Goal: Information Seeking & Learning: Learn about a topic

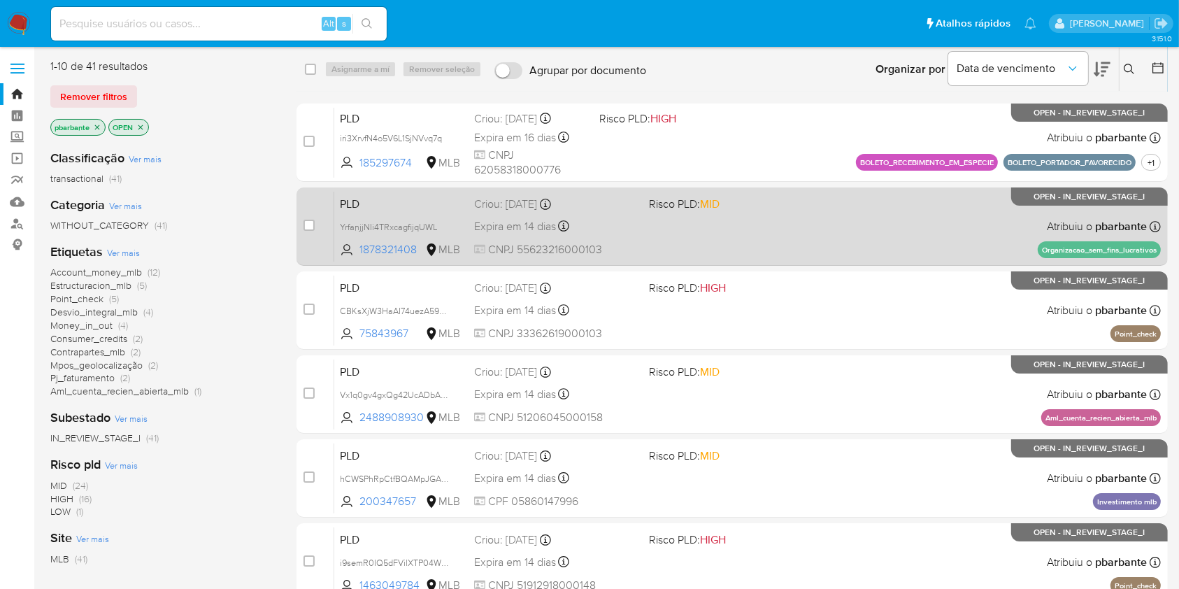
click at [768, 262] on div "PLD YrfanjjNIi4TRxcagfijqUWL 1878321408 MLB Risco PLD: MID Criou: 12/07/2025 Cr…" at bounding box center [747, 226] width 827 height 71
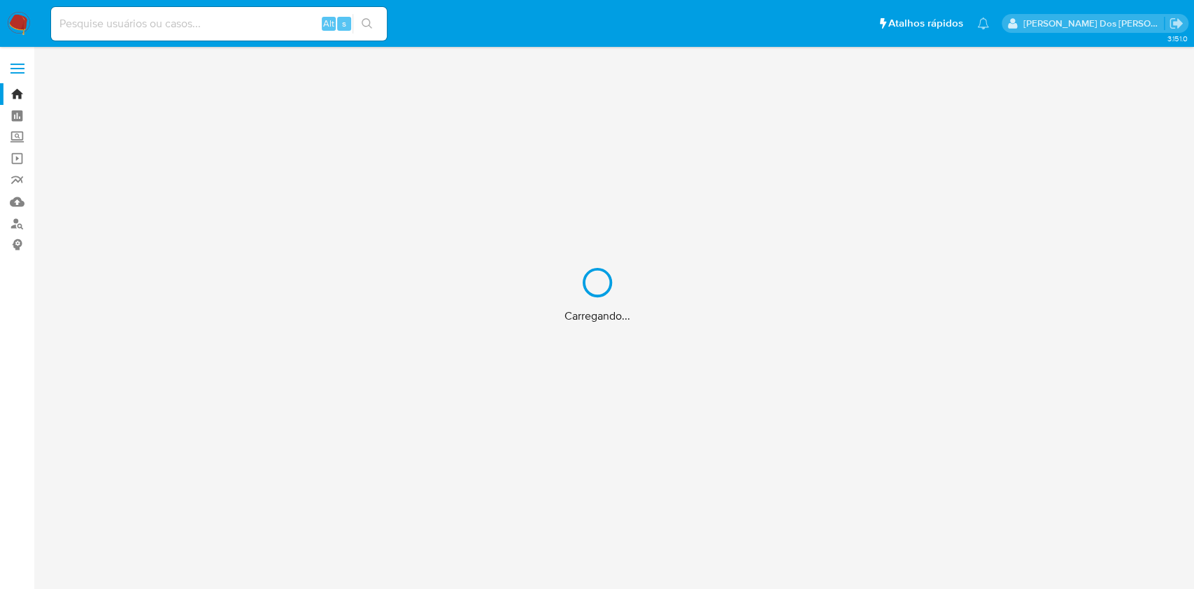
click at [257, 15] on div "Carregando..." at bounding box center [597, 294] width 1194 height 589
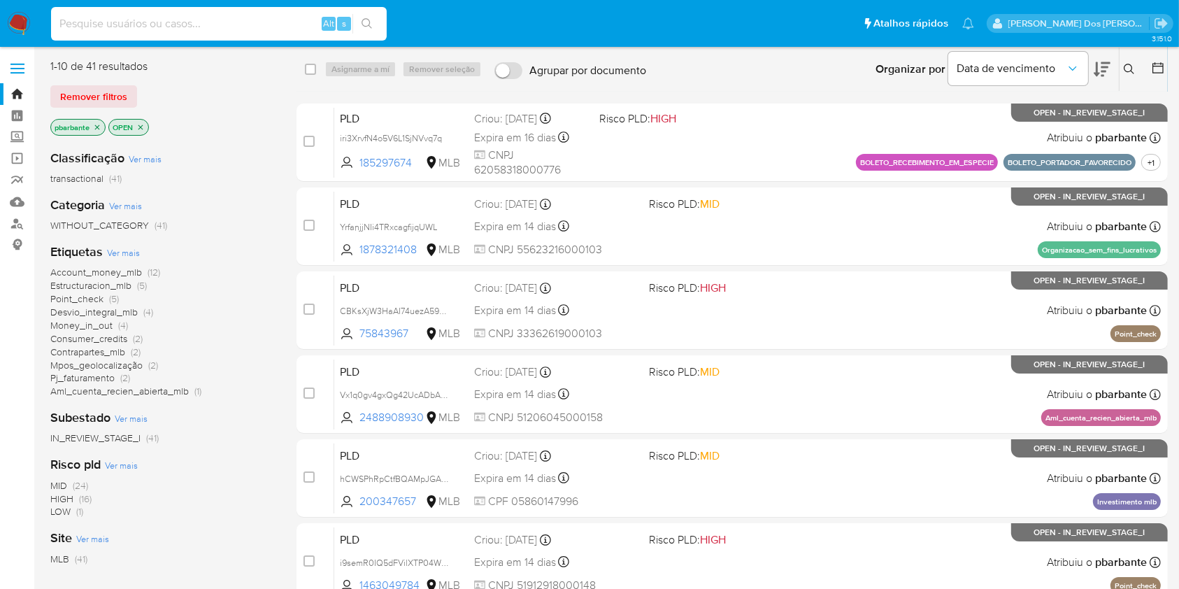
click at [242, 29] on input at bounding box center [219, 24] width 336 height 18
paste input "bCRHarzRbFKm7r1th4kdxU6S"
type input "bCRHarzRbFKm7r1th4kdxU6S"
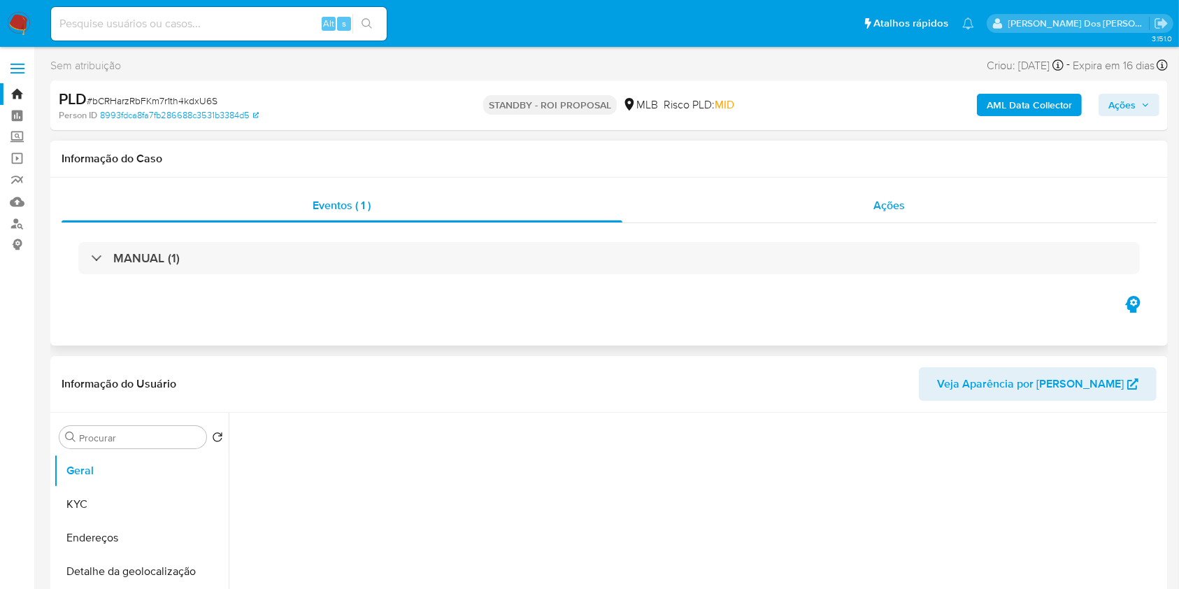
click at [950, 201] on div "Ações" at bounding box center [890, 206] width 534 height 34
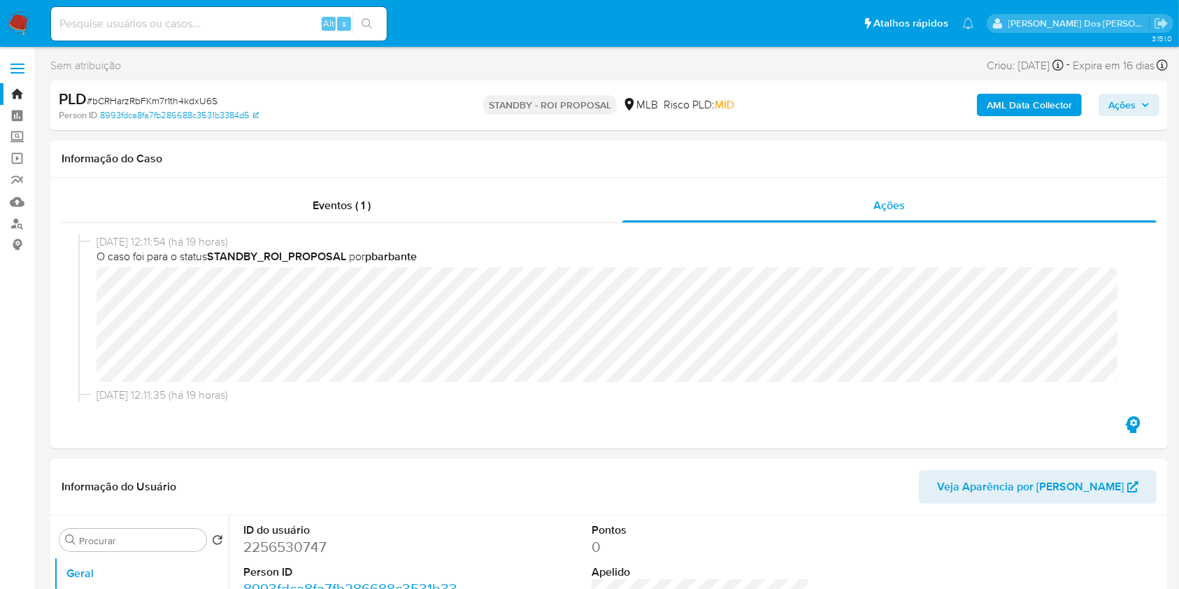
click at [990, 104] on b "AML Data Collector" at bounding box center [1029, 105] width 85 height 22
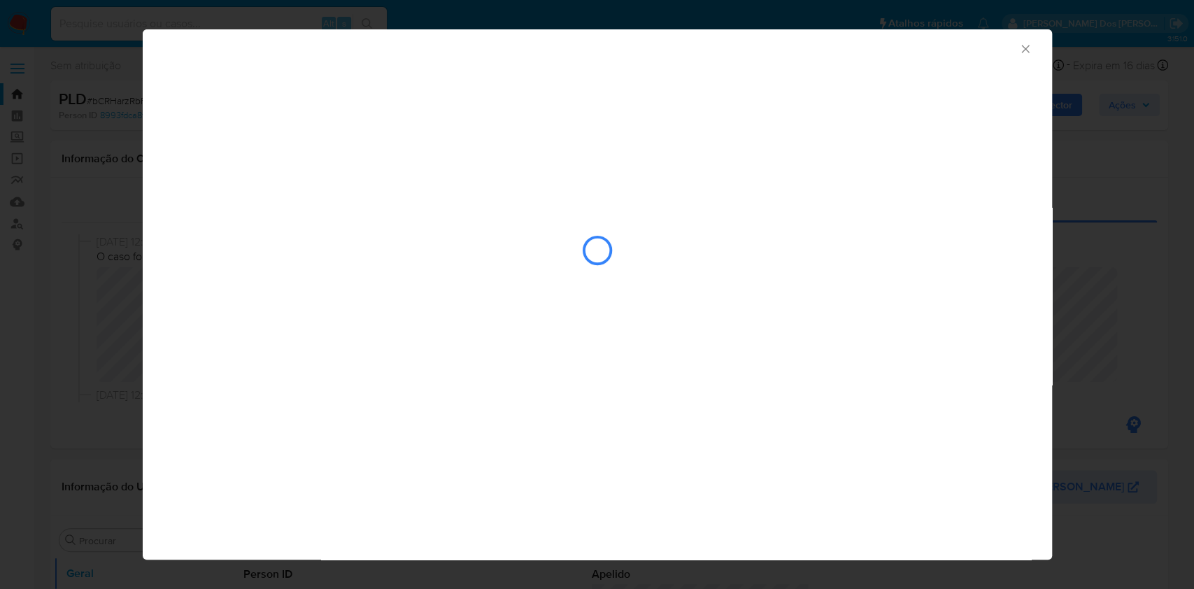
select select "10"
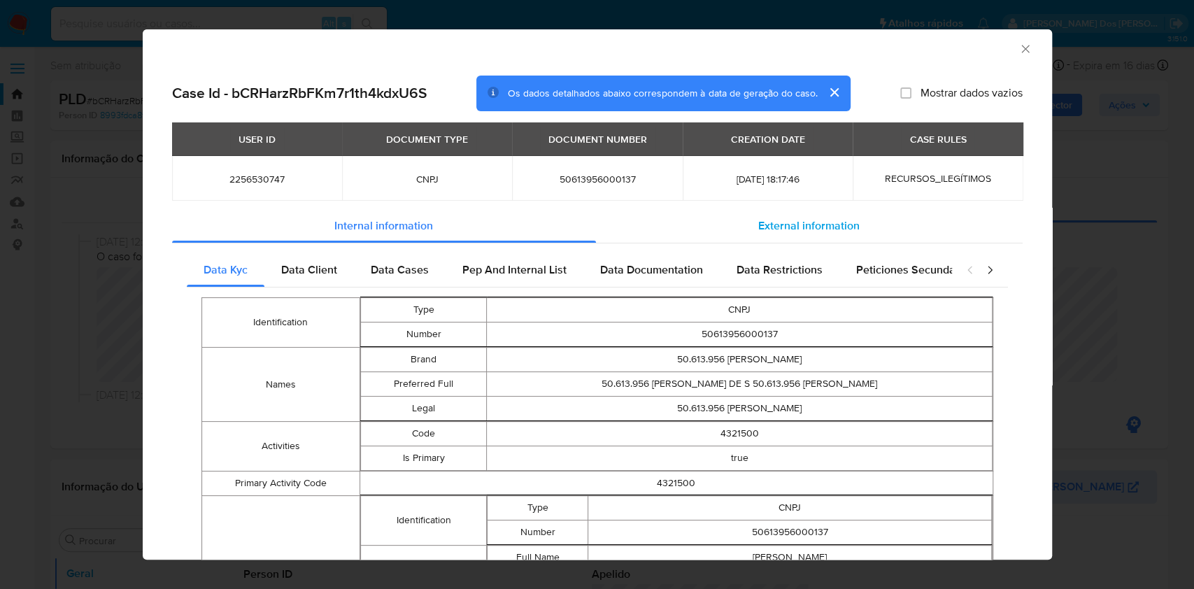
click at [817, 236] on div "External information" at bounding box center [809, 226] width 427 height 34
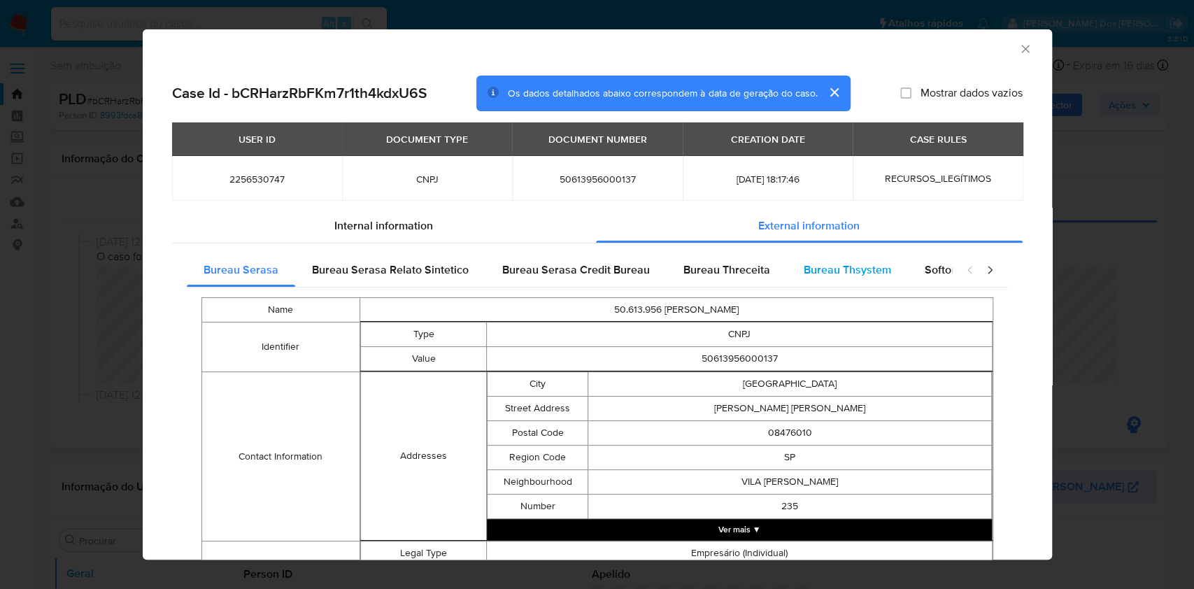
click at [839, 273] on span "Bureau Thsystem" at bounding box center [847, 270] width 87 height 16
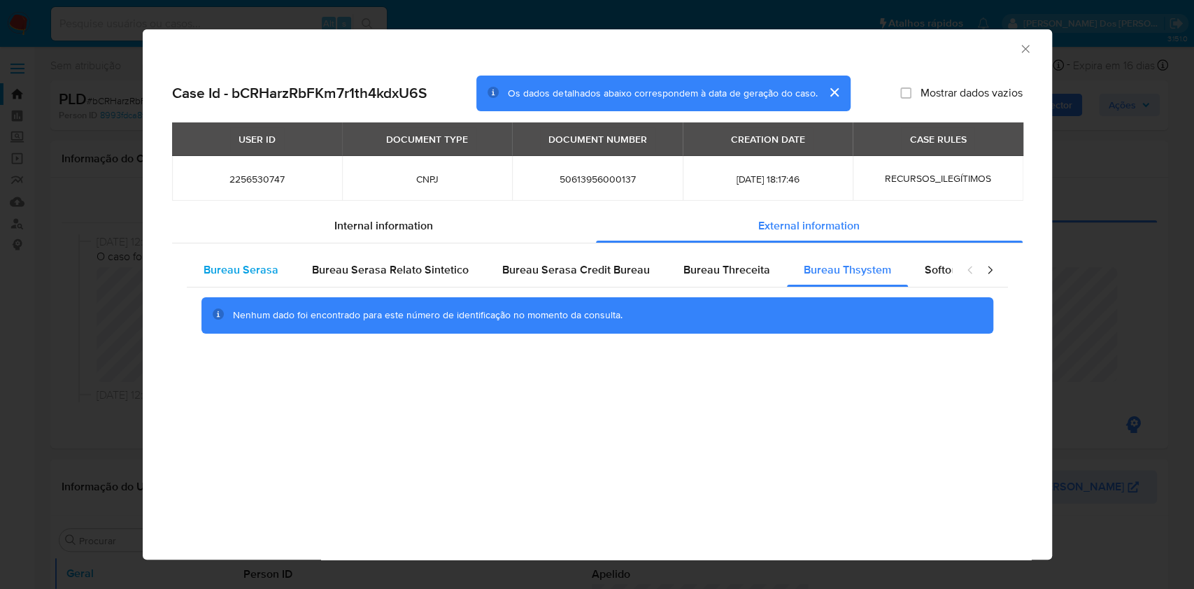
click at [254, 263] on span "Bureau Serasa" at bounding box center [241, 270] width 75 height 16
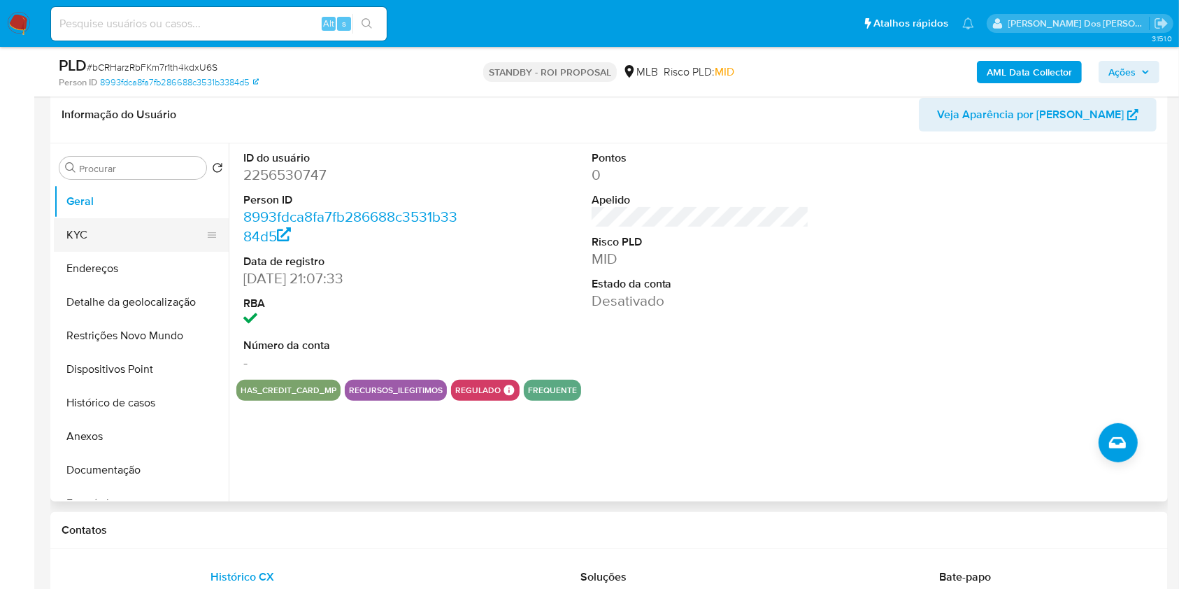
scroll to position [341, 0]
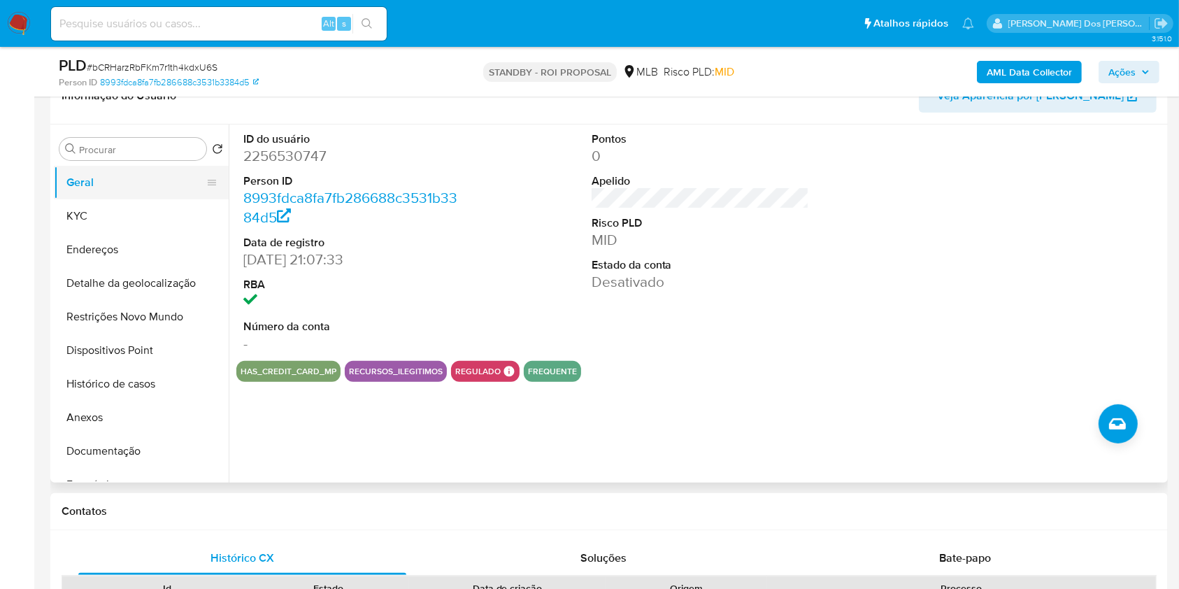
click at [117, 199] on button "Geral" at bounding box center [136, 183] width 164 height 34
click at [437, 311] on dd at bounding box center [352, 302] width 218 height 20
click at [101, 232] on button "KYC" at bounding box center [136, 216] width 164 height 34
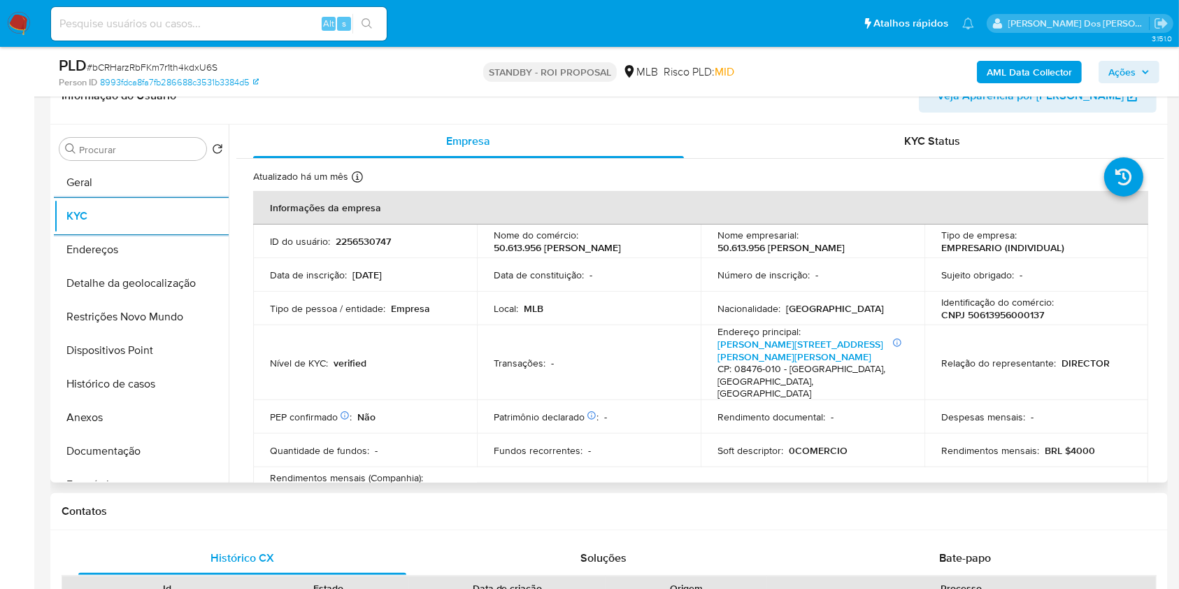
scroll to position [784, 0]
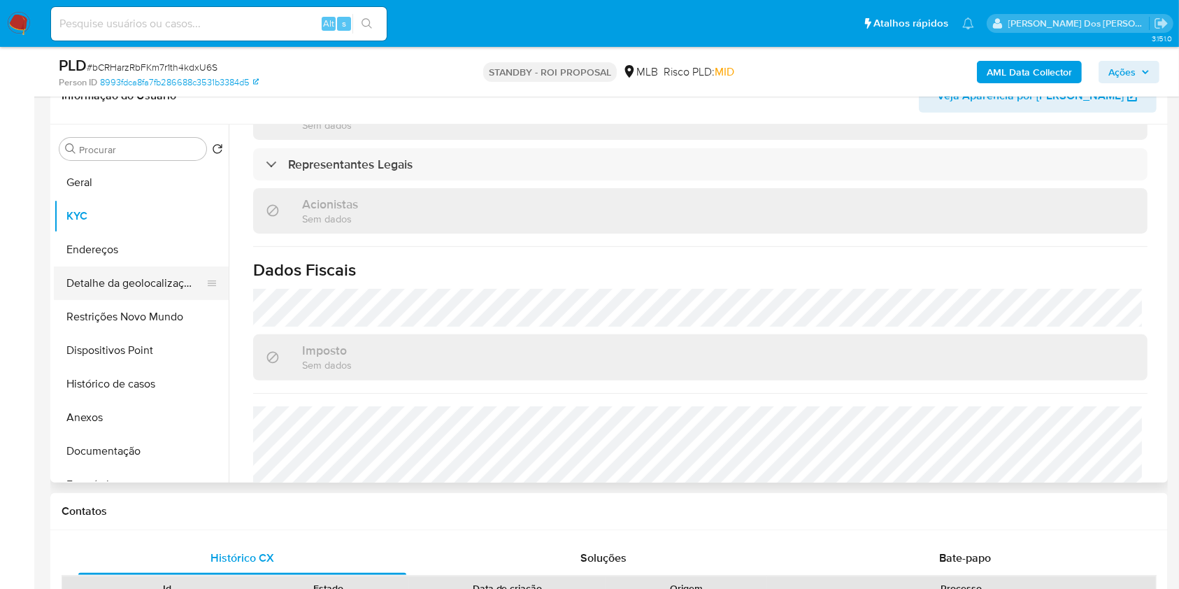
click at [126, 300] on button "Detalhe da geolocalização" at bounding box center [136, 283] width 164 height 34
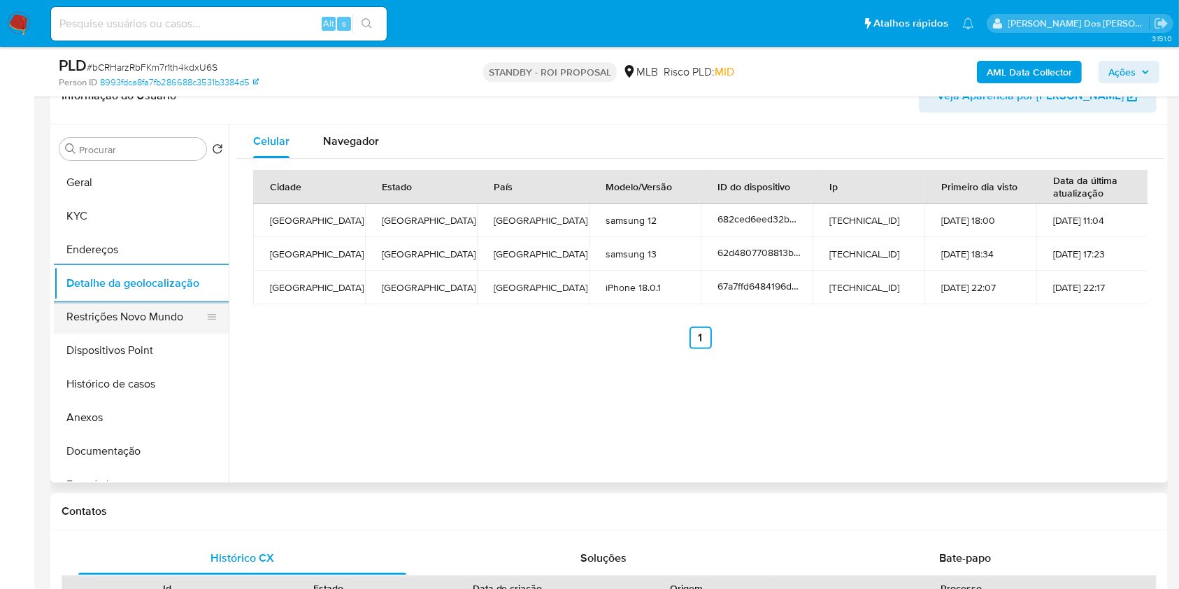
click at [152, 325] on button "Restrições Novo Mundo" at bounding box center [136, 317] width 164 height 34
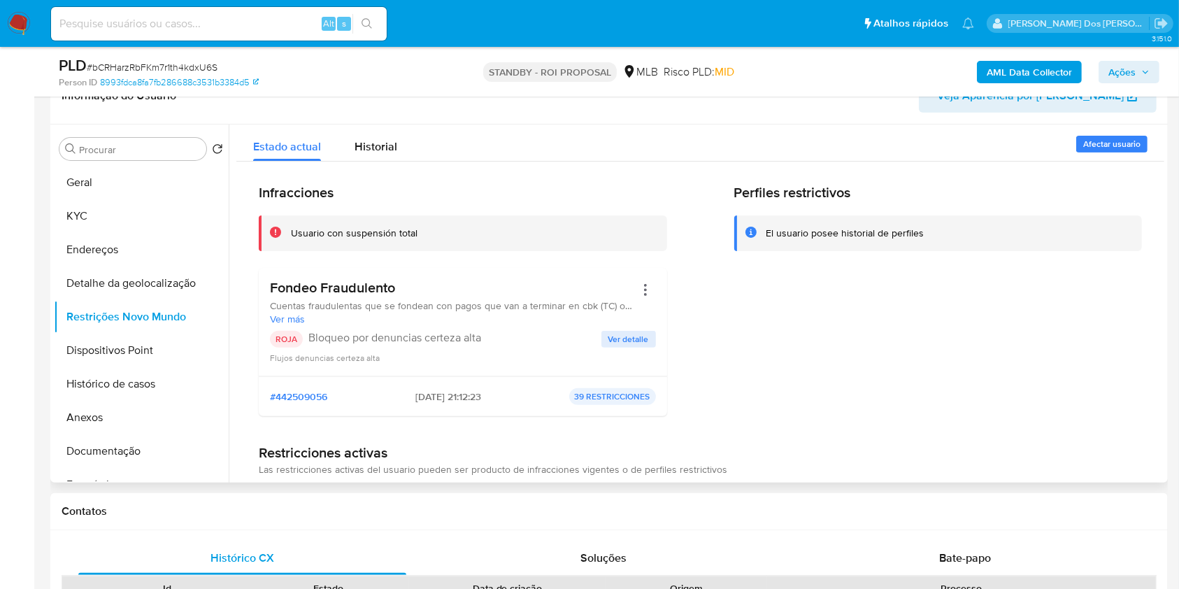
click at [649, 348] on button "Ver detalle" at bounding box center [629, 339] width 55 height 17
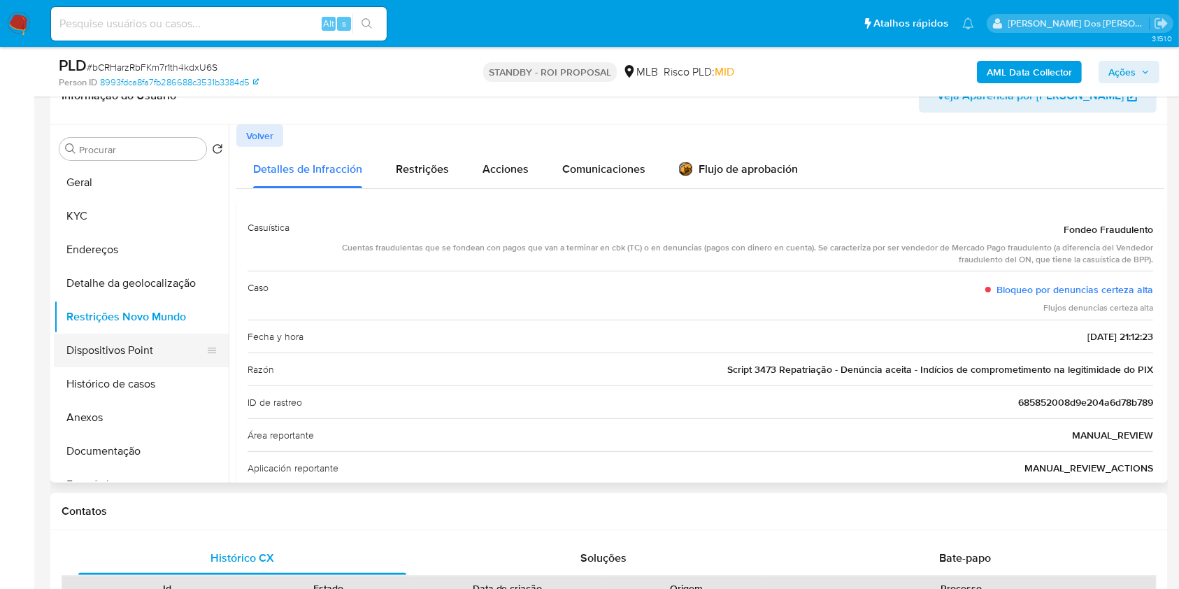
click at [148, 366] on button "Dispositivos Point" at bounding box center [136, 351] width 164 height 34
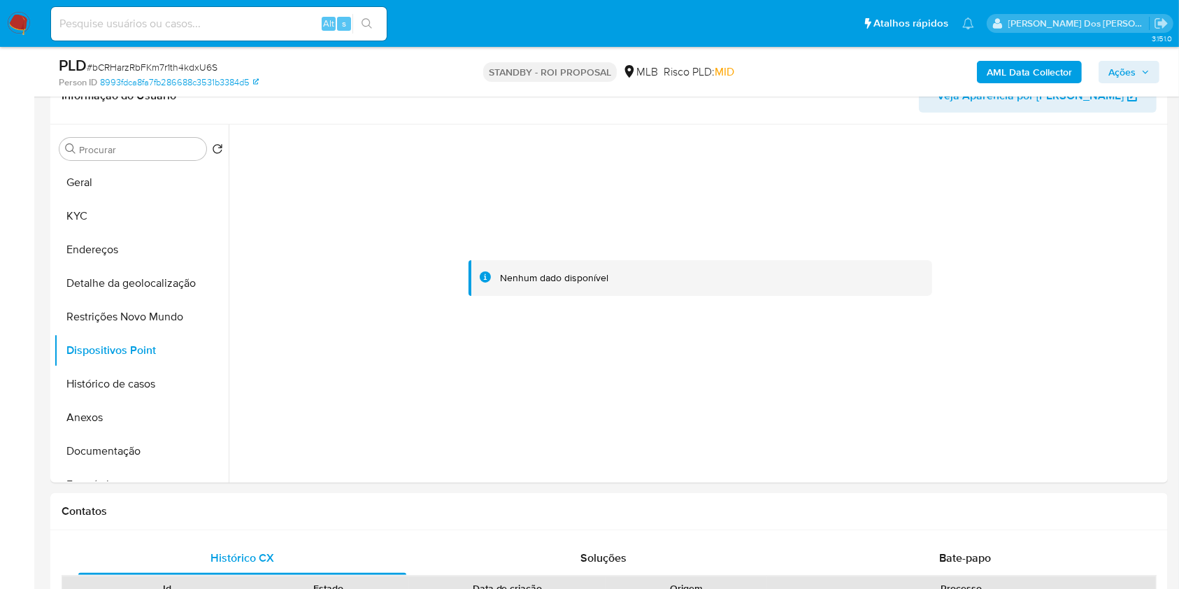
click at [213, 19] on input at bounding box center [219, 24] width 336 height 18
paste input "2Cb6wrNvRTtHHdHb5AvlMUe1"
type input "2Cb6wrNvRTtHHdHb5AvlMUe1"
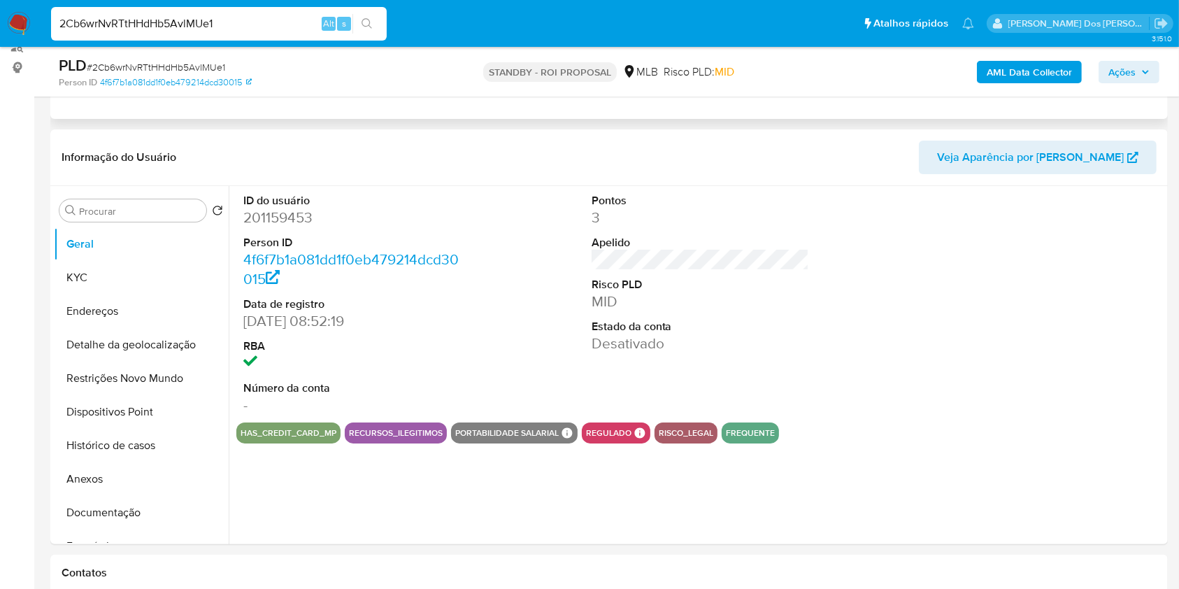
select select "10"
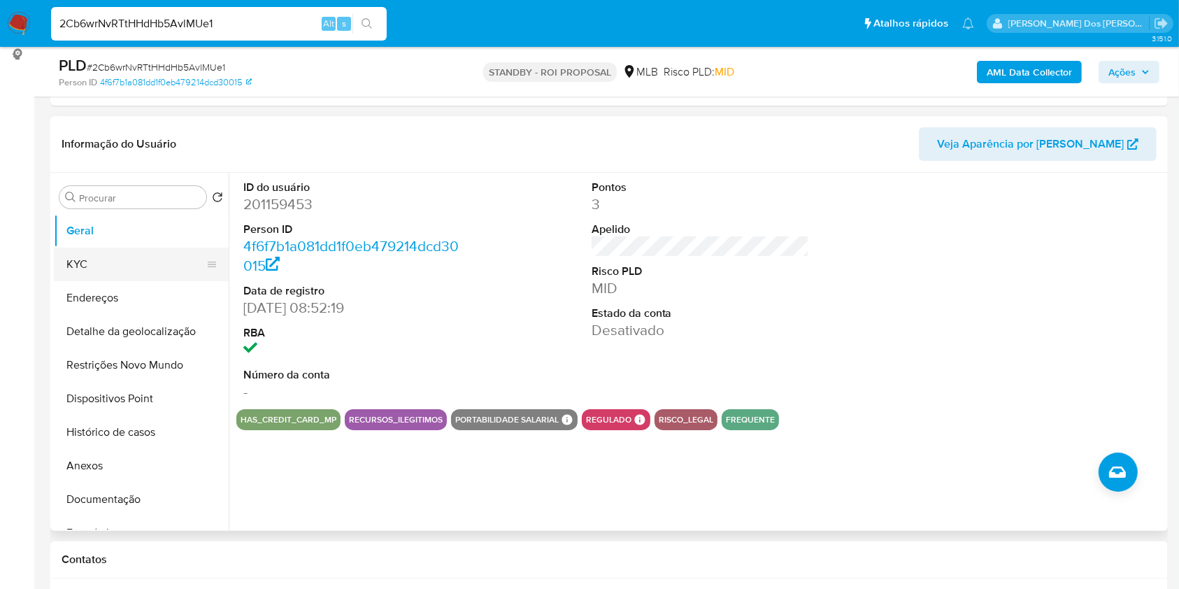
click at [115, 271] on button "KYC" at bounding box center [136, 265] width 164 height 34
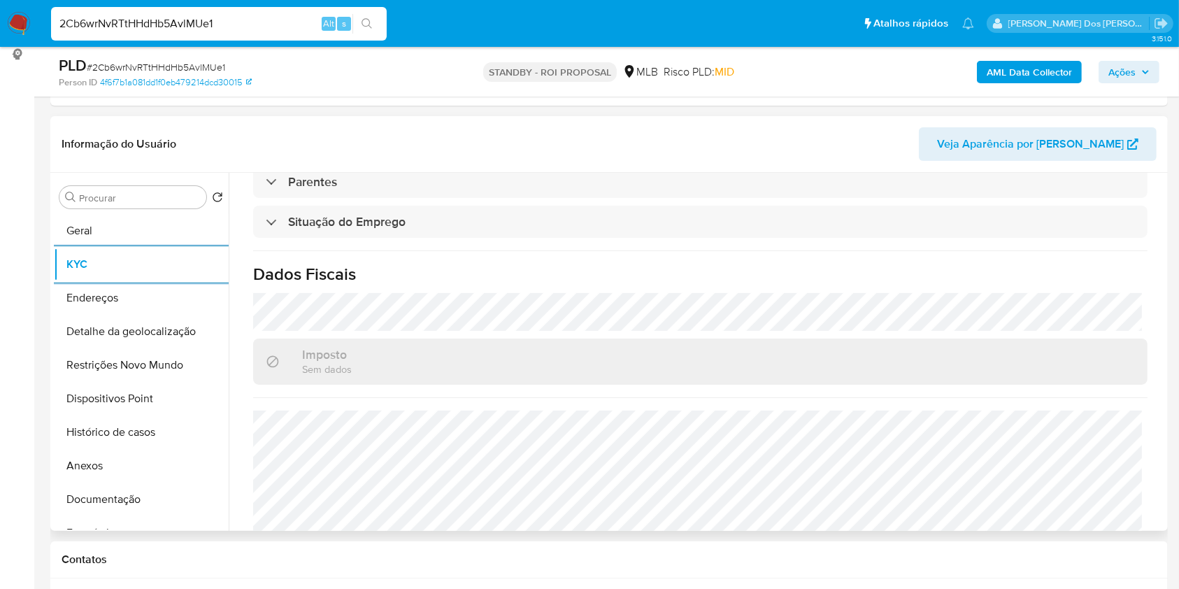
scroll to position [599, 0]
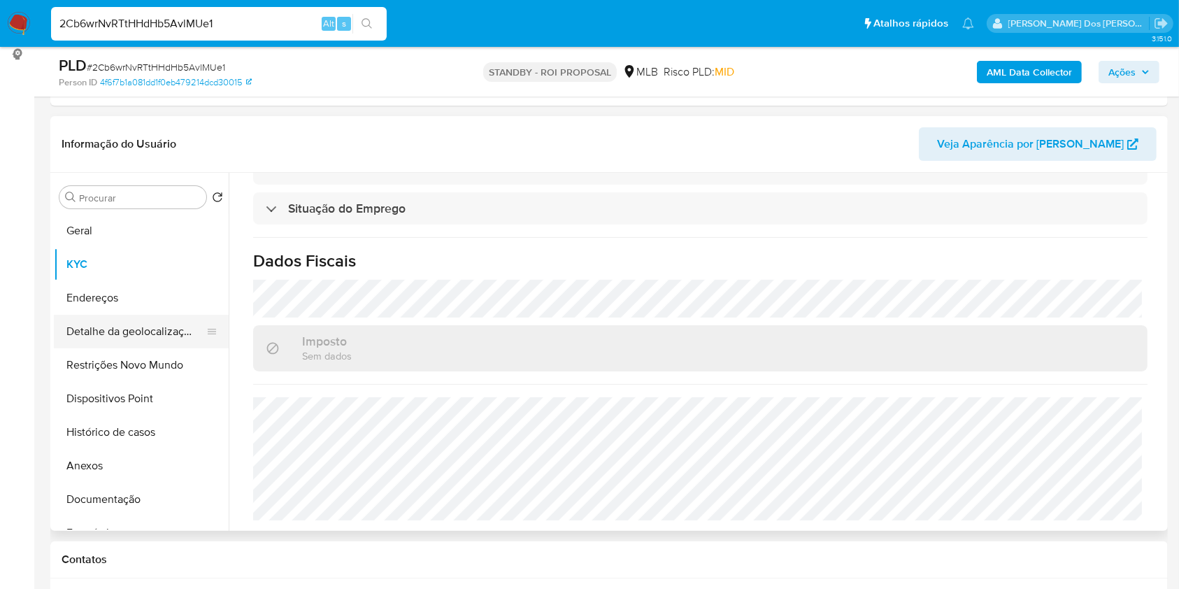
click at [166, 348] on button "Detalhe da geolocalização" at bounding box center [136, 332] width 164 height 34
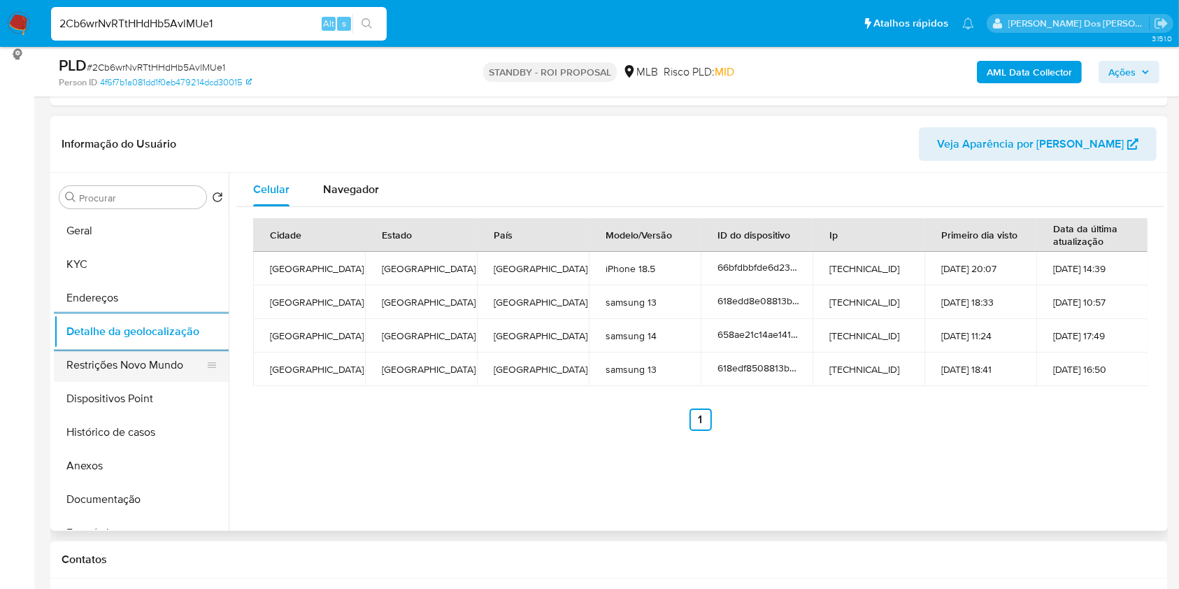
click at [84, 382] on button "Restrições Novo Mundo" at bounding box center [136, 365] width 164 height 34
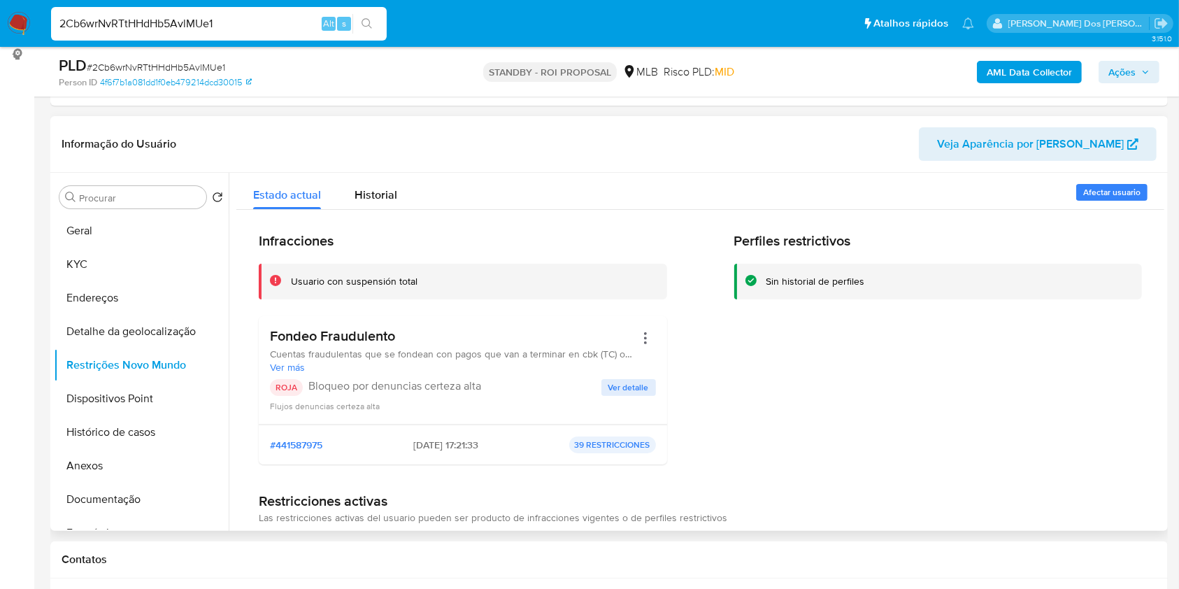
click at [630, 394] on span "Ver detalle" at bounding box center [629, 387] width 41 height 14
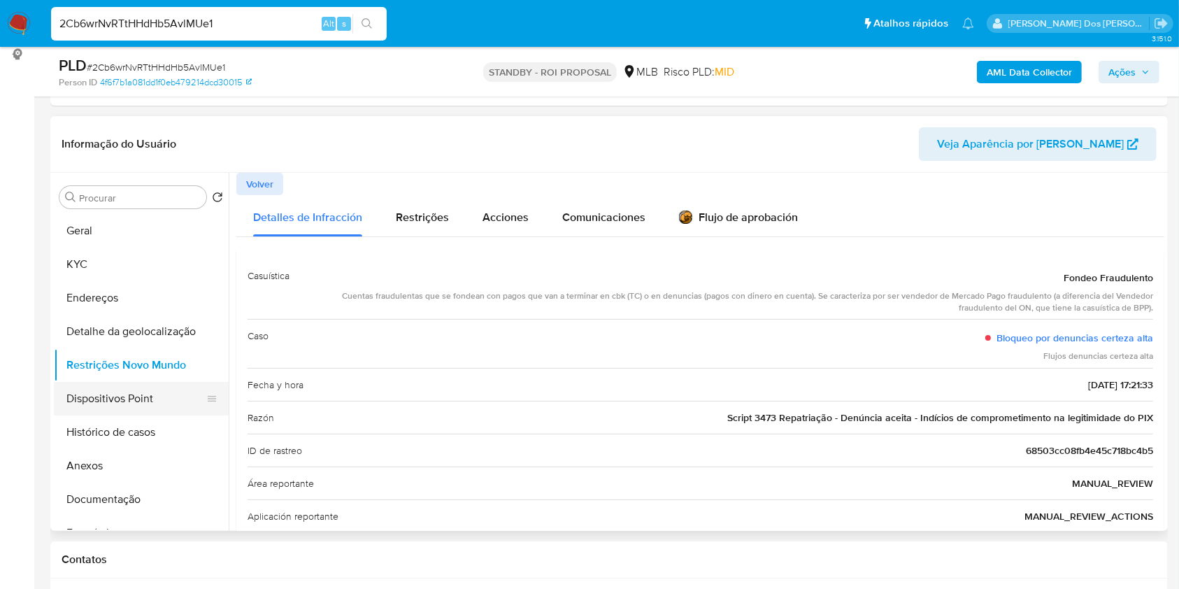
click at [148, 414] on button "Dispositivos Point" at bounding box center [136, 399] width 164 height 34
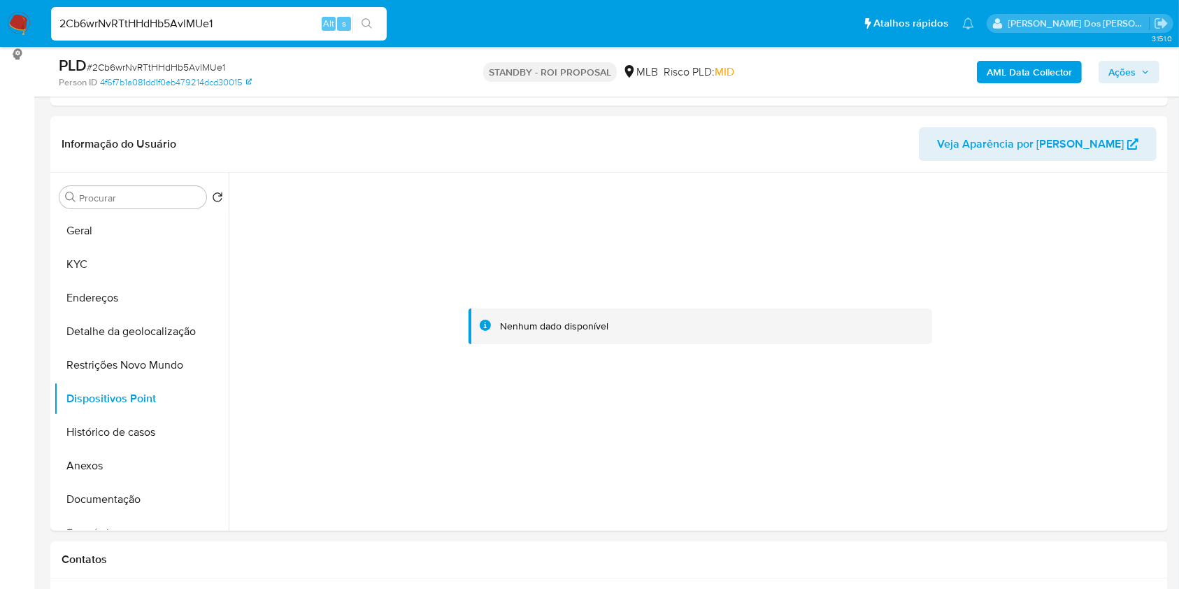
click at [201, 24] on input "2Cb6wrNvRTtHHdHb5AvlMUe1" at bounding box center [219, 24] width 336 height 18
paste input "aavetLGmGOBLfcnLHw88Q0yq"
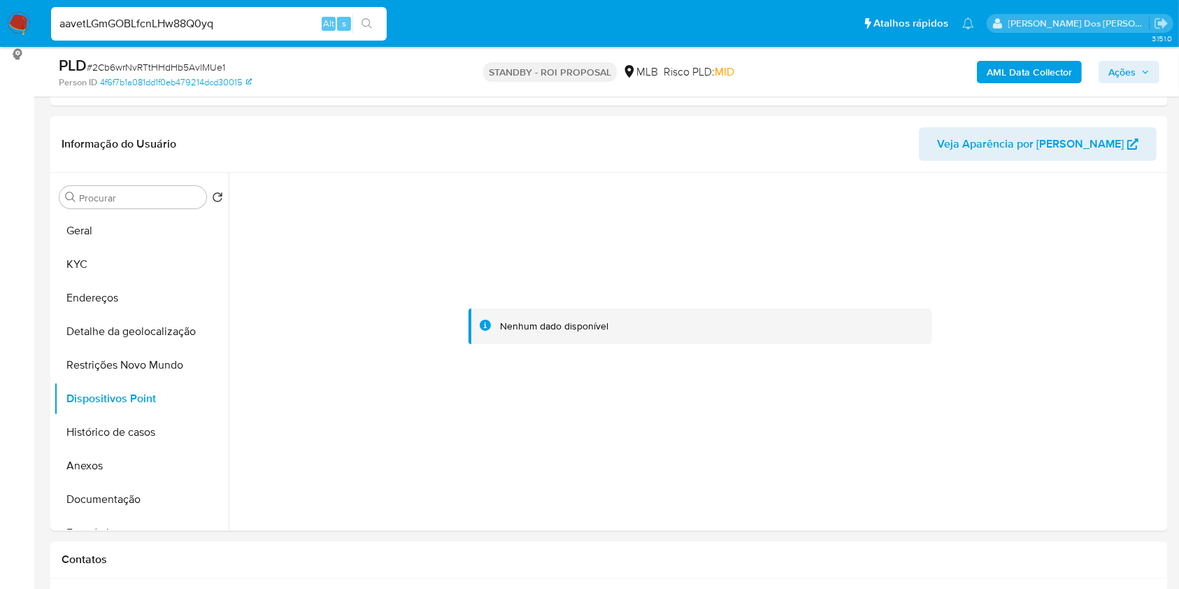
type input "aavetLGmGOBLfcnLHw88Q0yq"
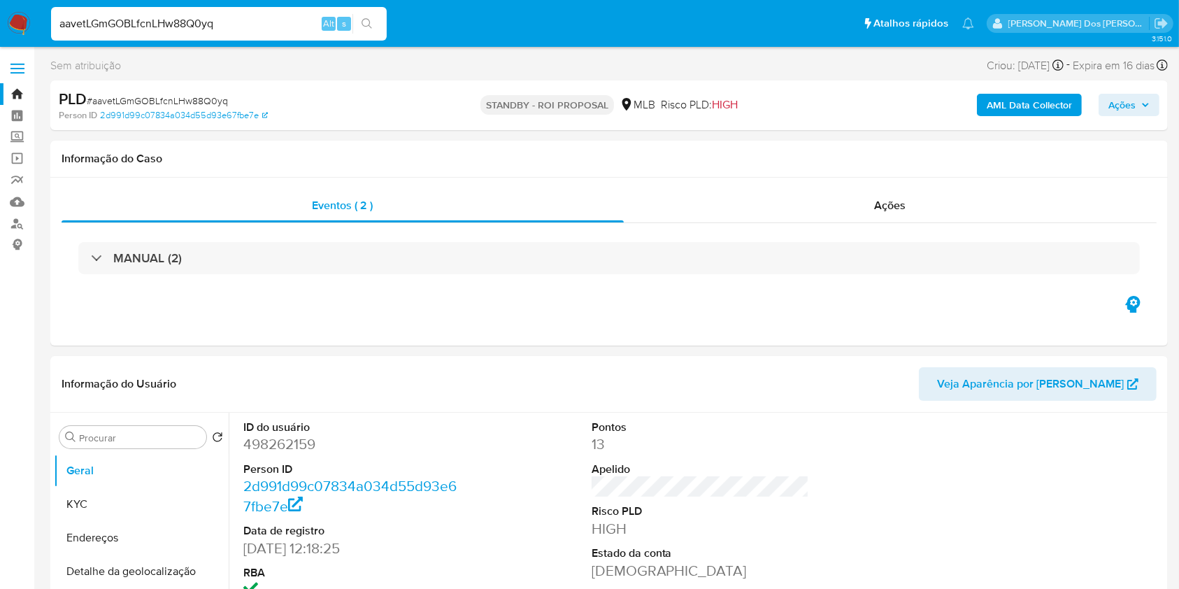
select select "10"
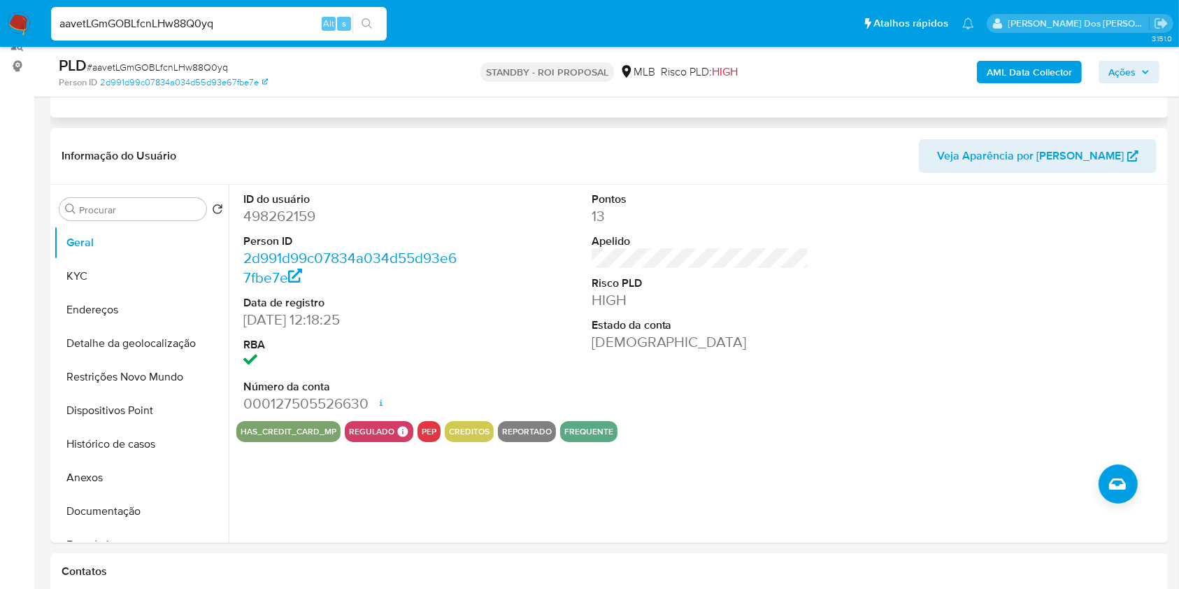
scroll to position [186, 0]
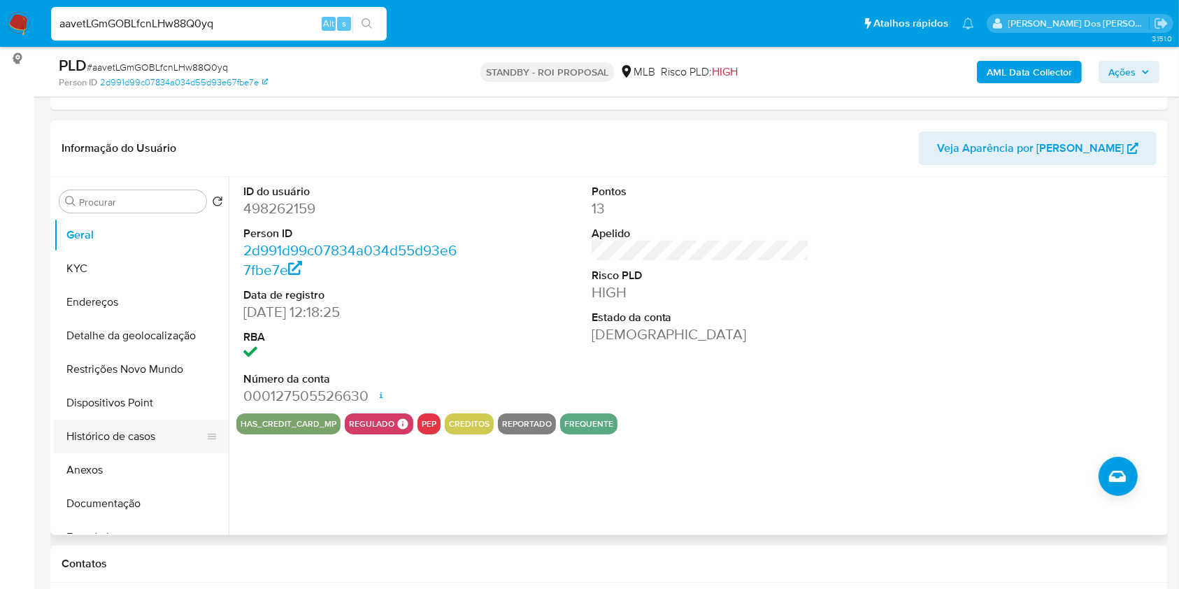
click at [150, 446] on button "Histórico de casos" at bounding box center [136, 437] width 164 height 34
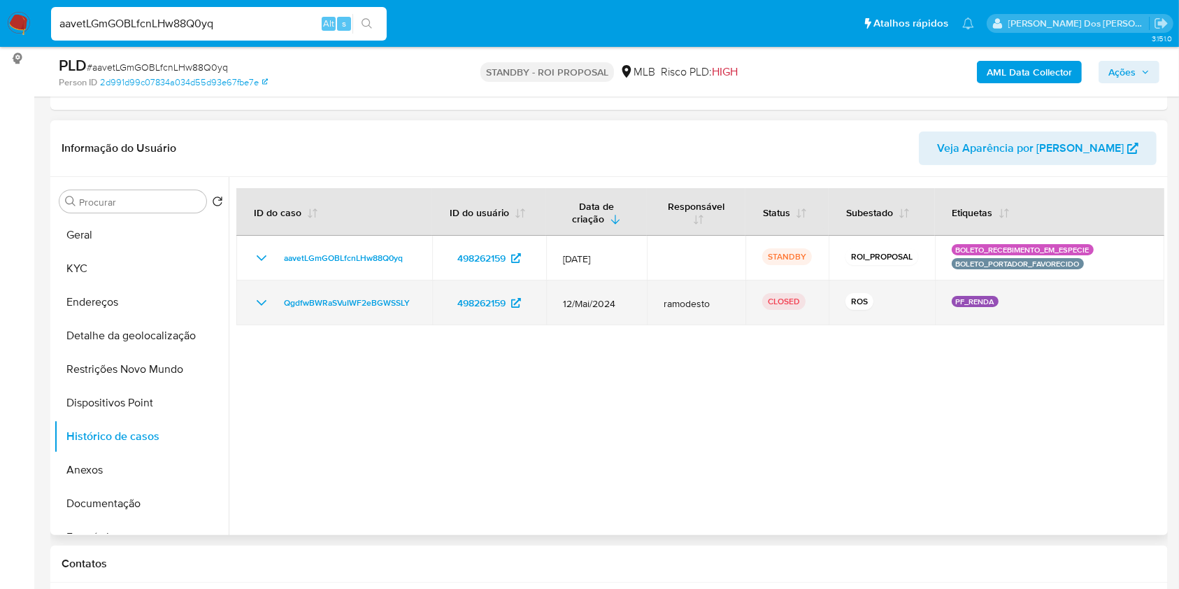
click at [259, 311] on icon "Mostrar/Ocultar" at bounding box center [261, 302] width 17 height 17
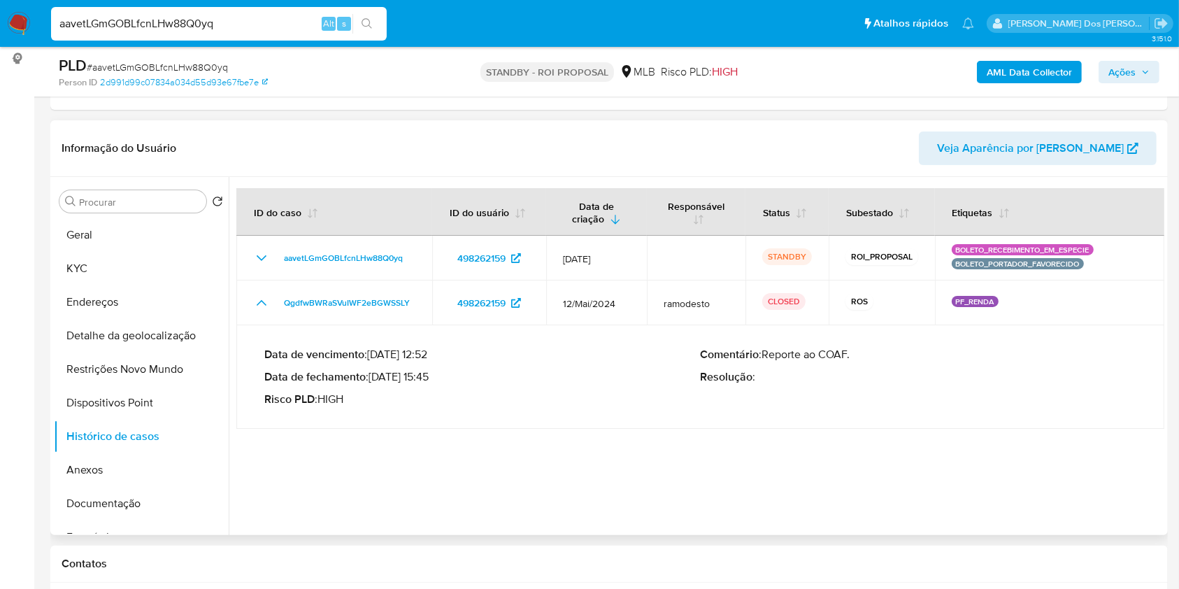
drag, startPoint x: 430, startPoint y: 399, endPoint x: 374, endPoint y: 398, distance: 56.0
click at [374, 384] on p "Data de fechamento : [DATE] 15:45" at bounding box center [482, 377] width 436 height 14
click at [115, 285] on button "KYC" at bounding box center [136, 269] width 164 height 34
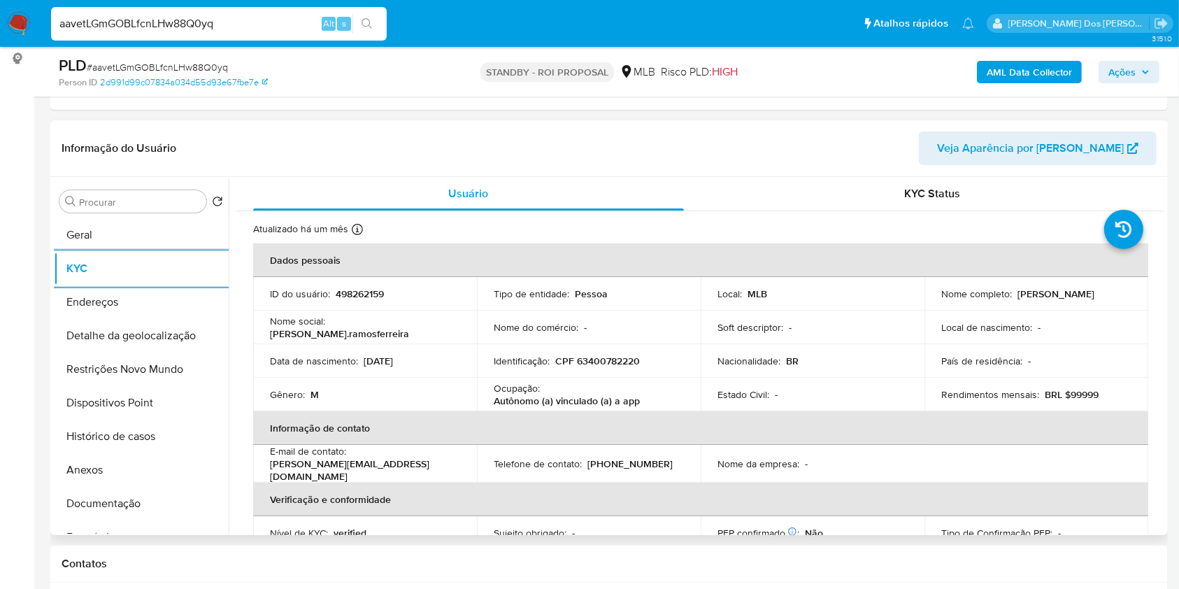
scroll to position [595, 0]
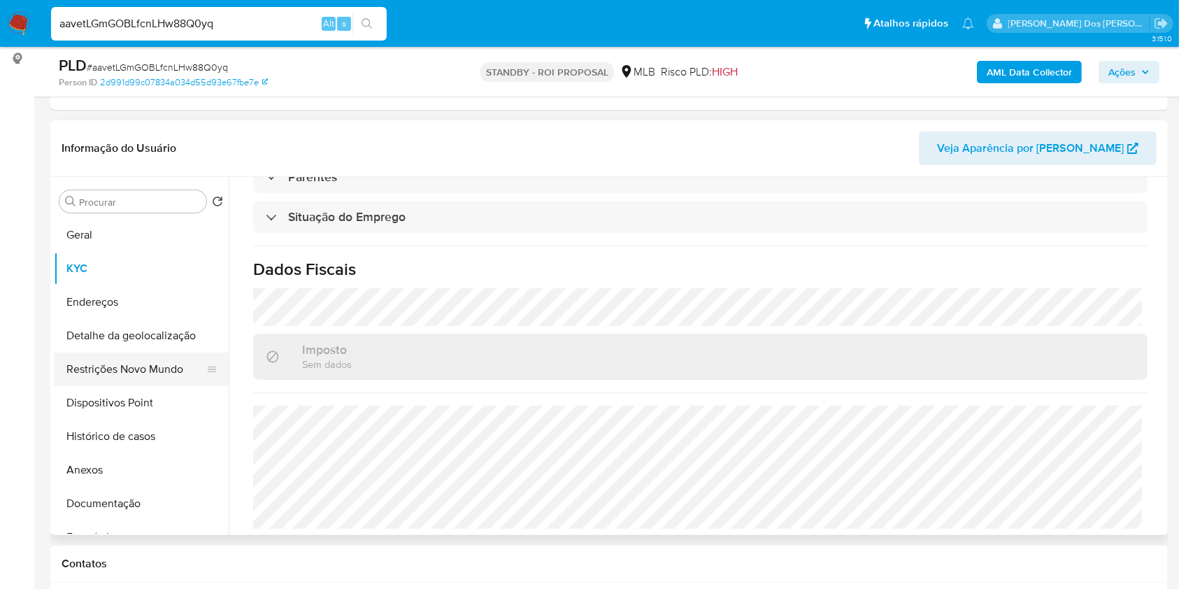
click at [92, 386] on button "Restrições Novo Mundo" at bounding box center [136, 370] width 164 height 34
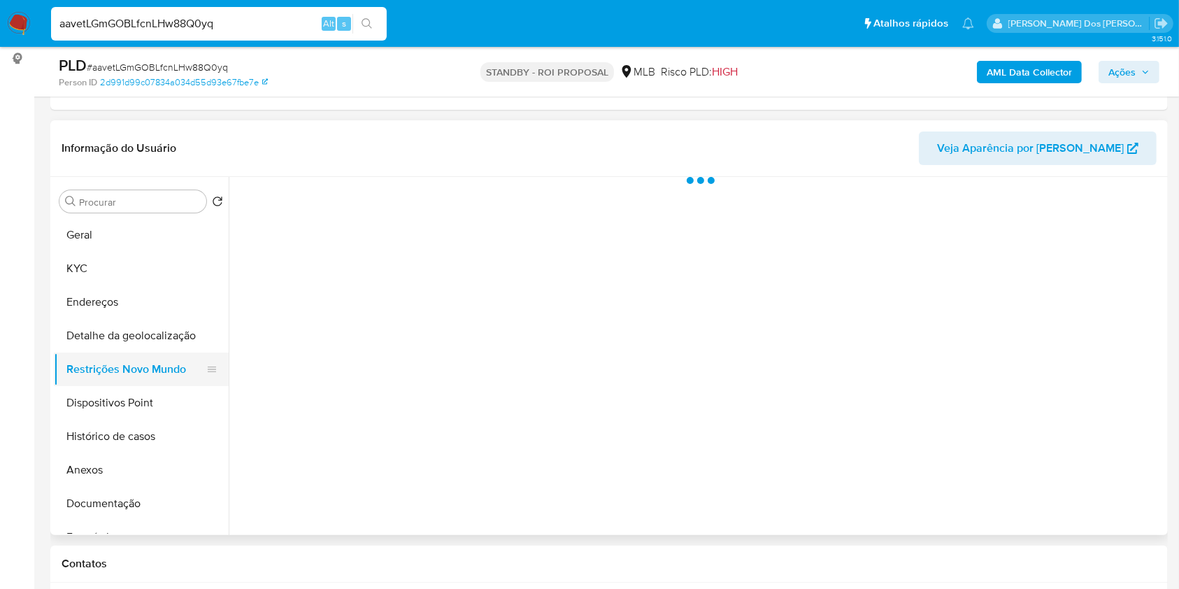
scroll to position [0, 0]
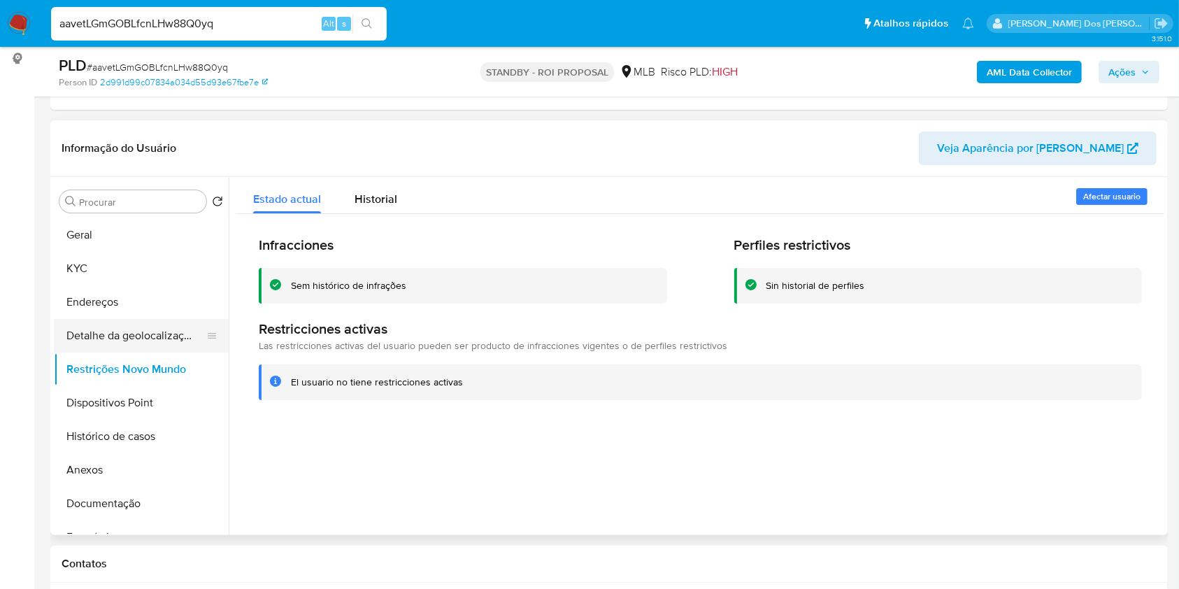
click at [167, 353] on button "Detalhe da geolocalização" at bounding box center [136, 336] width 164 height 34
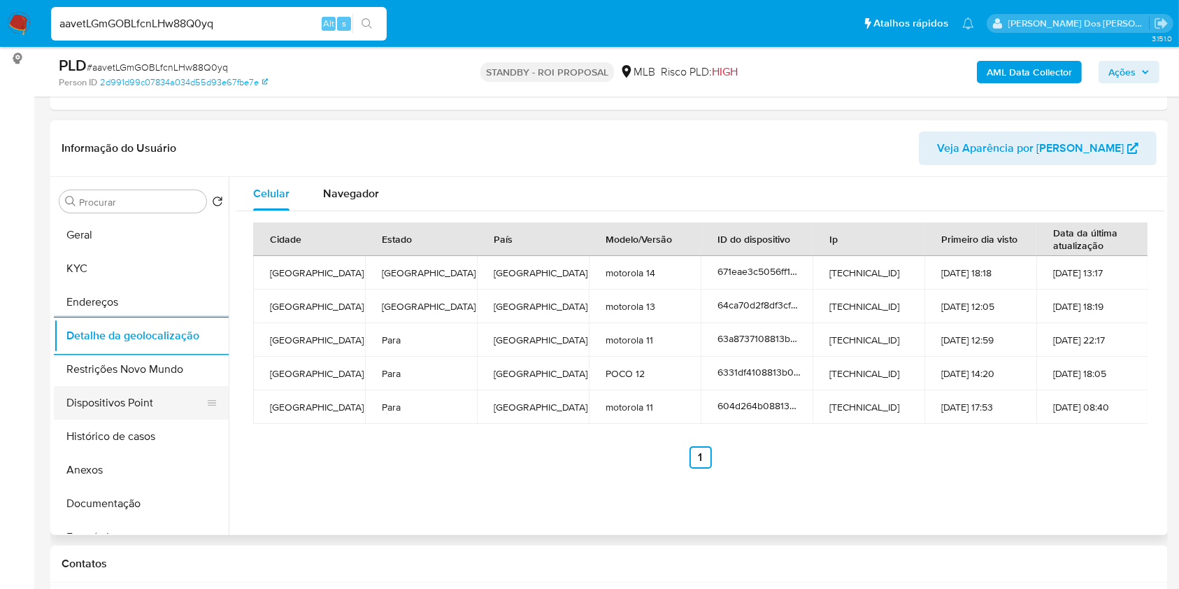
click at [138, 420] on button "Dispositivos Point" at bounding box center [136, 403] width 164 height 34
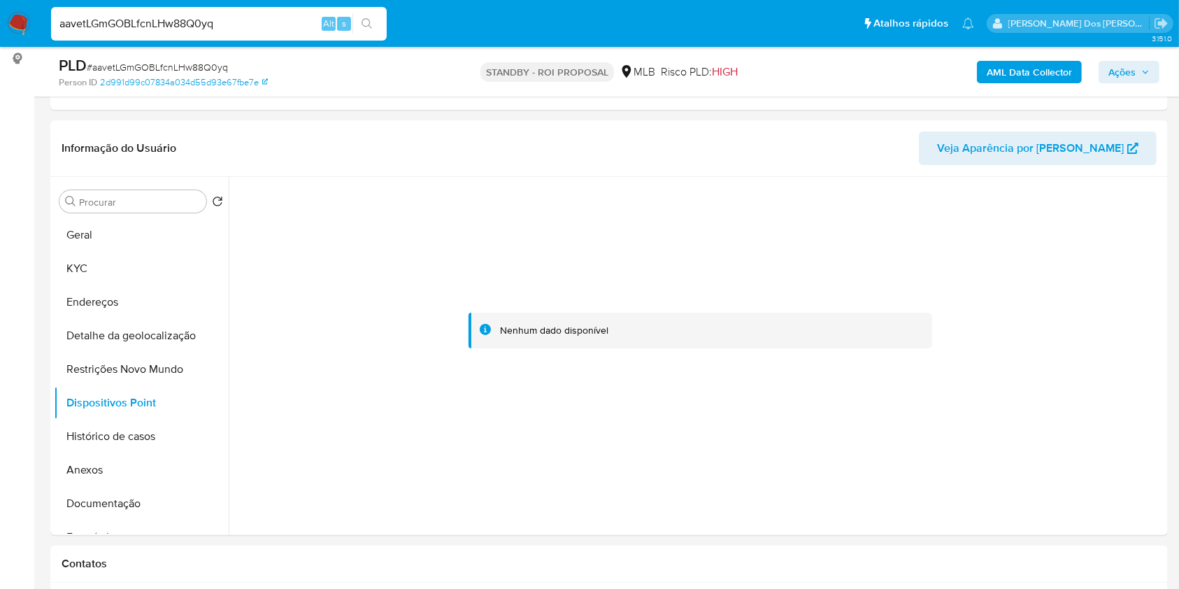
click at [271, 19] on input "aavetLGmGOBLfcnLHw88Q0yq" at bounding box center [219, 24] width 336 height 18
paste input "YRSpJkdLZT1tGm290JBgclDg"
type input "YRSpJkdLZT1tGm290JBgclDg"
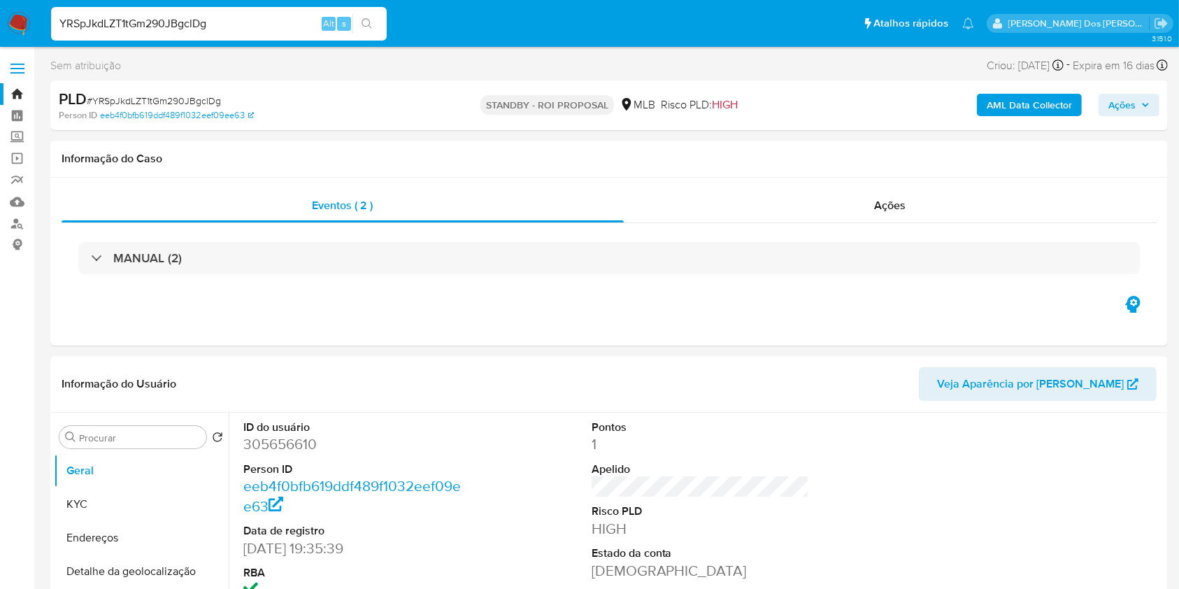
select select "10"
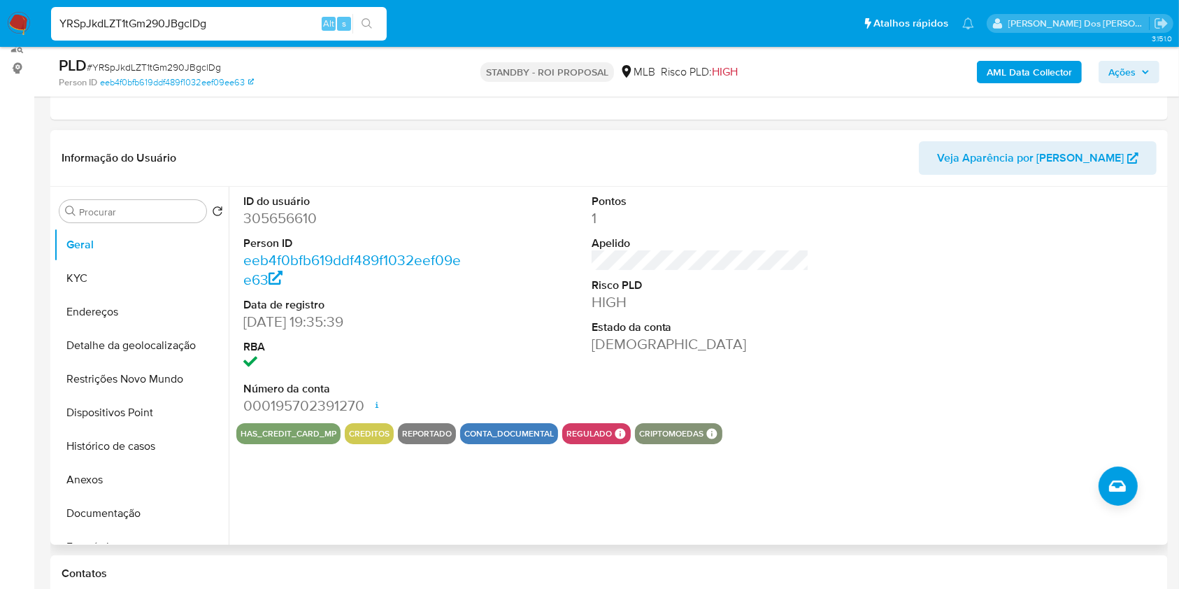
scroll to position [183, 0]
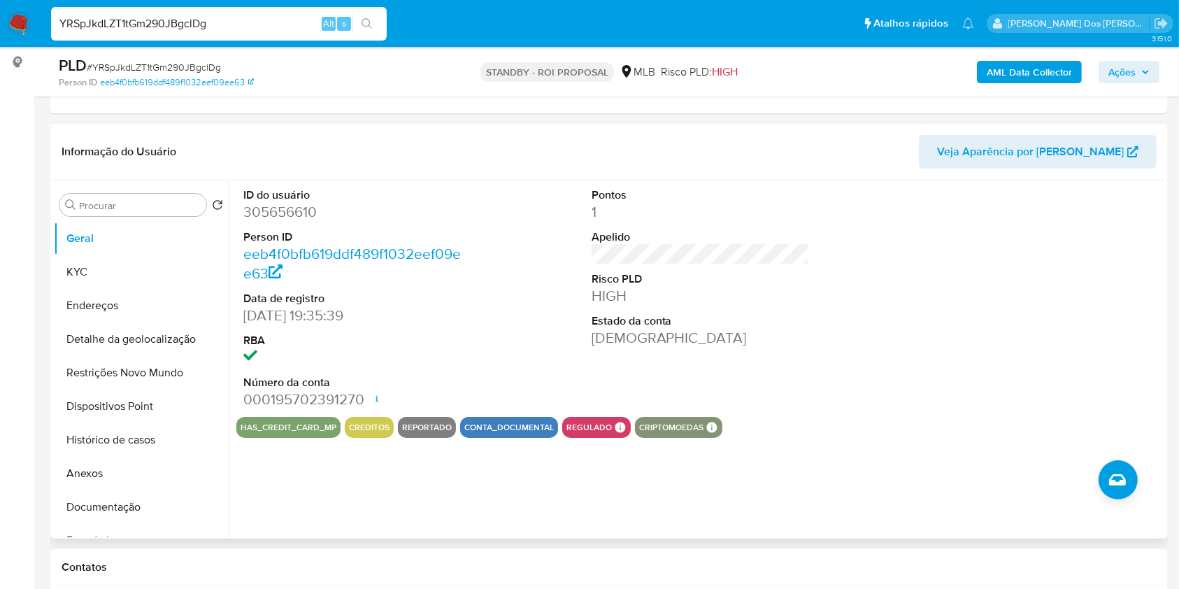
click at [416, 507] on div "ID do usuário 305656610 Person ID eeb4f0bfb619ddf489f1032eef09ee63 Data de regi…" at bounding box center [697, 359] width 936 height 358
click at [140, 457] on button "Histórico de casos" at bounding box center [136, 440] width 164 height 34
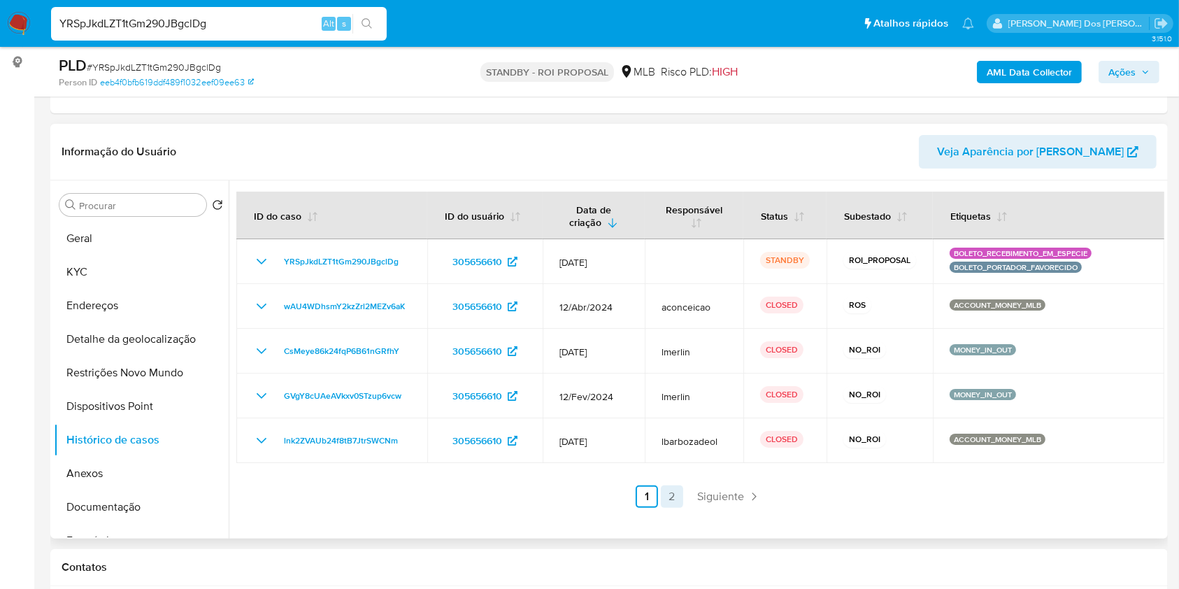
click at [668, 508] on link "2" at bounding box center [672, 496] width 22 height 22
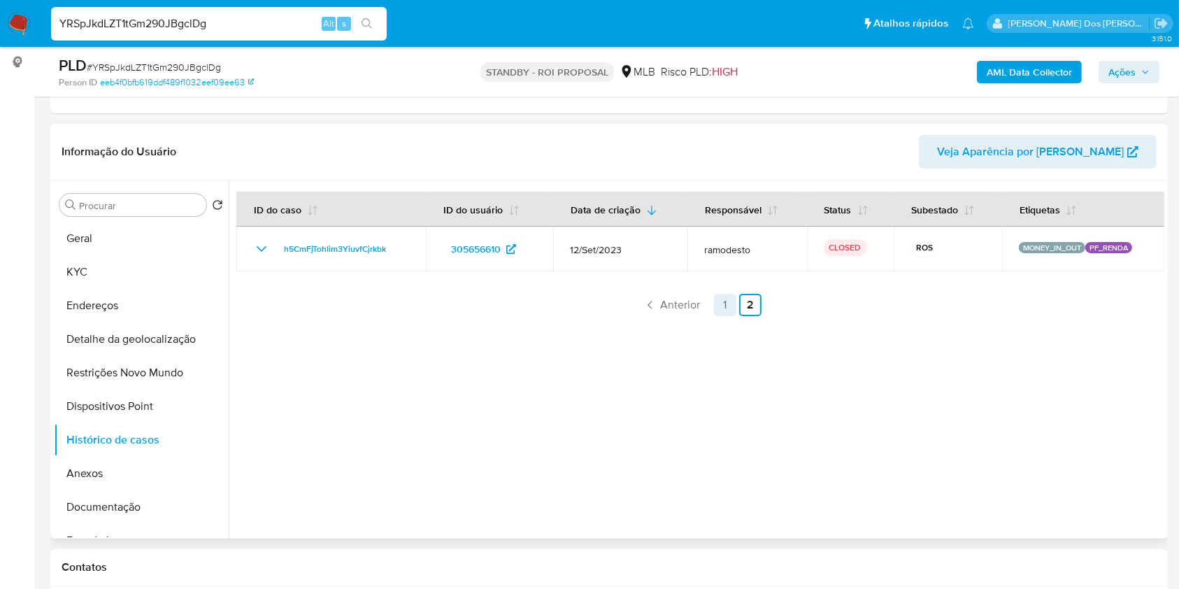
click at [718, 316] on link "1" at bounding box center [725, 305] width 22 height 22
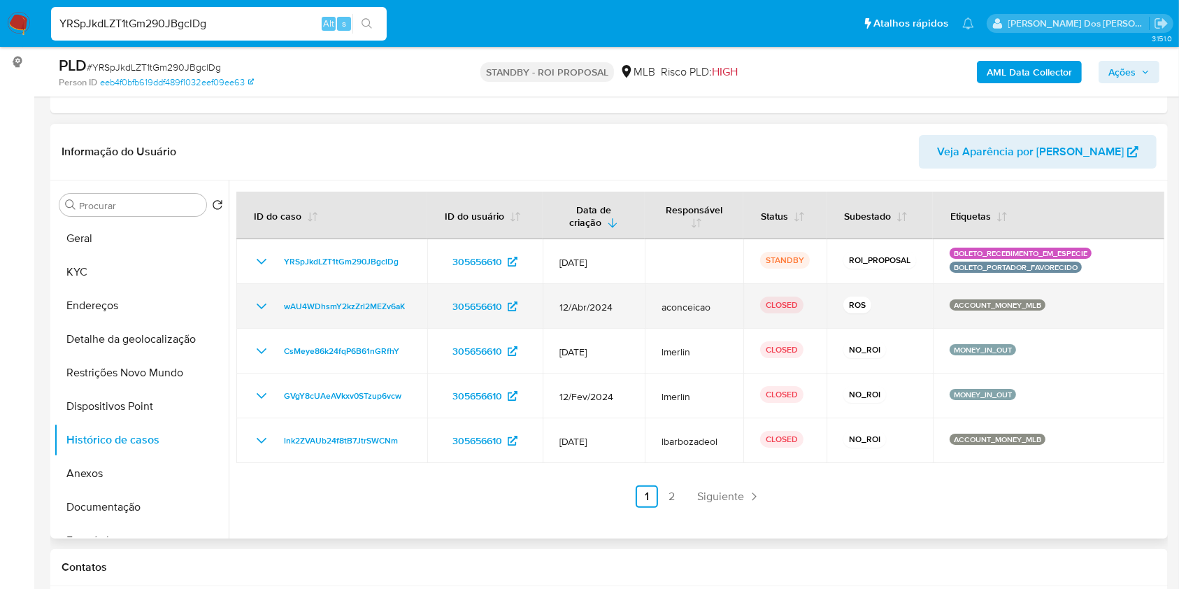
click at [267, 315] on icon "Mostrar/Ocultar" at bounding box center [261, 306] width 17 height 17
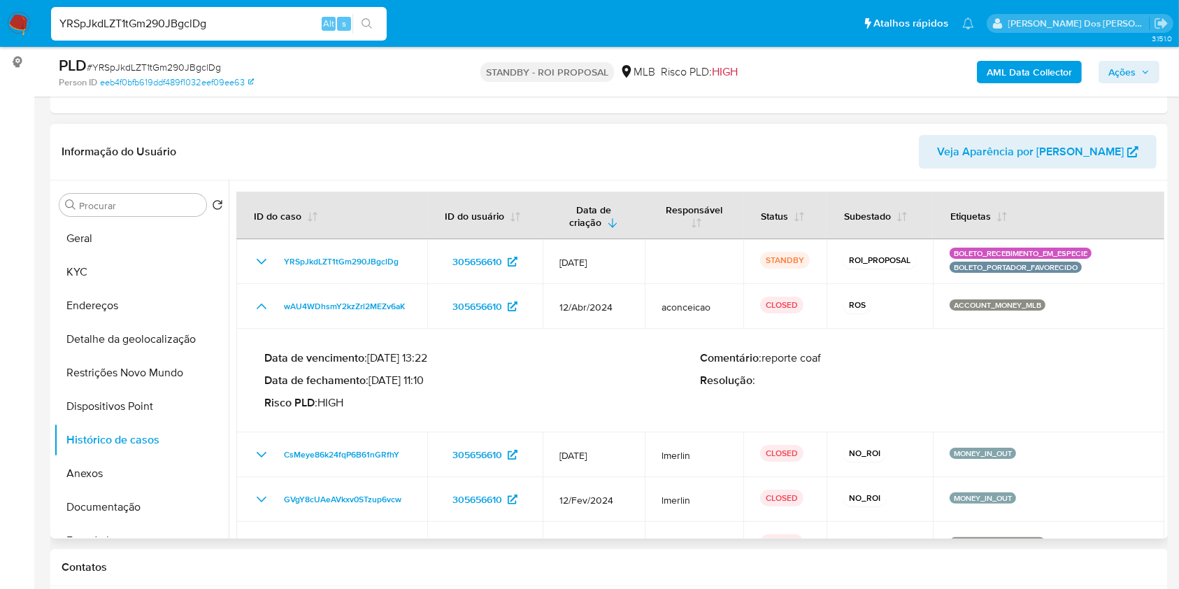
drag, startPoint x: 375, startPoint y: 403, endPoint x: 438, endPoint y: 404, distance: 63.0
click at [438, 387] on p "Data de fechamento : [DATE] 11:10" at bounding box center [482, 381] width 436 height 14
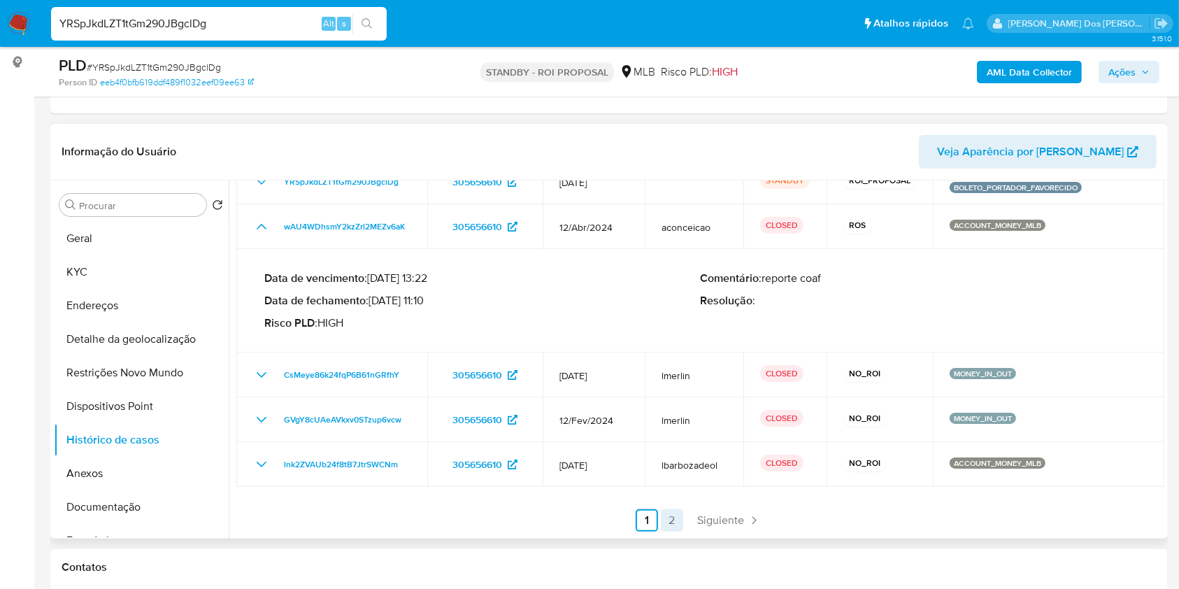
click at [679, 532] on link "2" at bounding box center [672, 520] width 22 height 22
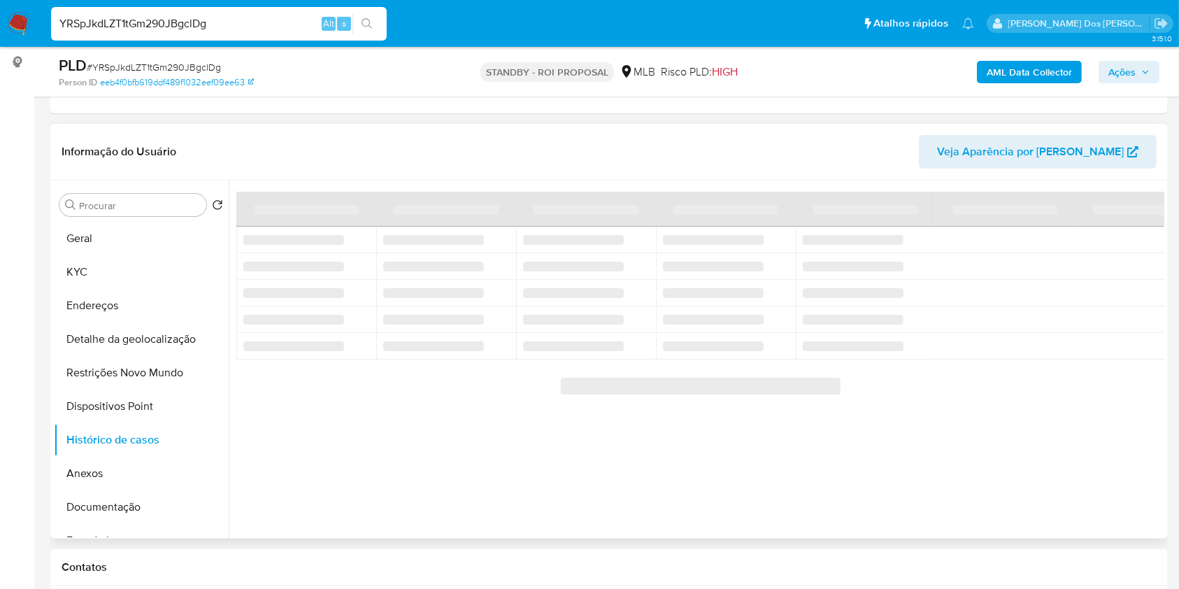
scroll to position [0, 0]
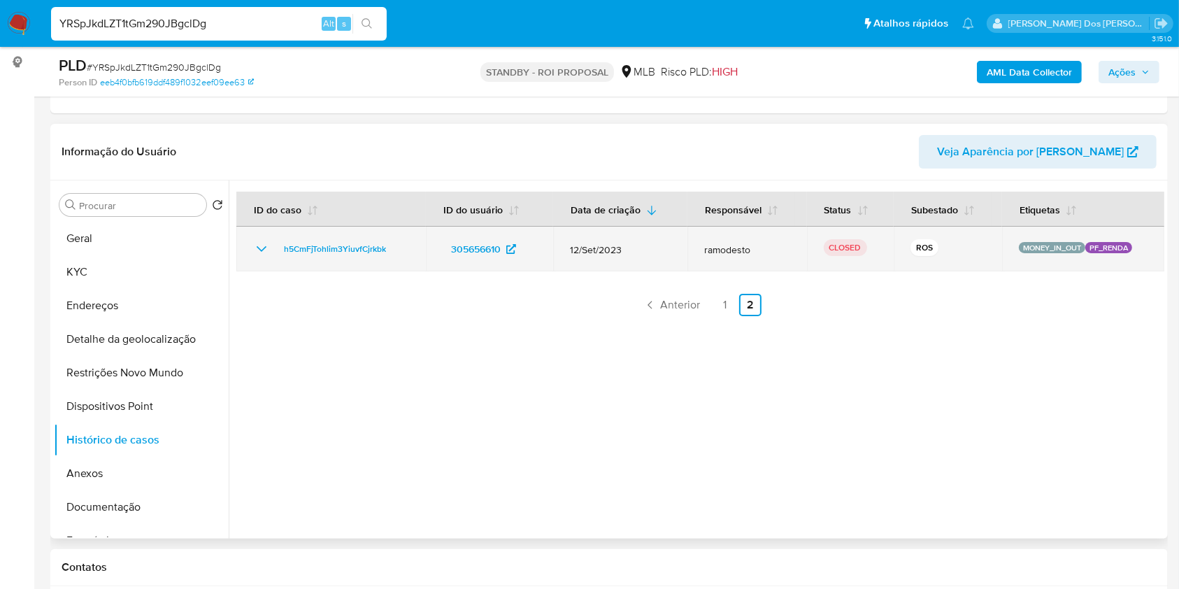
click at [256, 257] on icon "Mostrar/Ocultar" at bounding box center [261, 249] width 17 height 17
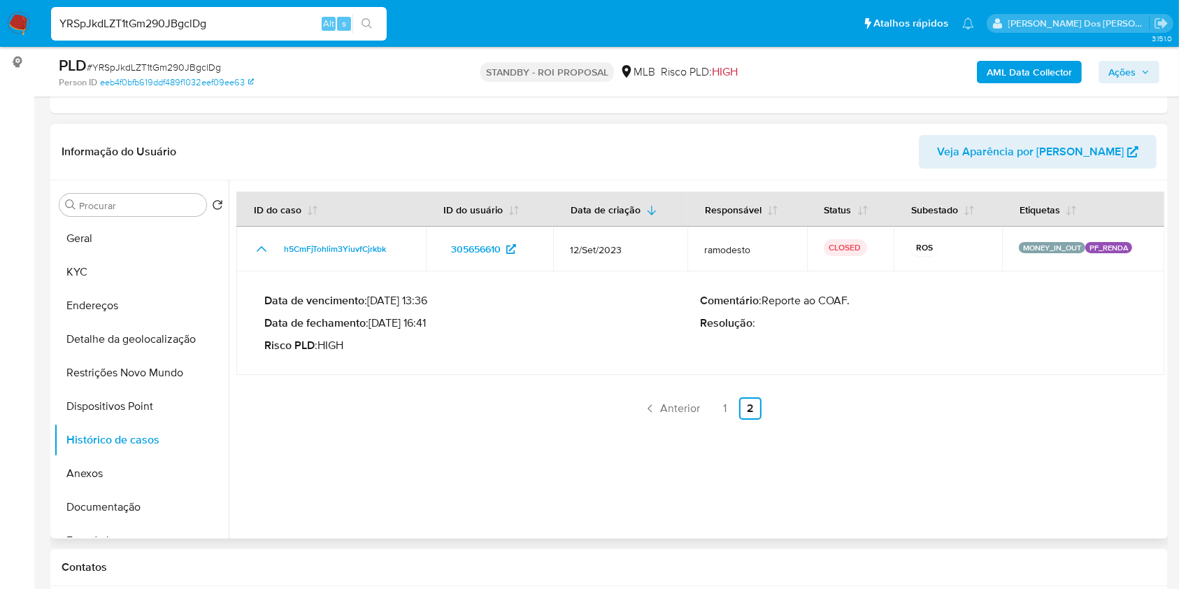
drag, startPoint x: 377, startPoint y: 347, endPoint x: 432, endPoint y: 346, distance: 54.6
click at [432, 330] on p "Data de fechamento : [DATE] 16:41" at bounding box center [482, 323] width 436 height 14
click at [122, 289] on button "KYC" at bounding box center [136, 272] width 164 height 34
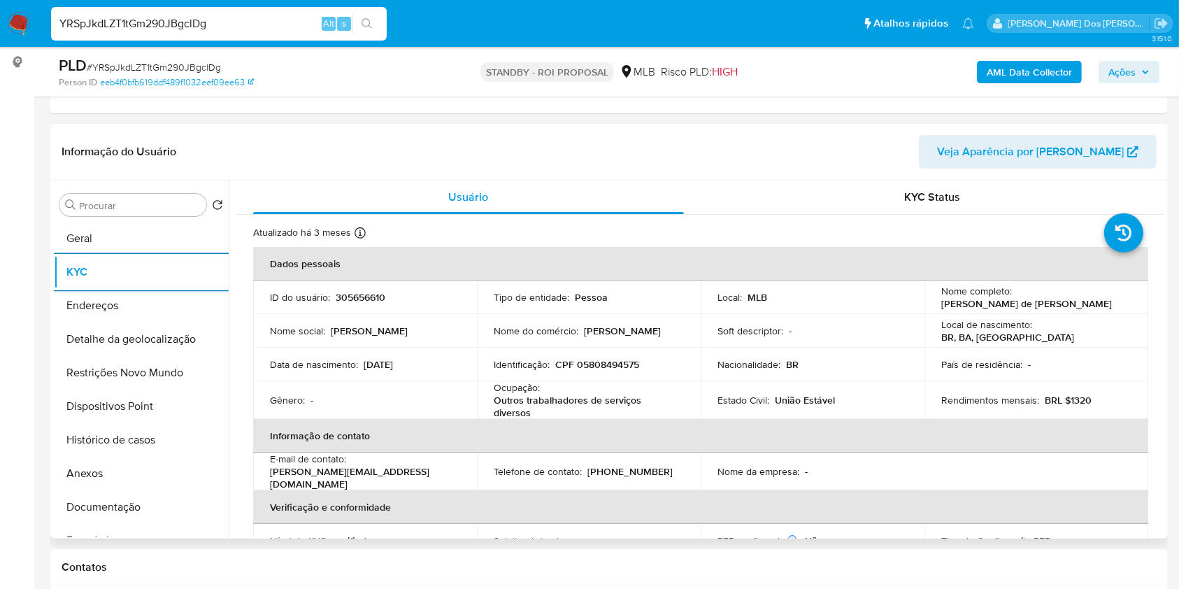
scroll to position [599, 0]
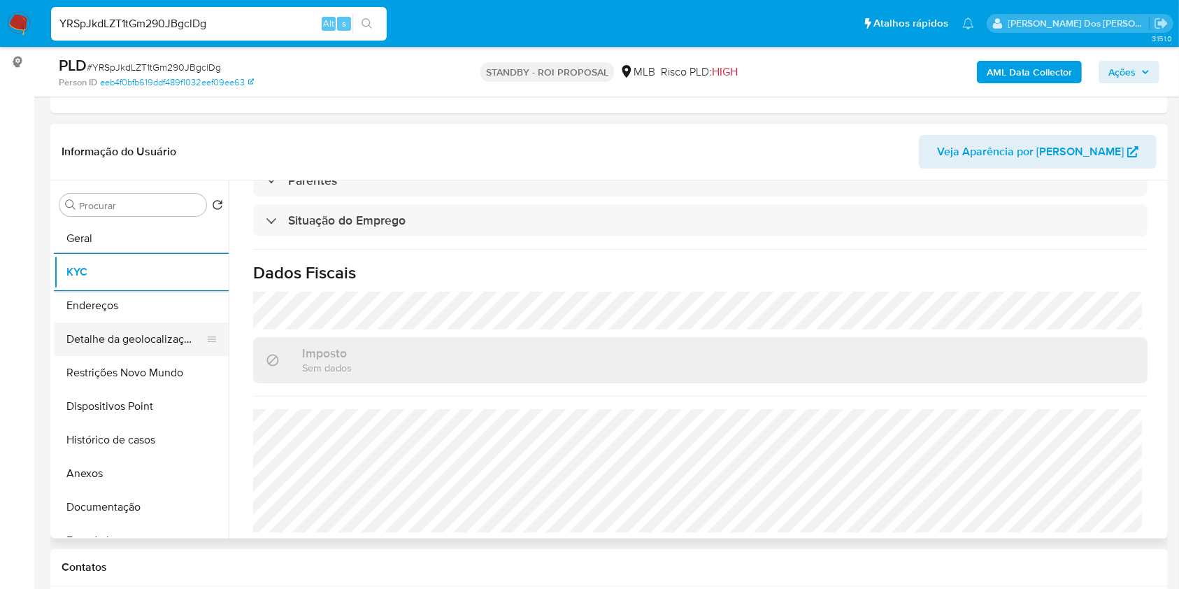
click at [112, 353] on button "Detalhe da geolocalização" at bounding box center [136, 339] width 164 height 34
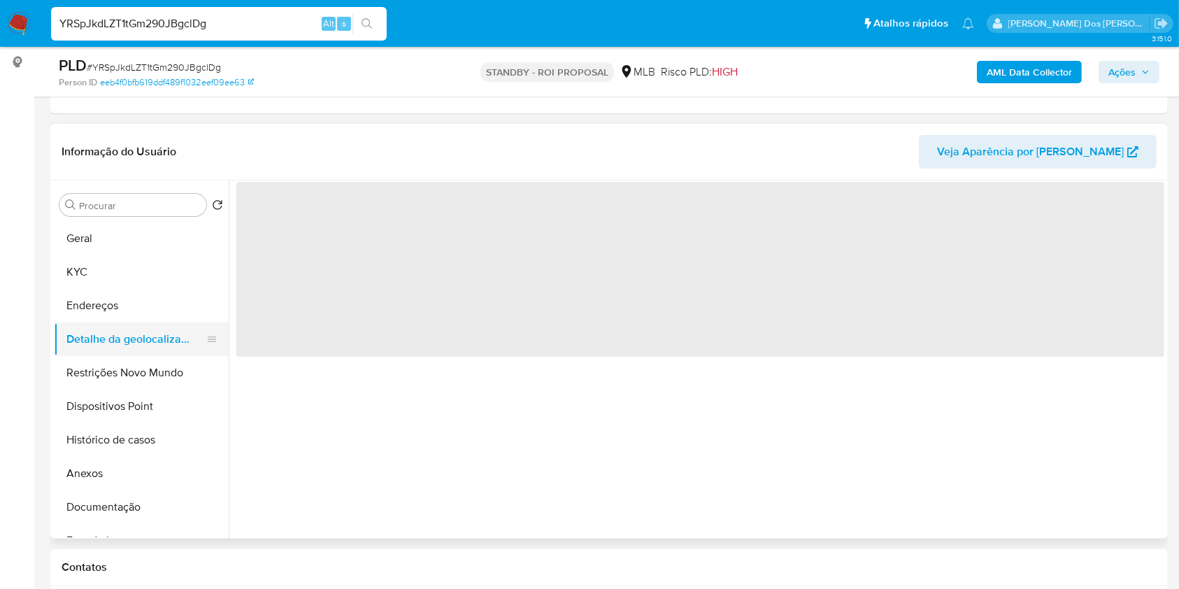
scroll to position [0, 0]
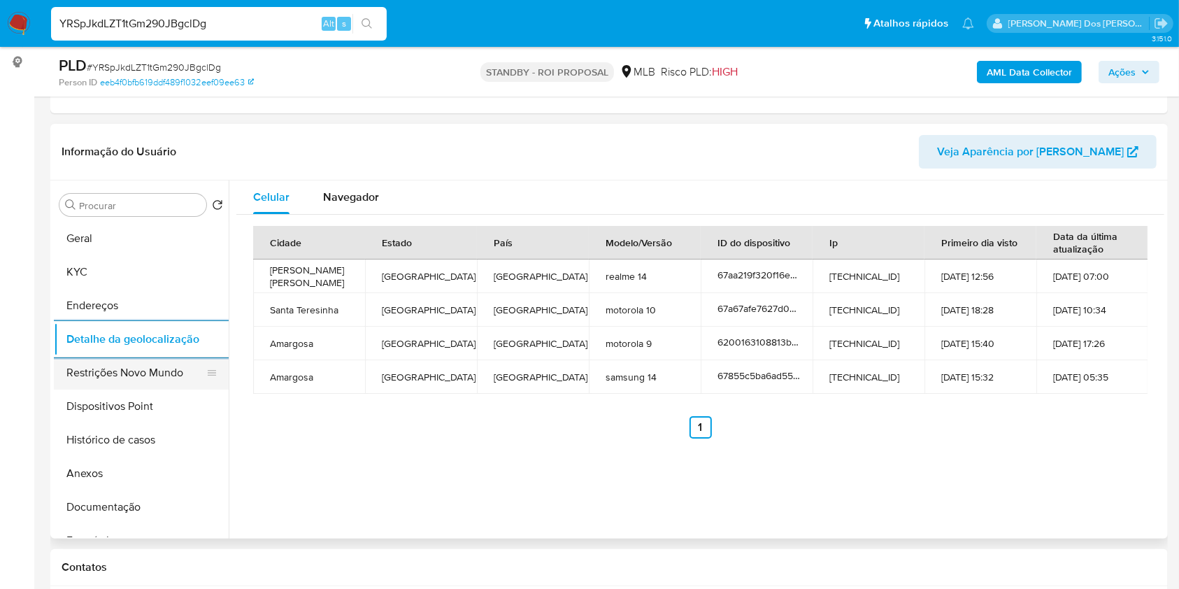
click at [188, 390] on button "Restrições Novo Mundo" at bounding box center [136, 373] width 164 height 34
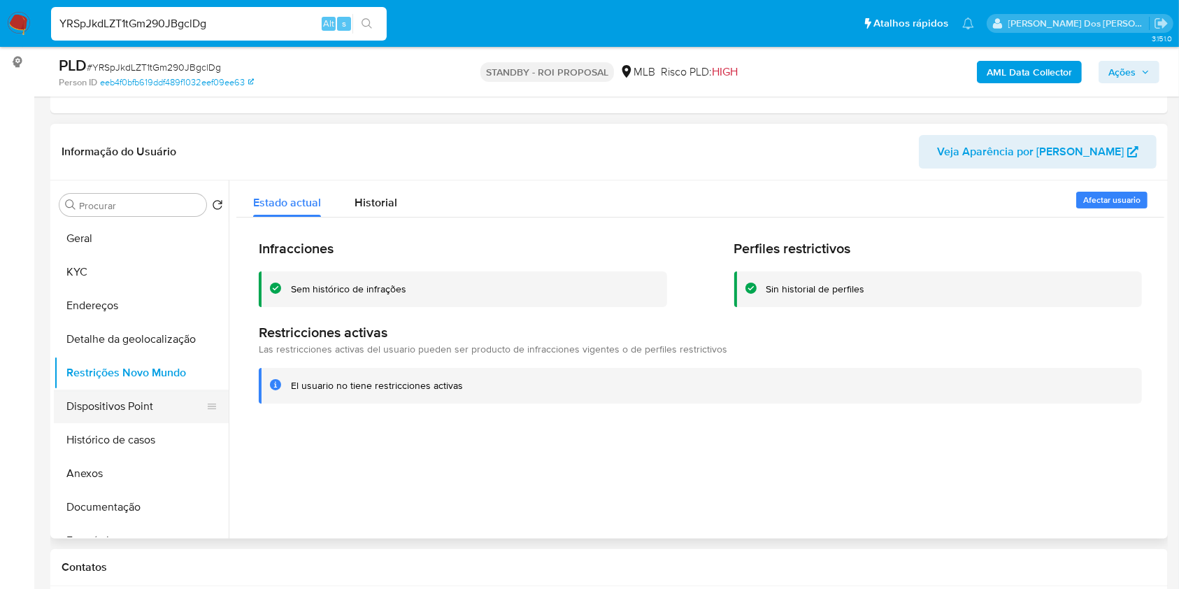
click at [136, 414] on button "Dispositivos Point" at bounding box center [136, 407] width 164 height 34
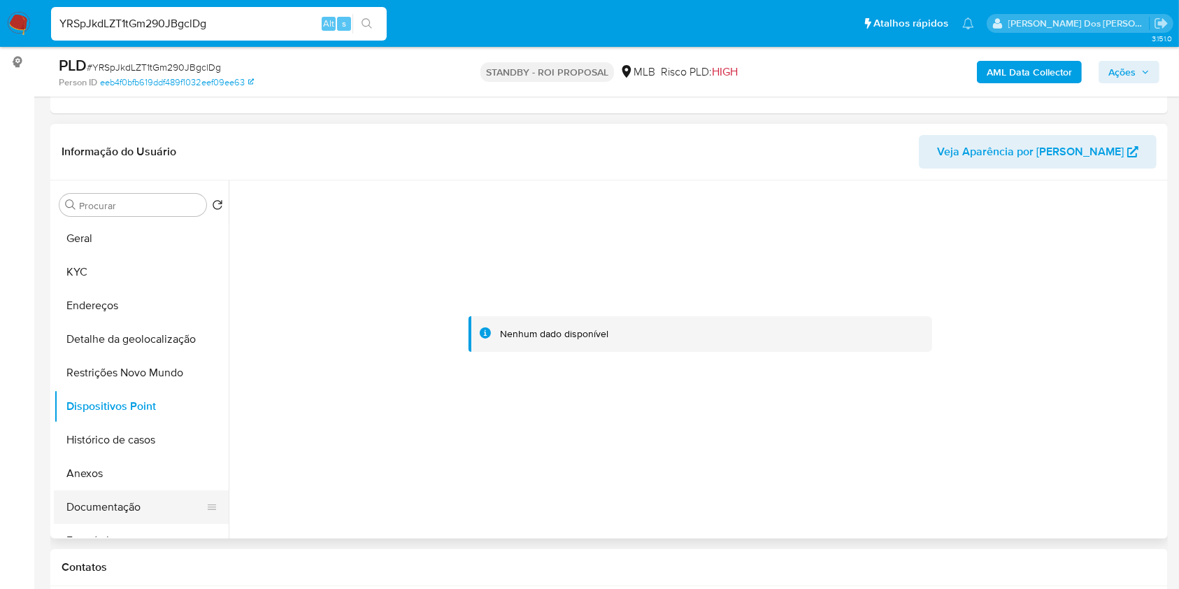
click at [145, 524] on button "Documentação" at bounding box center [136, 507] width 164 height 34
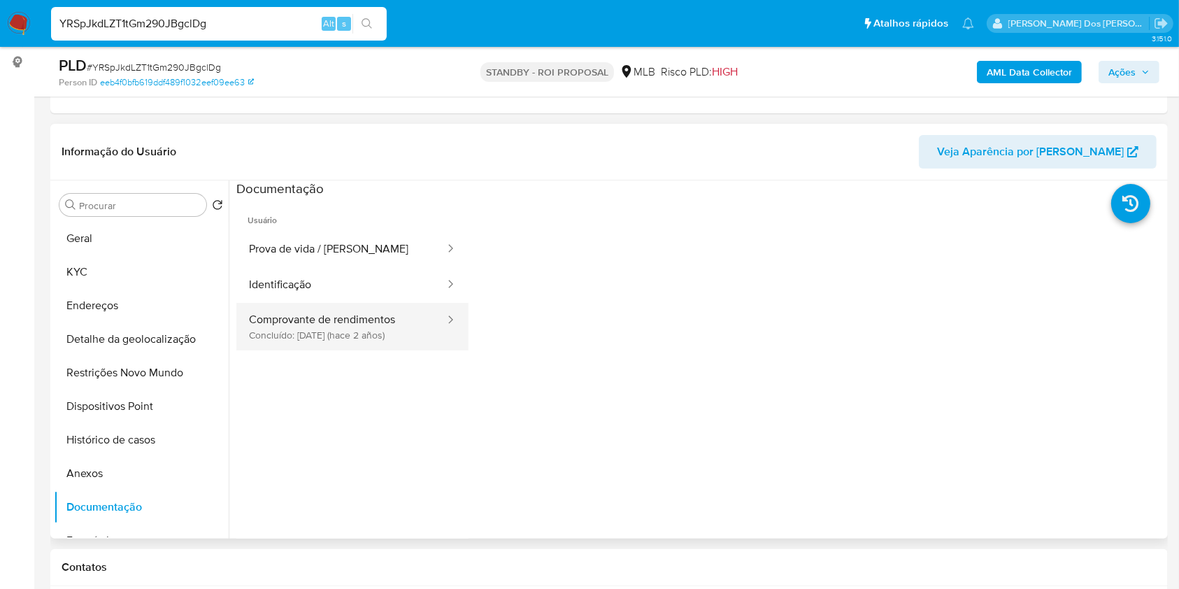
click at [356, 344] on button "Comprovante de rendimentos Concluído: [DATE] (hace 2 años)" at bounding box center [341, 327] width 210 height 48
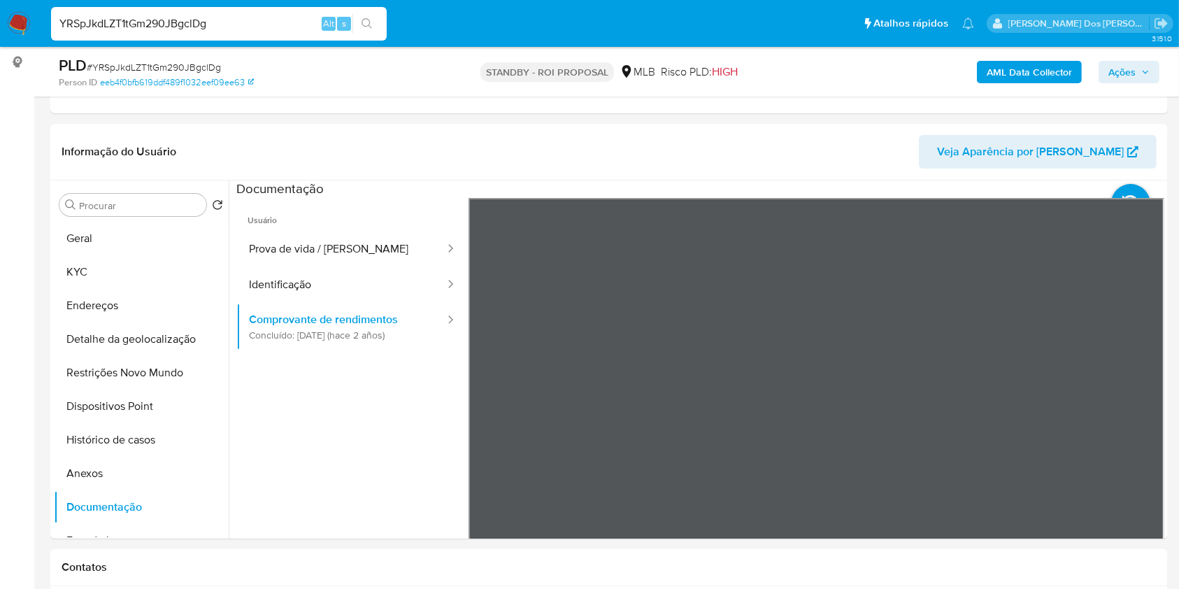
click at [222, 21] on input "YRSpJkdLZT1tGm290JBgclDg" at bounding box center [219, 24] width 336 height 18
paste input "QYpknCTbxXIyBLtH7ZEHVbiO"
type input "QYpknCTbxXIyBLtH7ZEHVbiO"
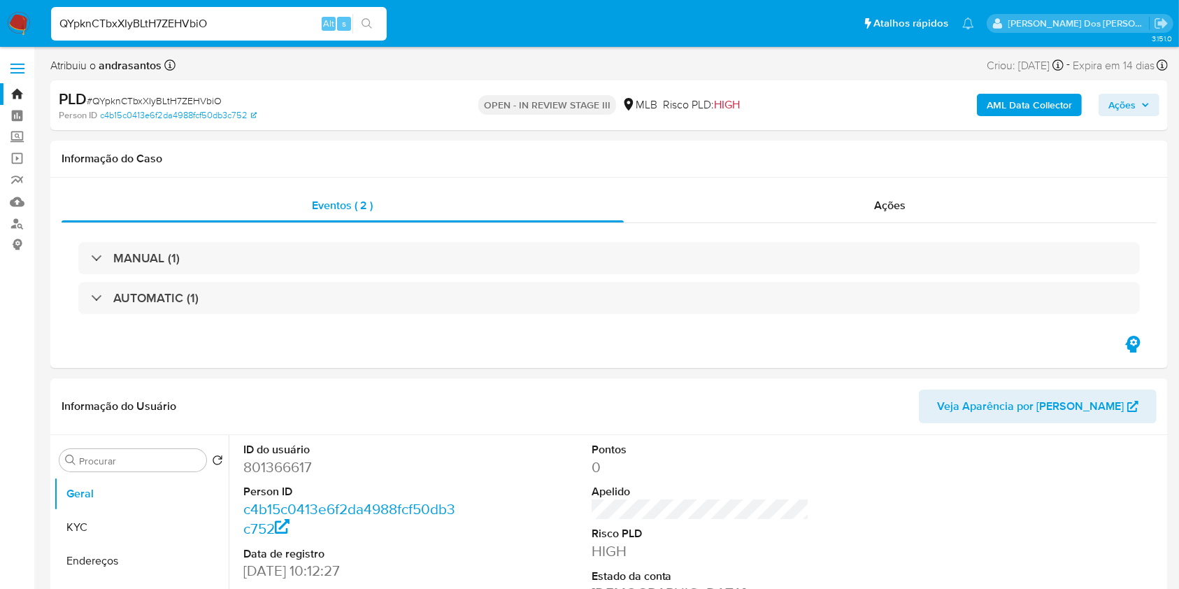
select select "10"
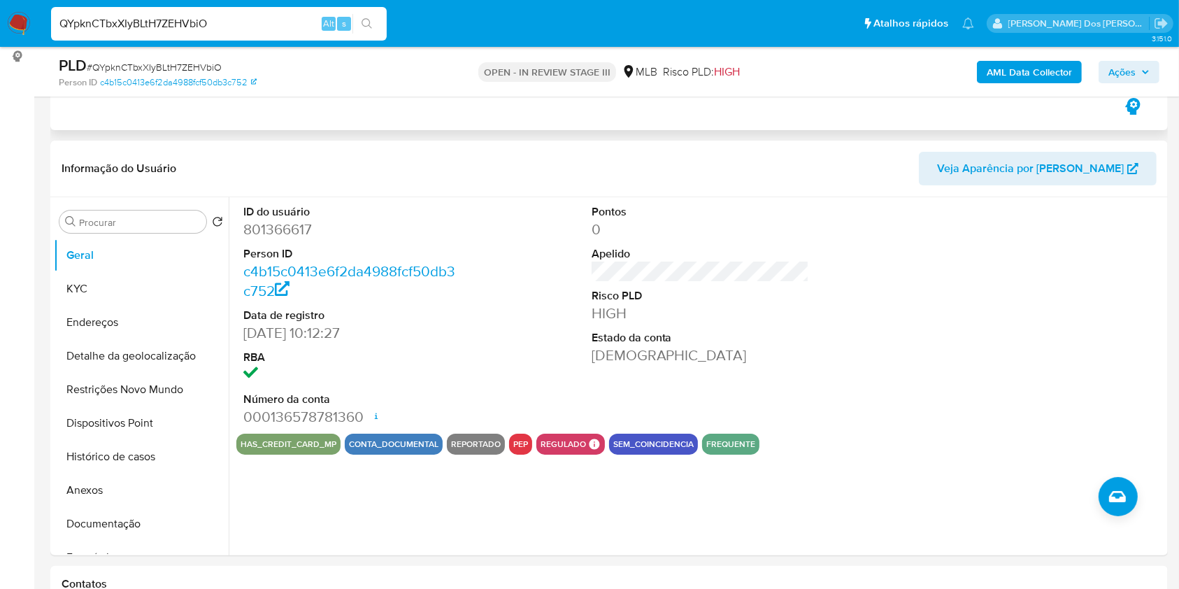
scroll to position [199, 0]
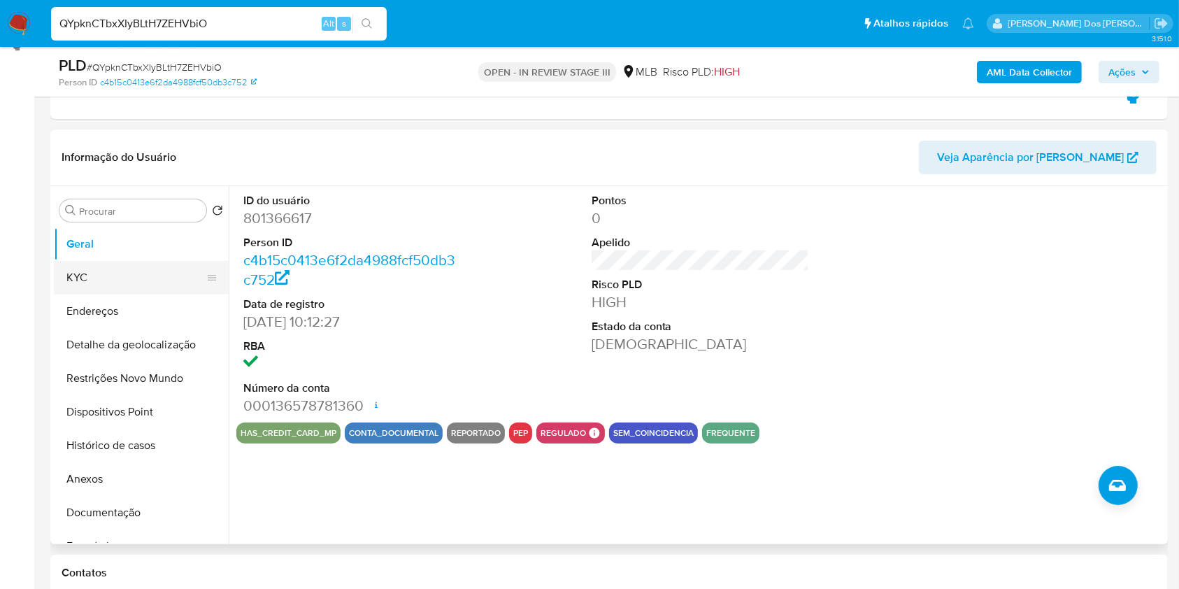
click at [90, 280] on button "KYC" at bounding box center [136, 278] width 164 height 34
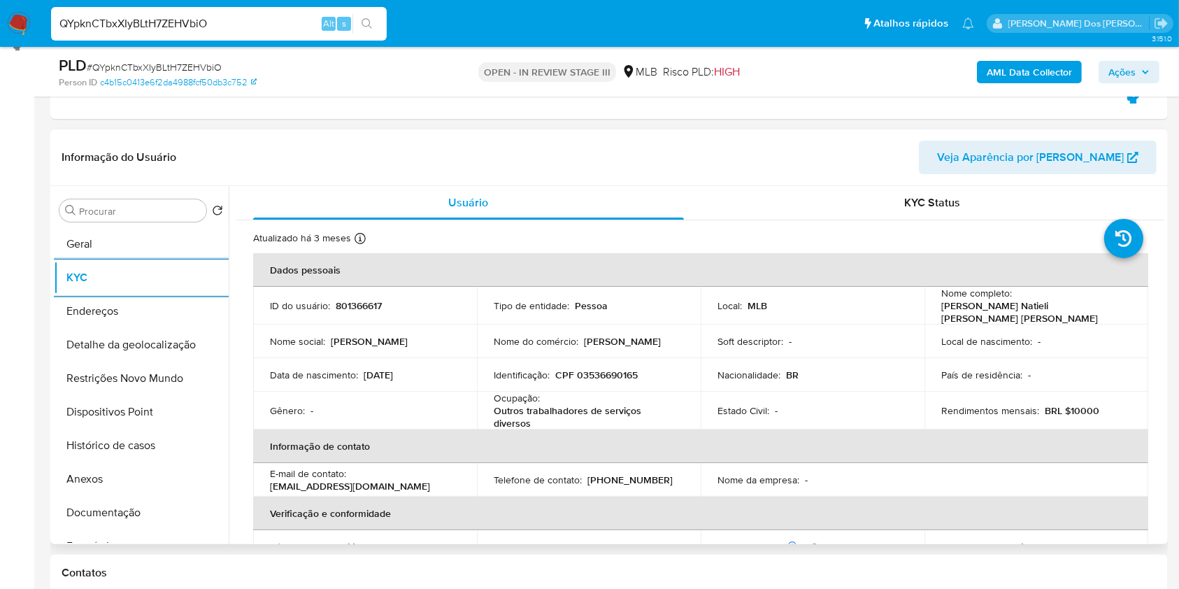
scroll to position [599, 0]
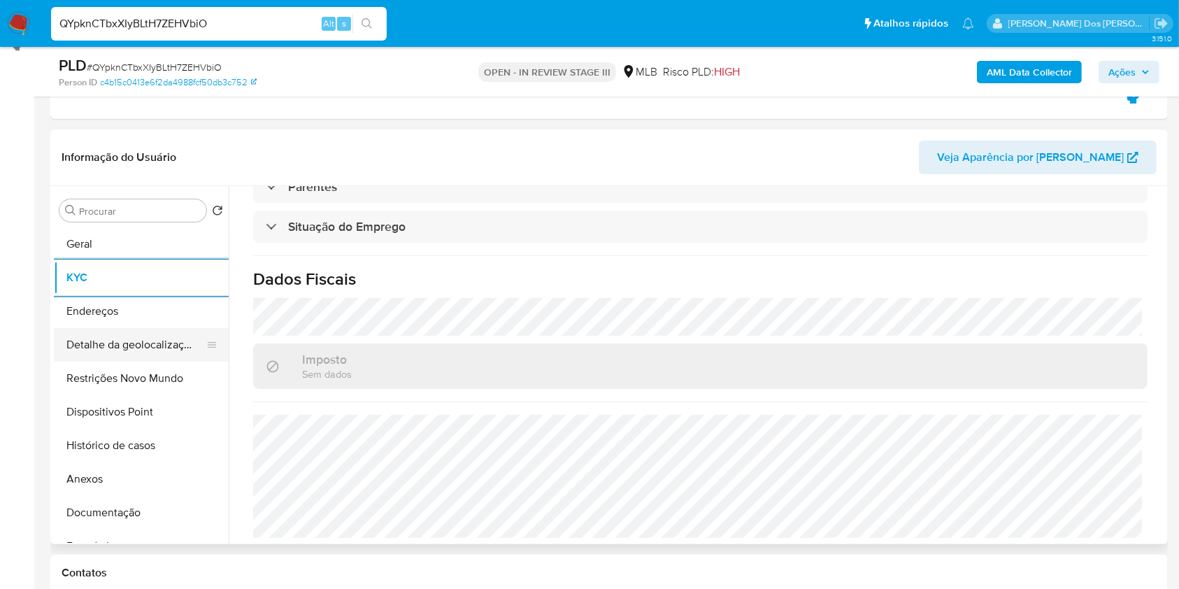
click at [112, 344] on button "Detalhe da geolocalização" at bounding box center [136, 345] width 164 height 34
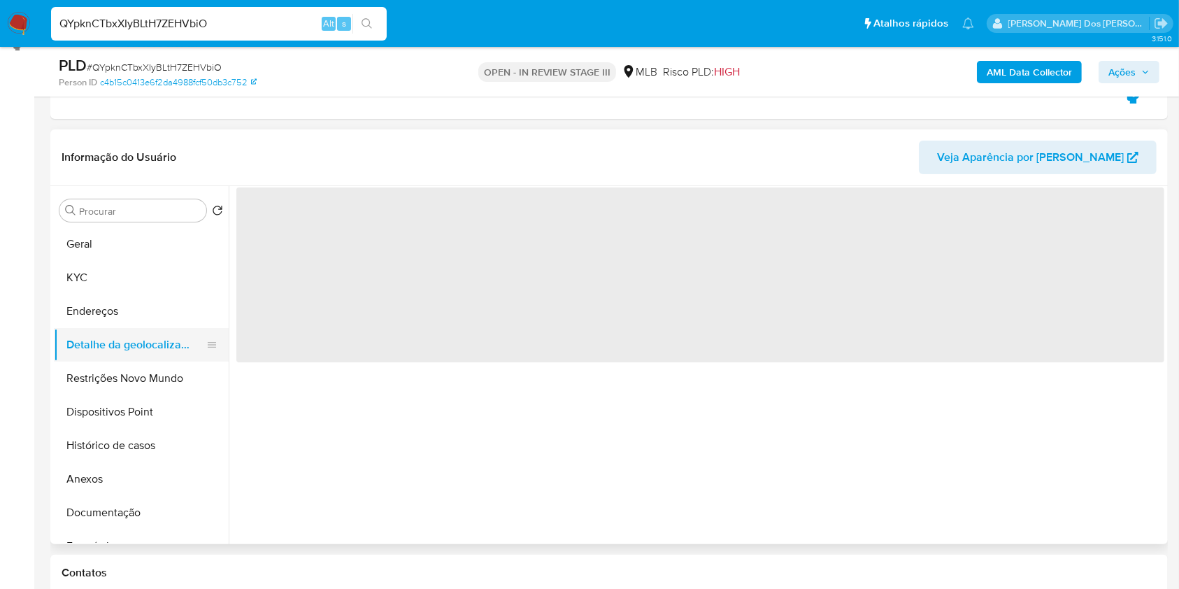
scroll to position [0, 0]
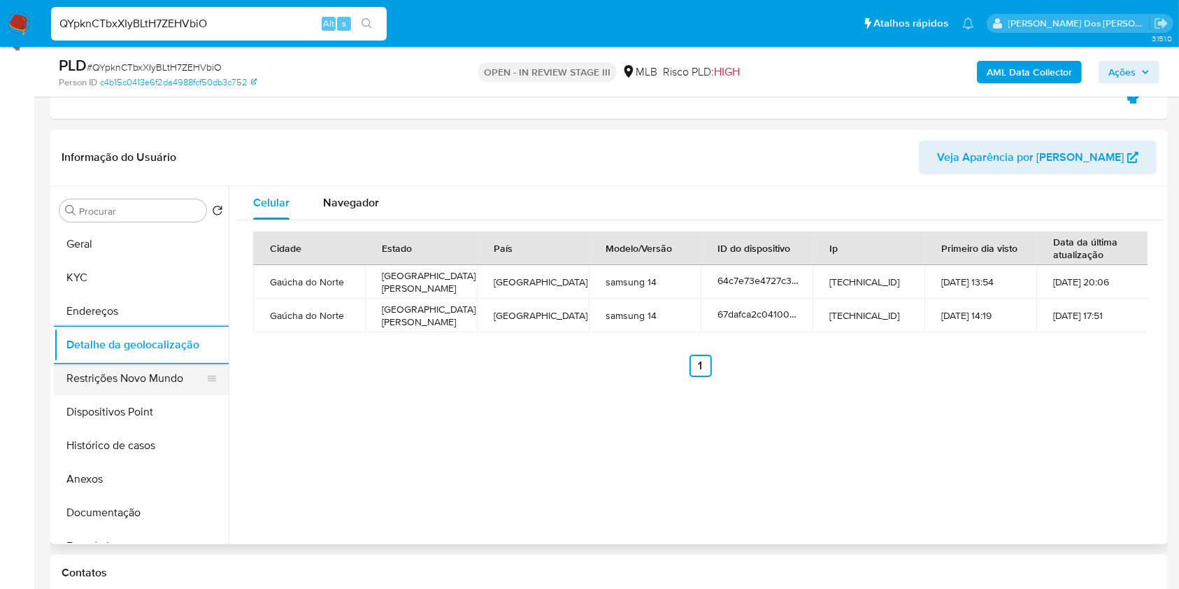
click at [110, 378] on button "Restrições Novo Mundo" at bounding box center [136, 379] width 164 height 34
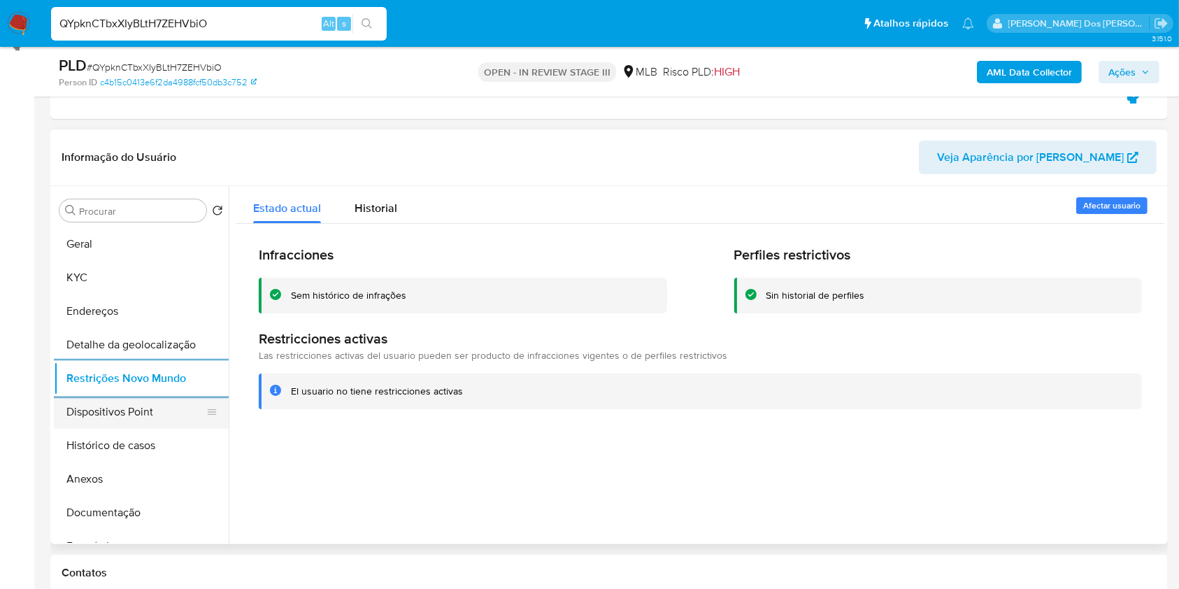
click at [100, 405] on button "Dispositivos Point" at bounding box center [136, 412] width 164 height 34
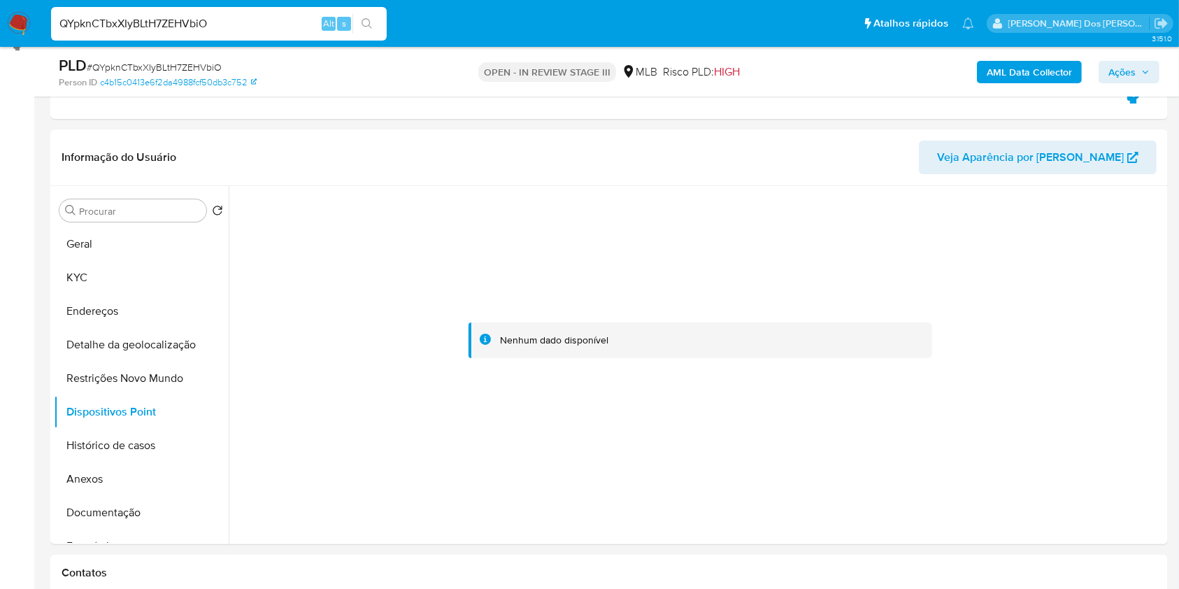
click at [213, 28] on input "QYpknCTbxXIyBLtH7ZEHVbiO" at bounding box center [219, 24] width 336 height 18
paste input "v8Ugs6jeQbYEkF3RbTNK1qTi"
type input "v8Ugs6jeQbYEkF3RbTNK1qTi"
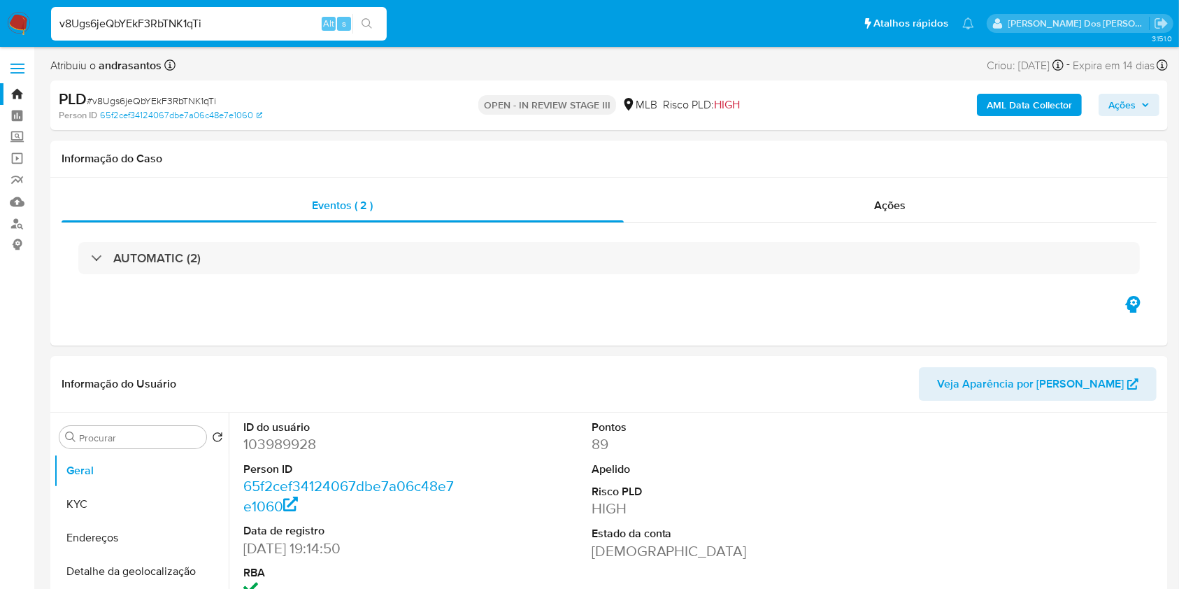
select select "10"
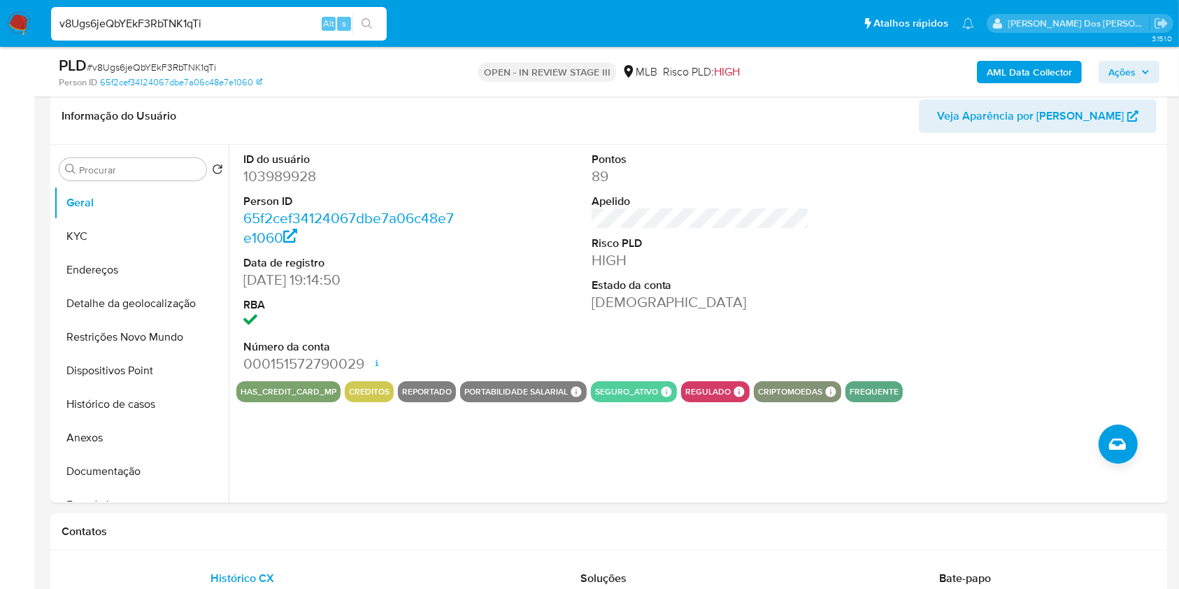
scroll to position [233, 0]
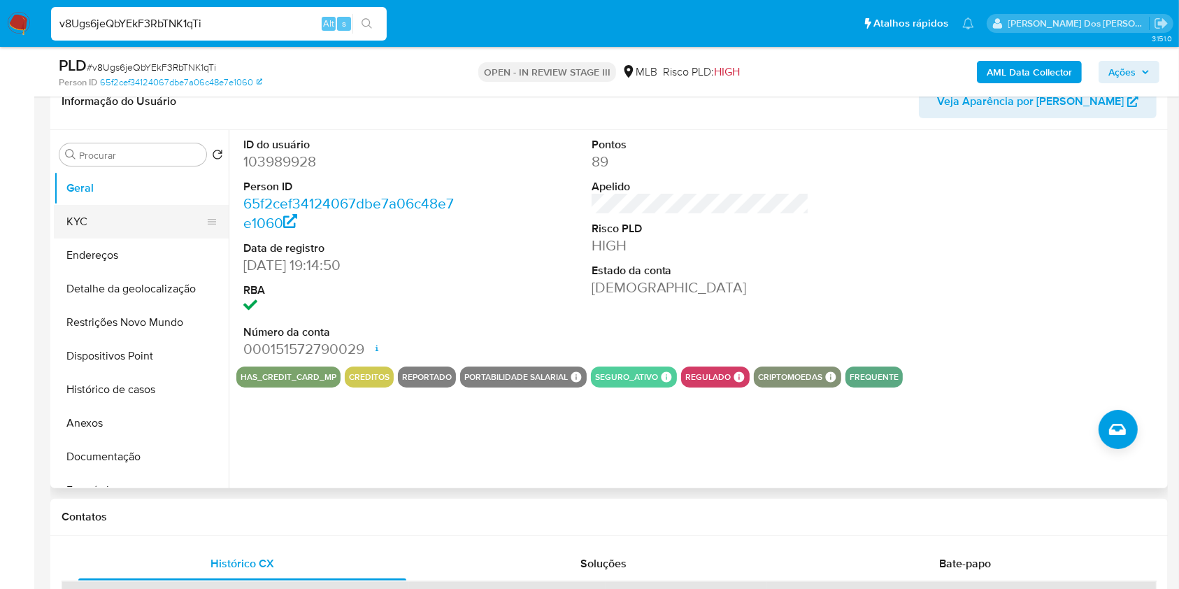
click at [90, 239] on button "KYC" at bounding box center [136, 222] width 164 height 34
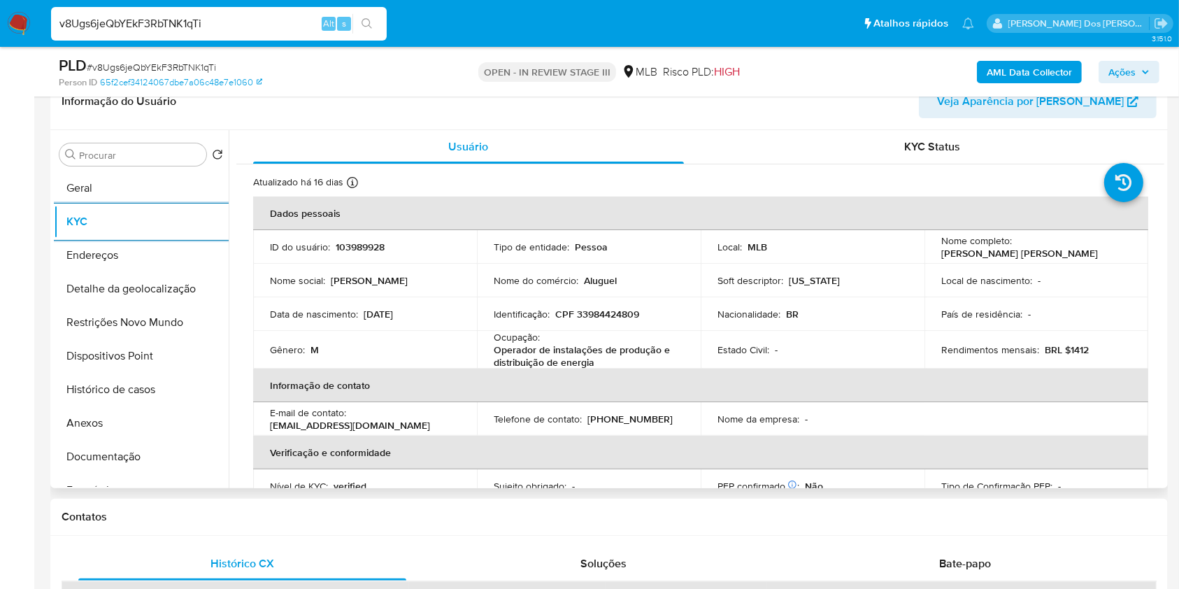
scroll to position [599, 0]
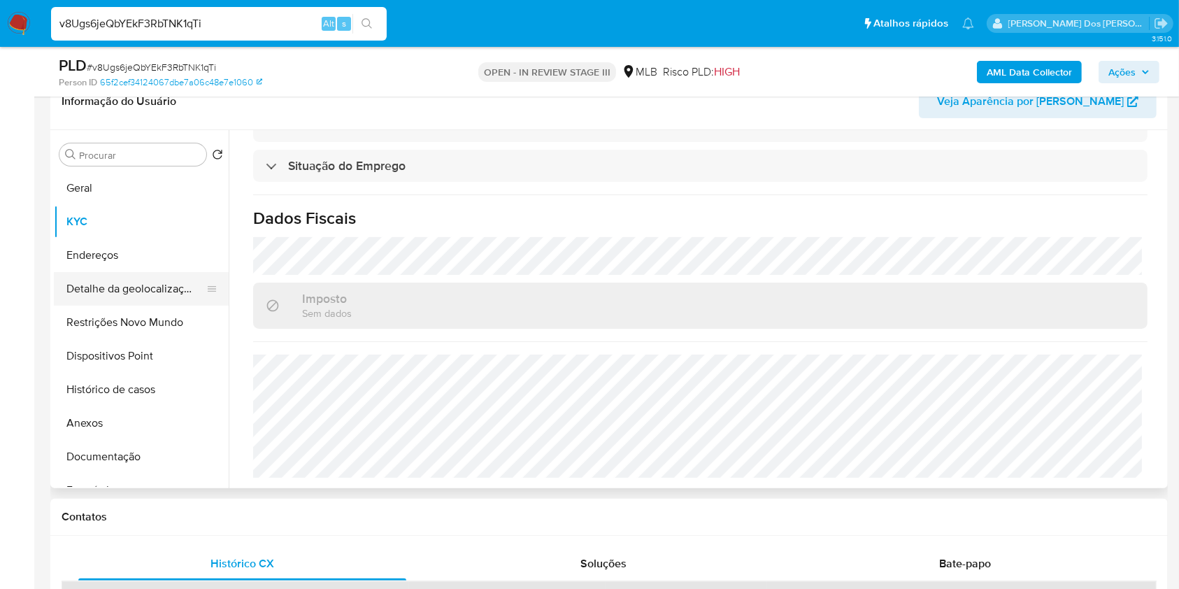
click at [113, 306] on button "Detalhe da geolocalização" at bounding box center [136, 289] width 164 height 34
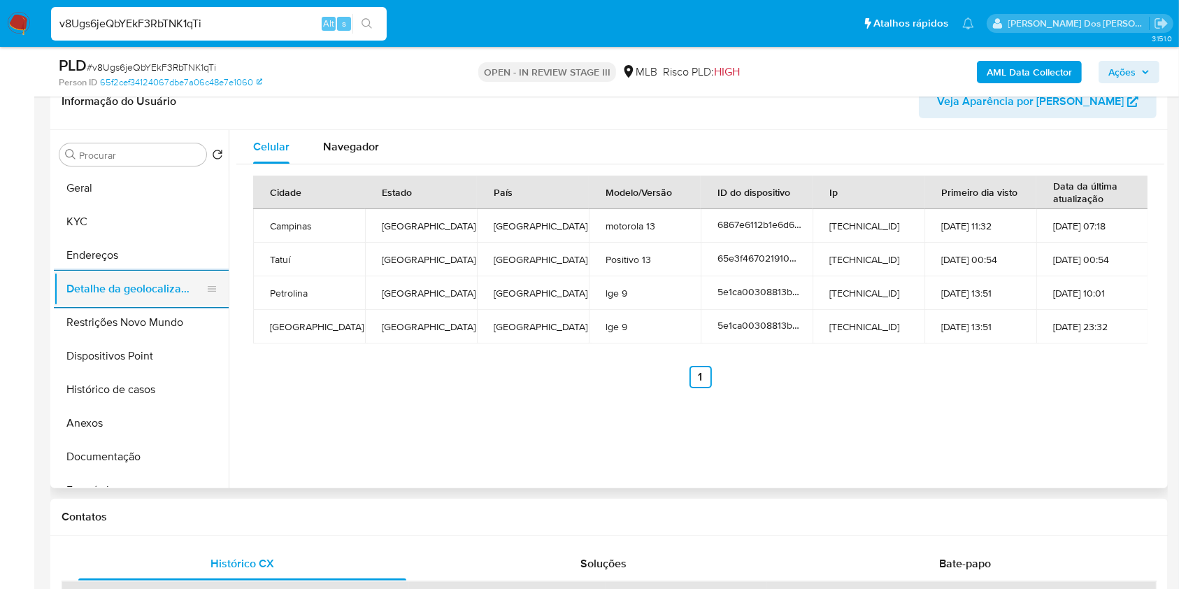
click at [148, 306] on button "Detalhe da geolocalização" at bounding box center [136, 289] width 164 height 34
click at [130, 339] on button "Restrições Novo Mundo" at bounding box center [136, 323] width 164 height 34
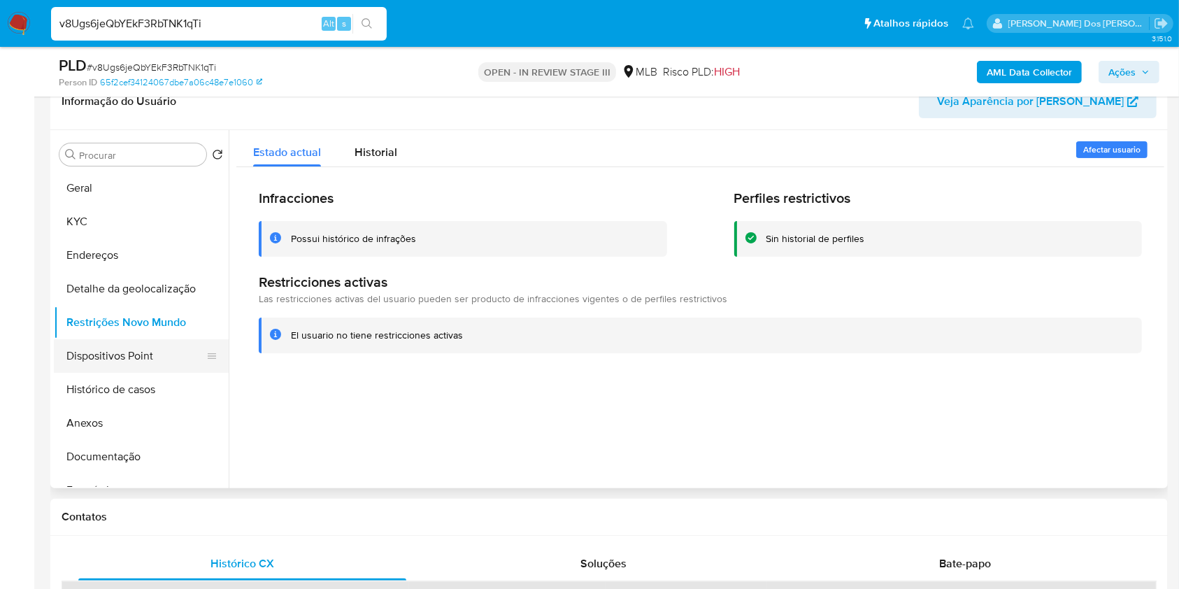
click at [92, 371] on button "Dispositivos Point" at bounding box center [136, 356] width 164 height 34
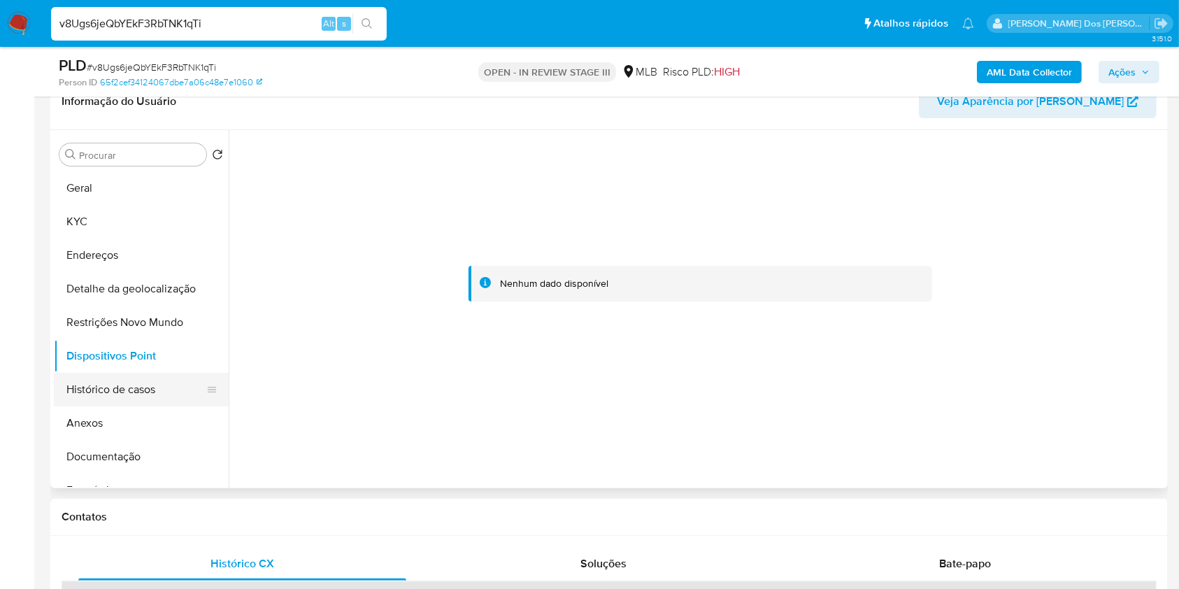
click at [122, 406] on button "Histórico de casos" at bounding box center [136, 390] width 164 height 34
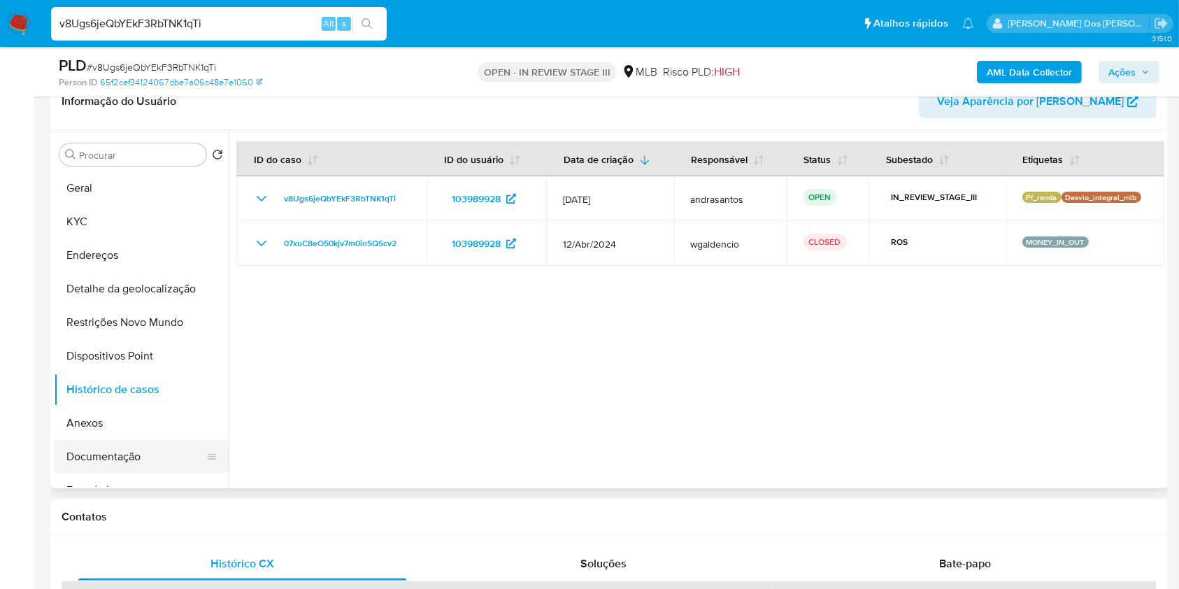
click at [113, 474] on button "Documentação" at bounding box center [136, 457] width 164 height 34
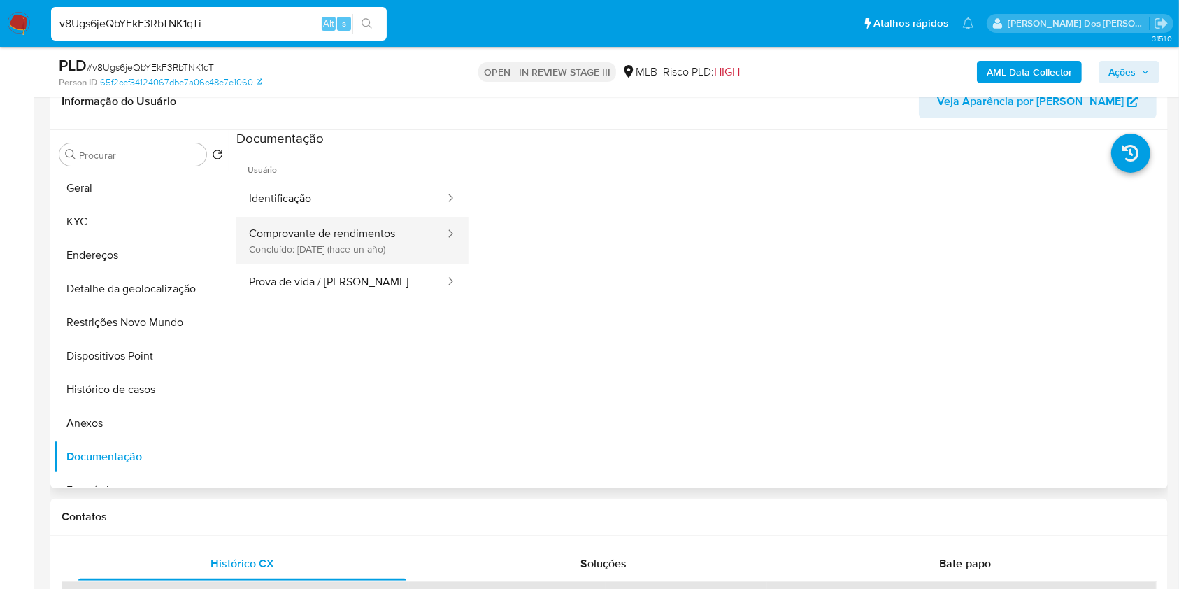
click at [304, 260] on button "Comprovante de rendimentos Concluído: [DATE] (hace un año)" at bounding box center [341, 241] width 210 height 48
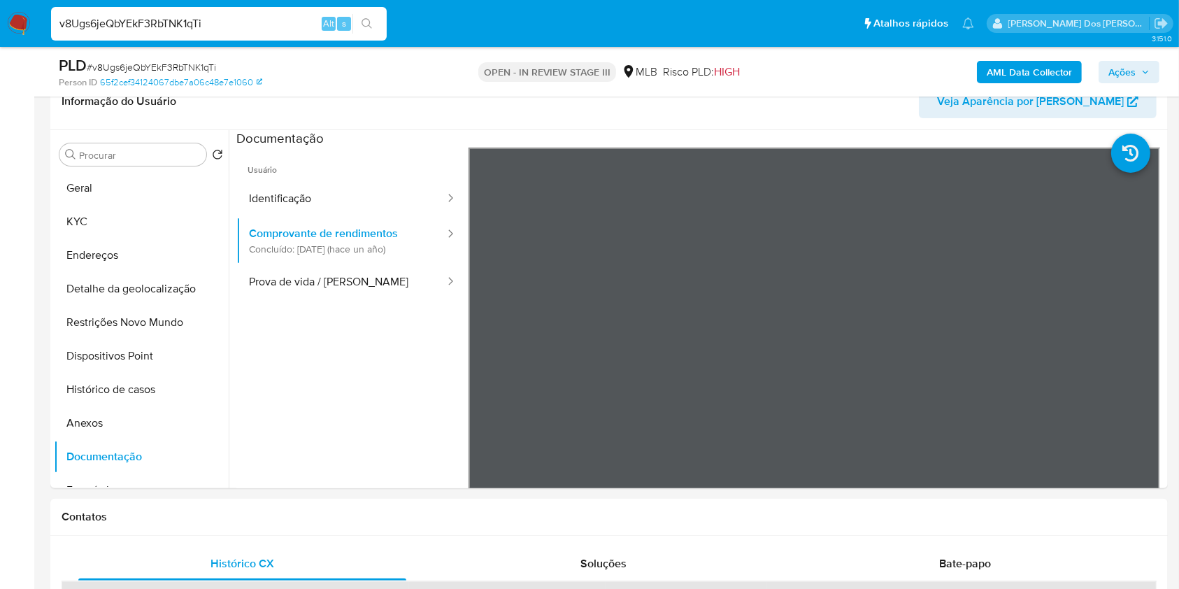
click at [241, 17] on input "v8Ugs6jeQbYEkF3RbTNK1qTi" at bounding box center [219, 24] width 336 height 18
paste input "Mp0vC9UhWcvtfJWYHQst5XVQ"
type input "Mp0vC9UhWcvtfJWYHQst5XVQ"
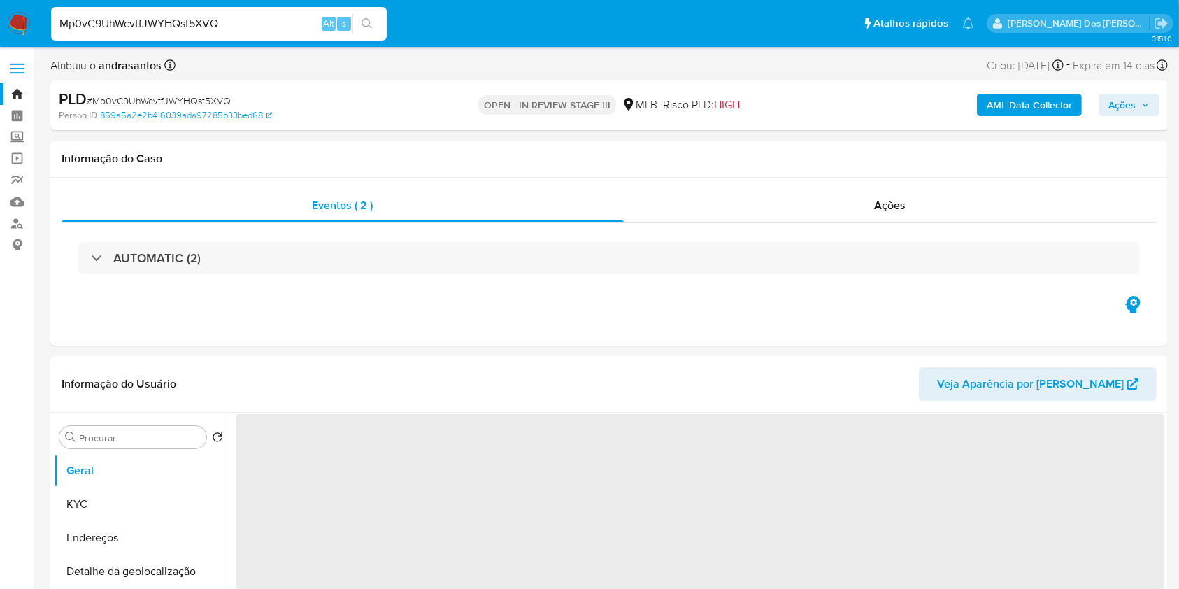
select select "10"
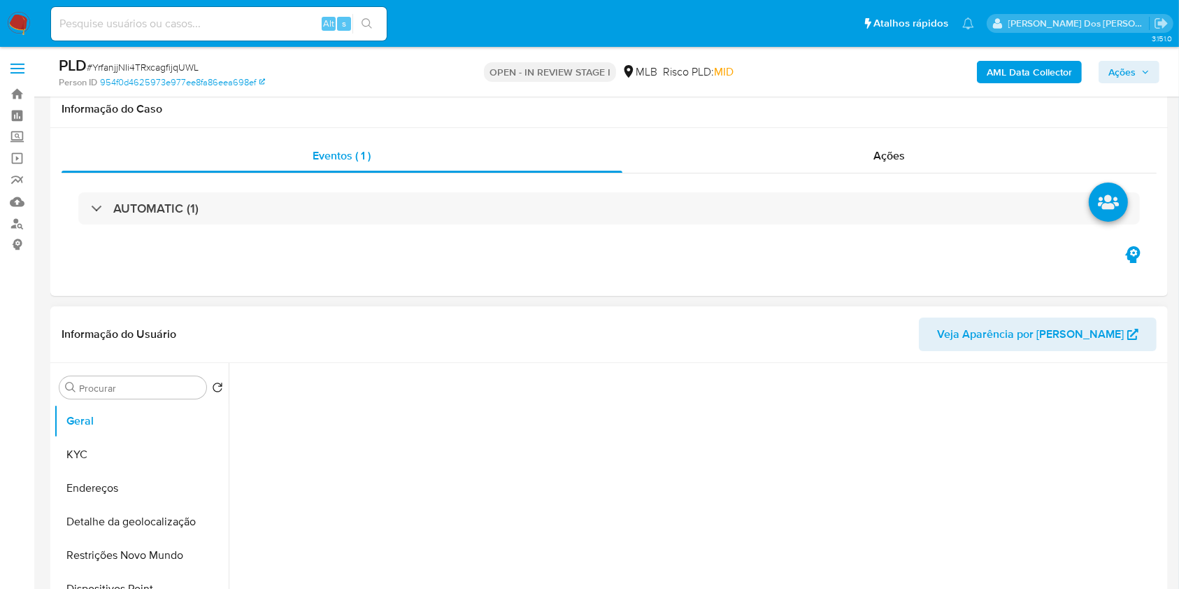
scroll to position [95, 0]
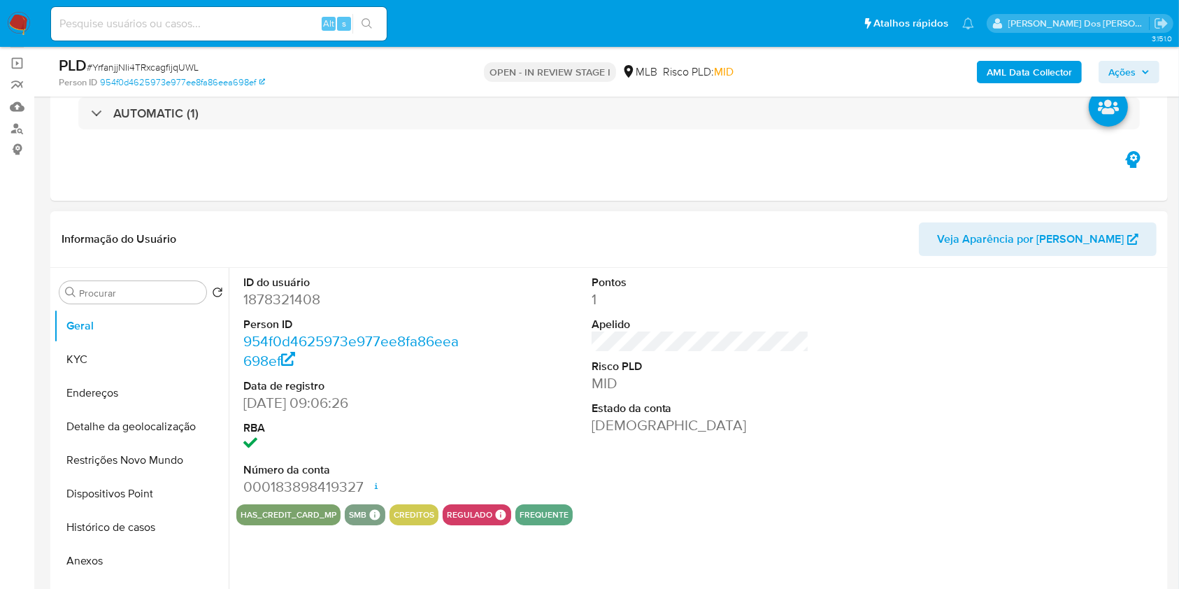
click at [298, 309] on dd "1878321408" at bounding box center [352, 300] width 218 height 20
select select "10"
copy dd "1878321408"
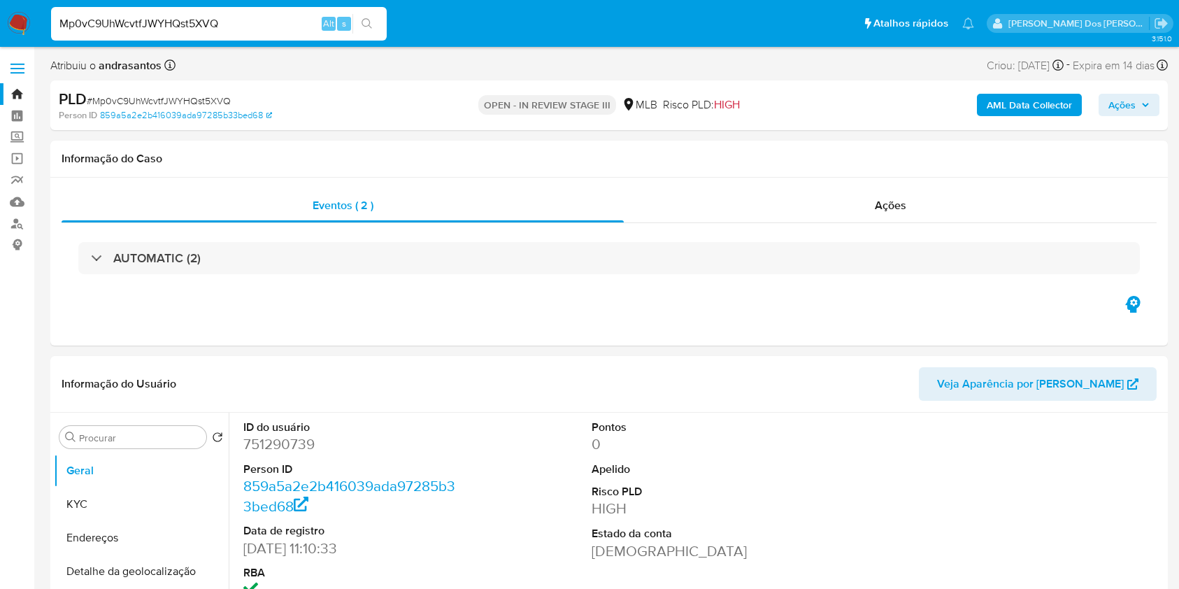
select select "10"
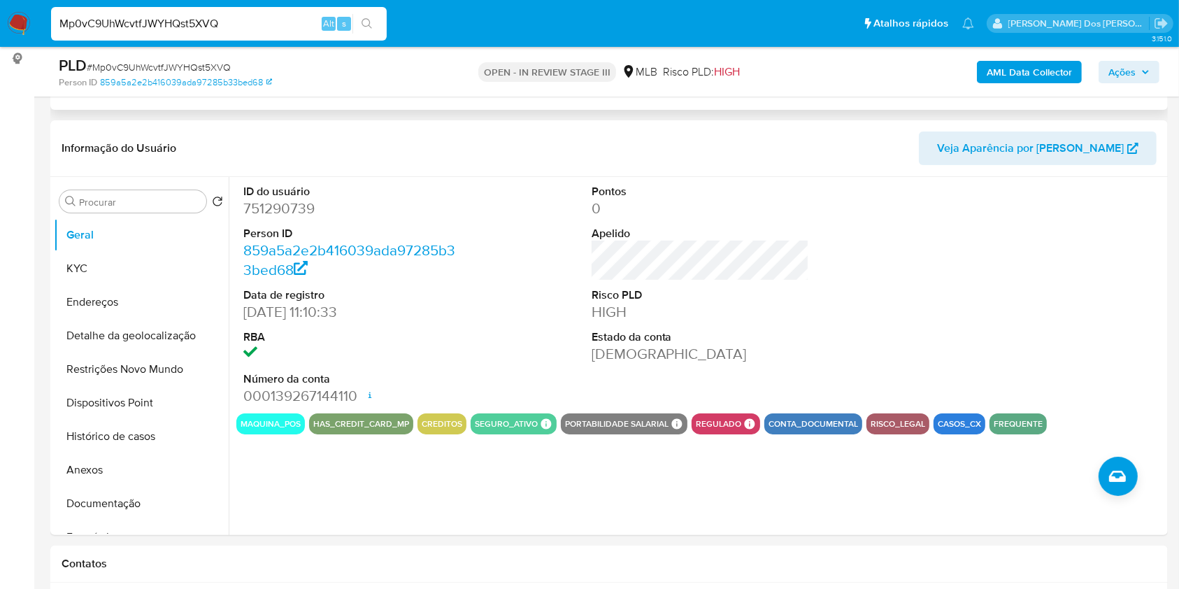
scroll to position [313, 0]
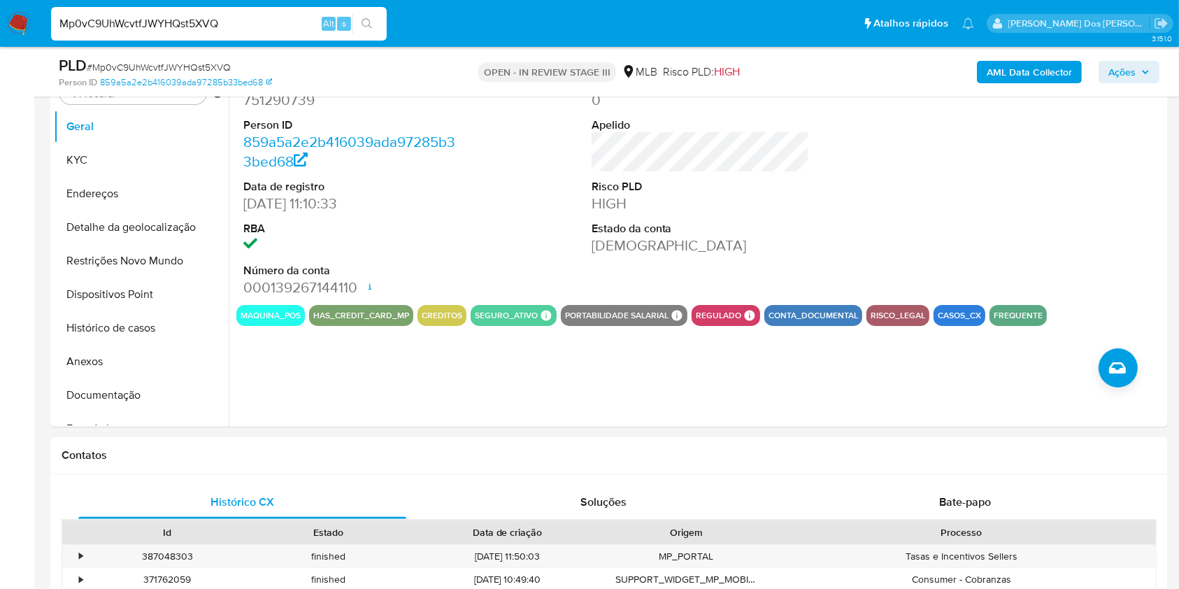
scroll to position [261, 0]
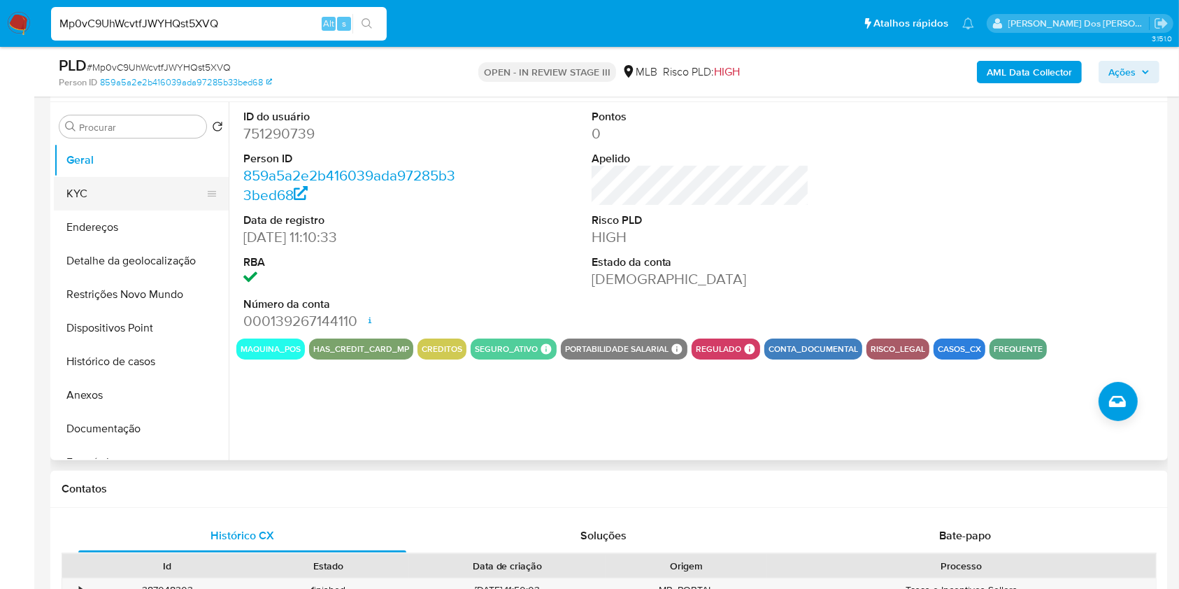
click at [122, 211] on button "KYC" at bounding box center [136, 194] width 164 height 34
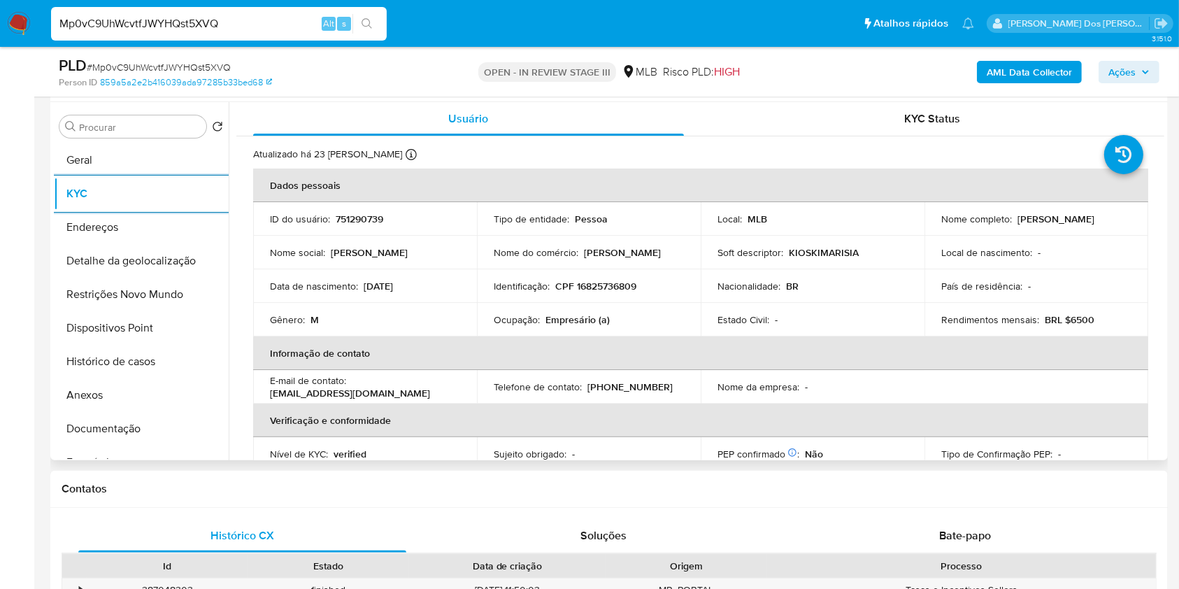
scroll to position [595, 0]
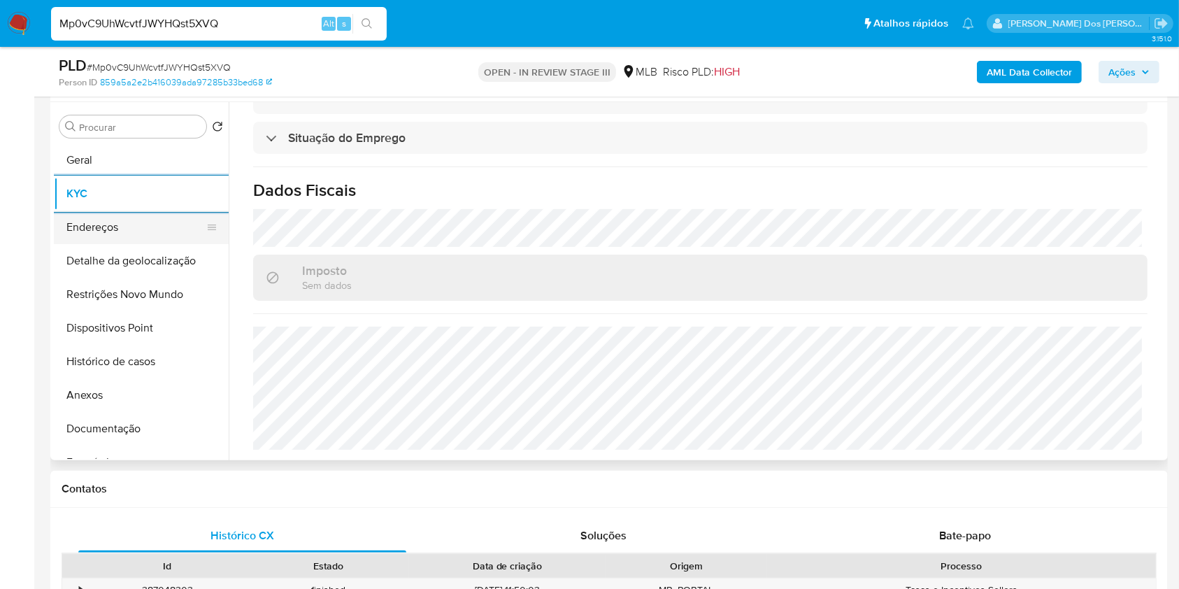
click at [99, 244] on button "Endereços" at bounding box center [136, 228] width 164 height 34
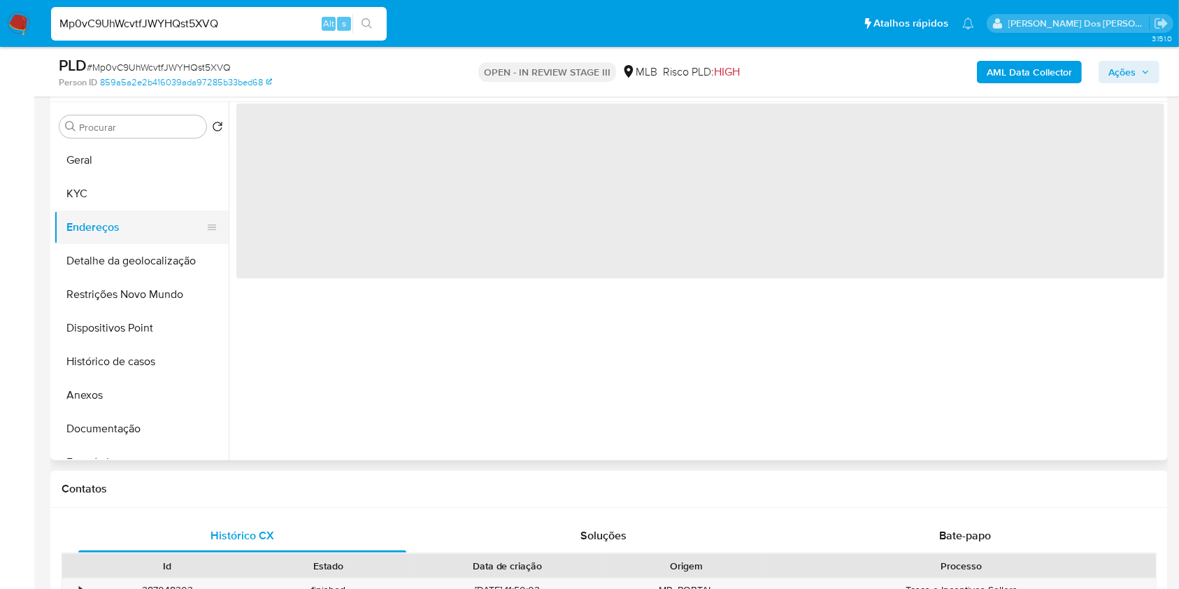
scroll to position [0, 0]
click at [104, 278] on button "Detalhe da geolocalização" at bounding box center [136, 261] width 164 height 34
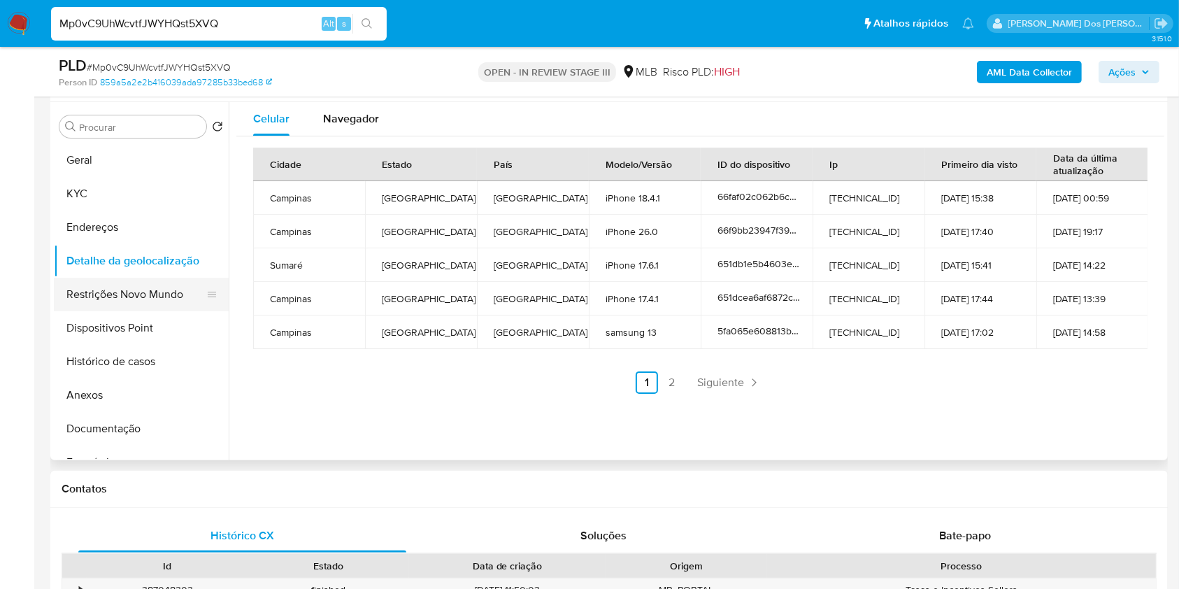
click at [142, 311] on button "Restrições Novo Mundo" at bounding box center [136, 295] width 164 height 34
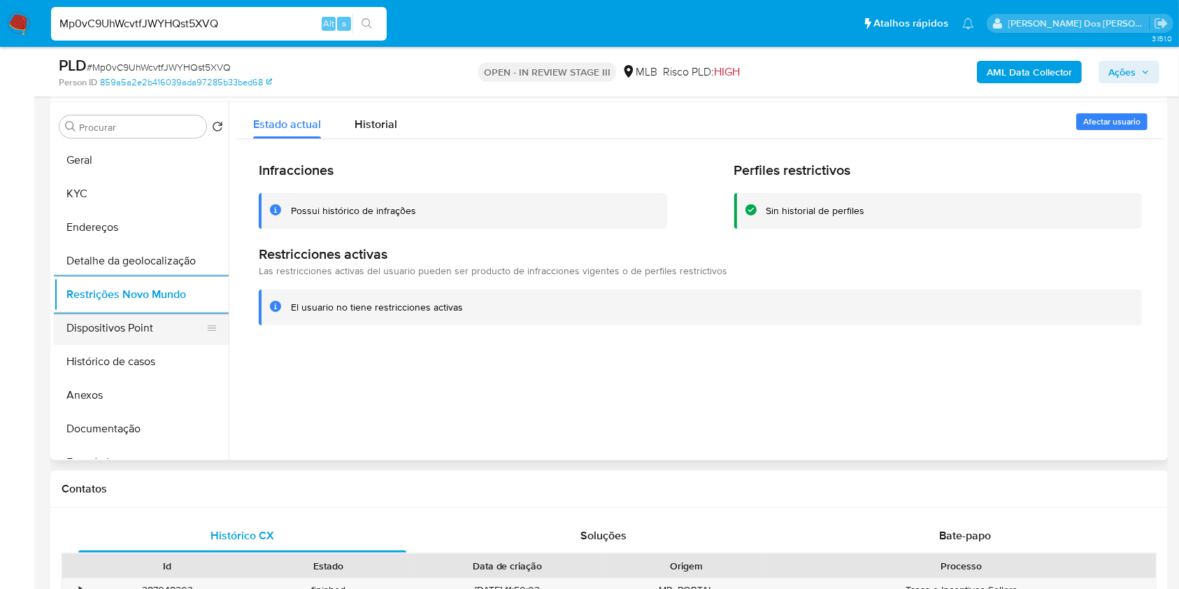
click at [100, 345] on button "Dispositivos Point" at bounding box center [136, 328] width 164 height 34
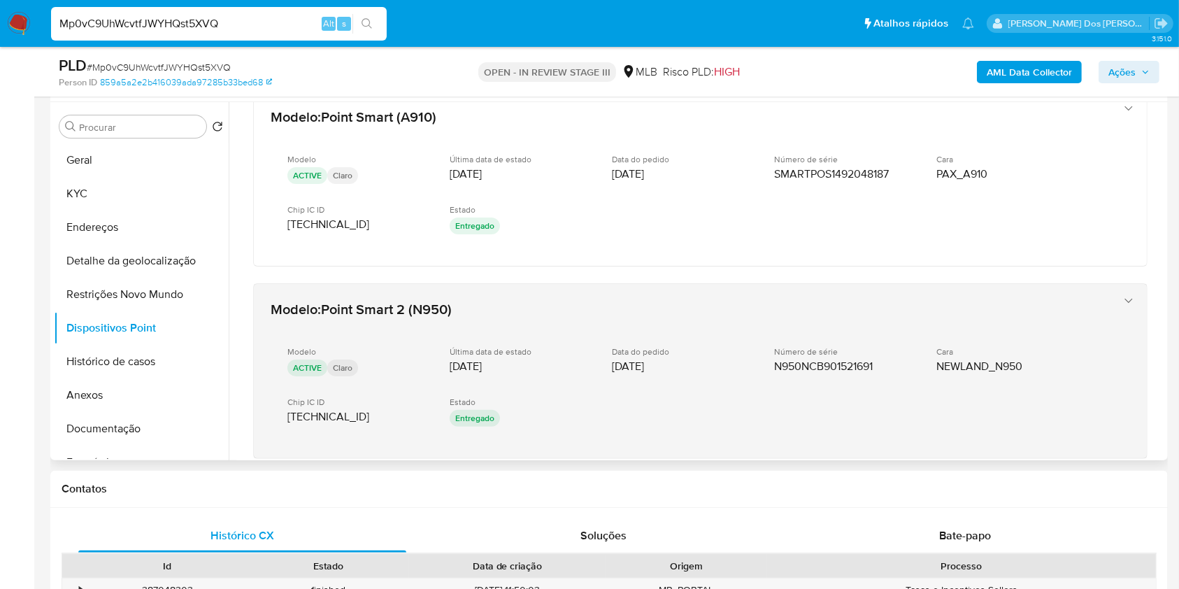
scroll to position [26, 0]
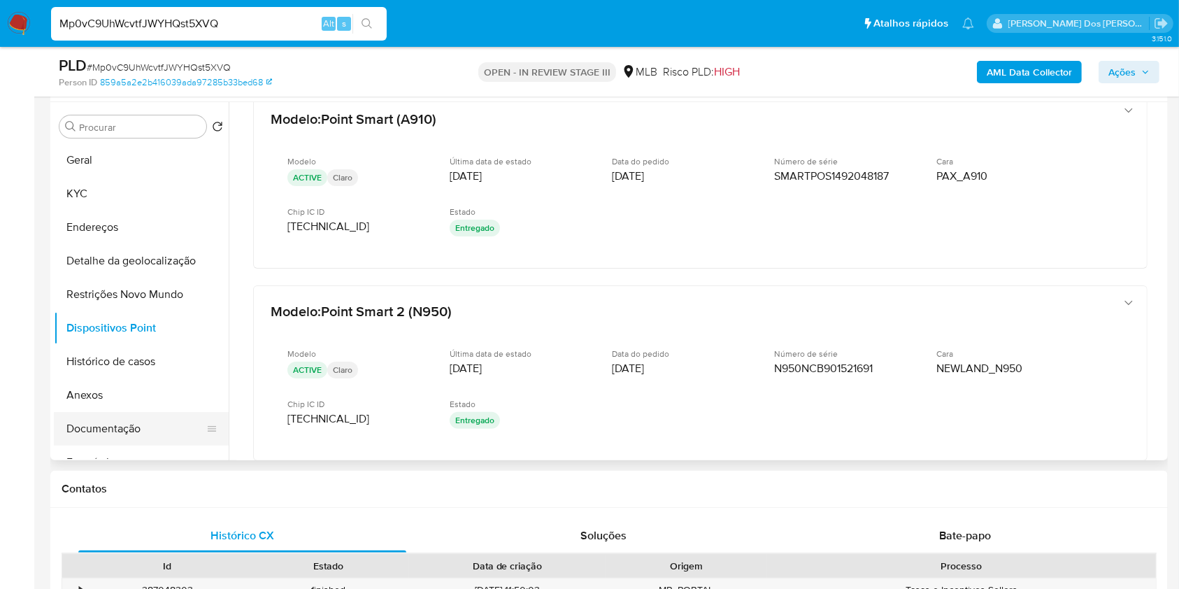
click at [129, 446] on button "Documentação" at bounding box center [136, 429] width 164 height 34
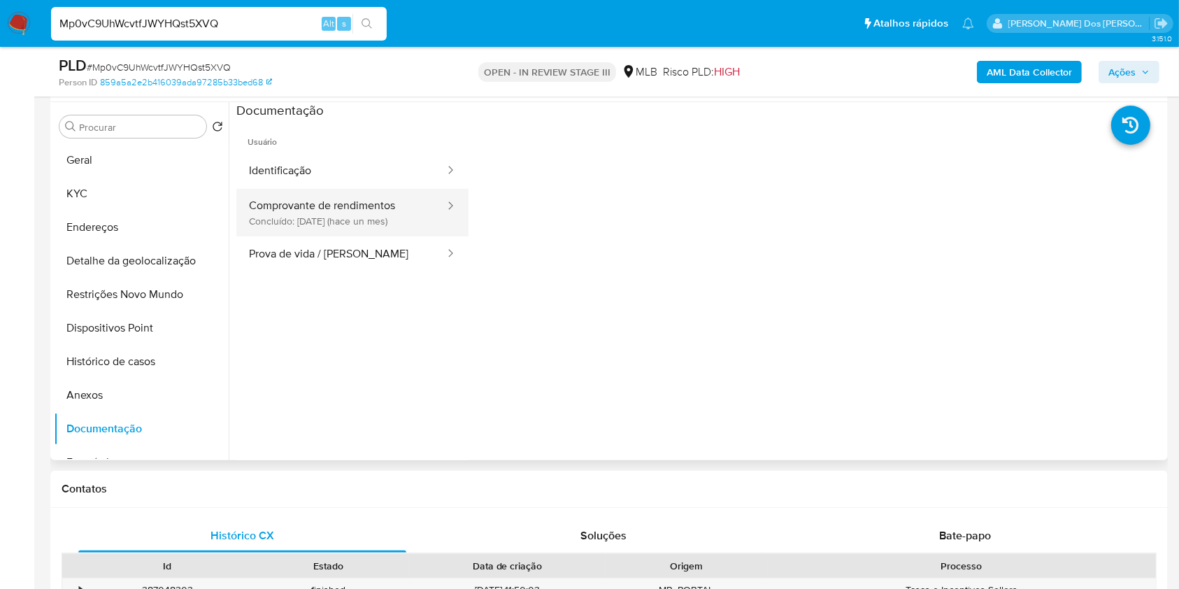
click at [364, 236] on button "Comprovante de rendimentos Concluído: 01/07/2025 (hace un mes)" at bounding box center [341, 213] width 210 height 48
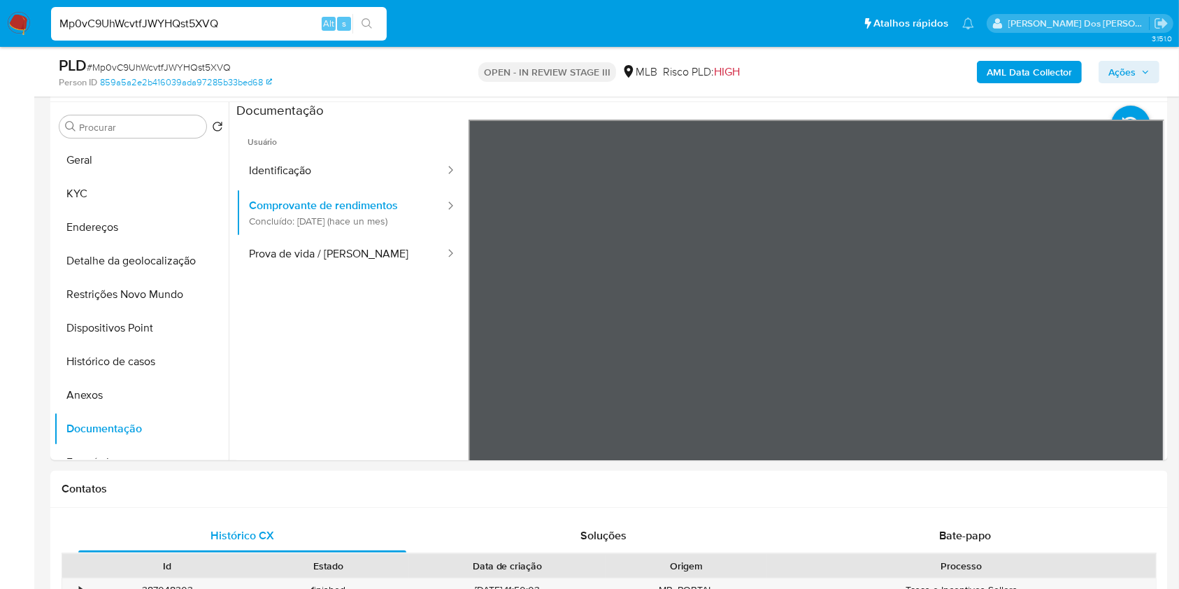
click at [244, 28] on input "Mp0vC9UhWcvtfJWYHQst5XVQ" at bounding box center [219, 24] width 336 height 18
paste input "2ObUDQOwLNrj3kFtwvMx2beB"
type input "2ObUDQOwLNrj3kFtwvMx2beB"
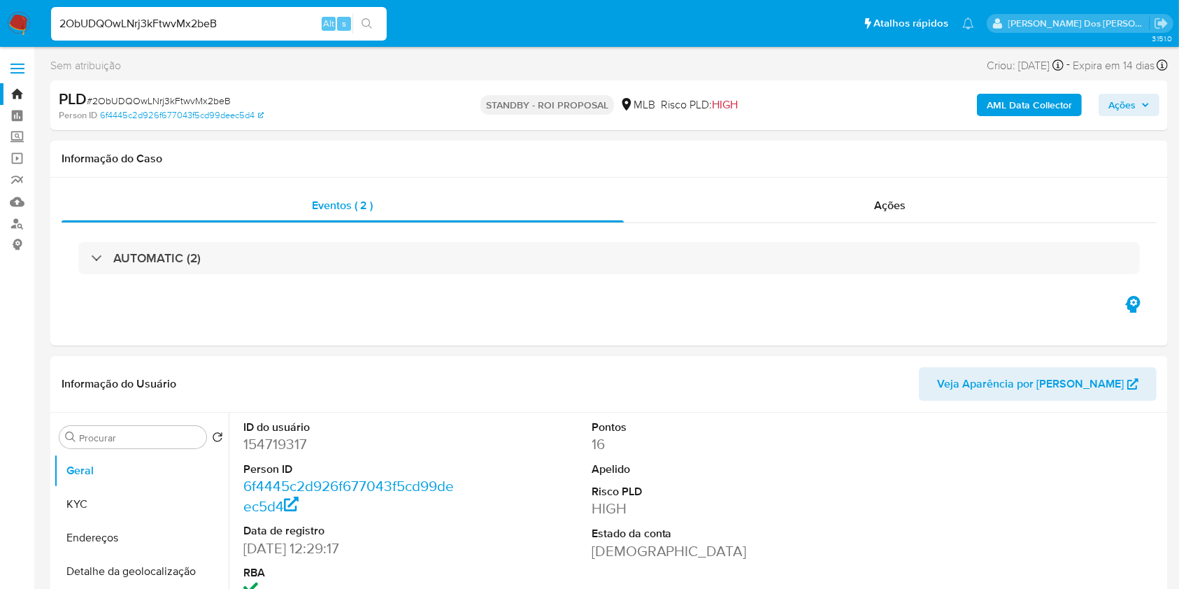
select select "10"
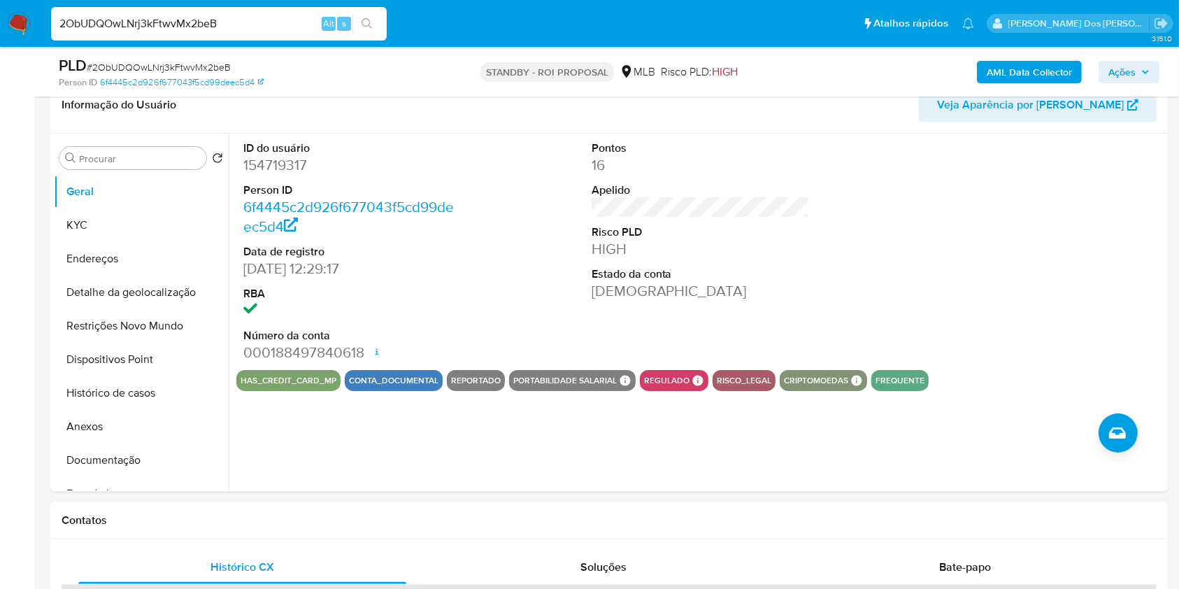
scroll to position [239, 0]
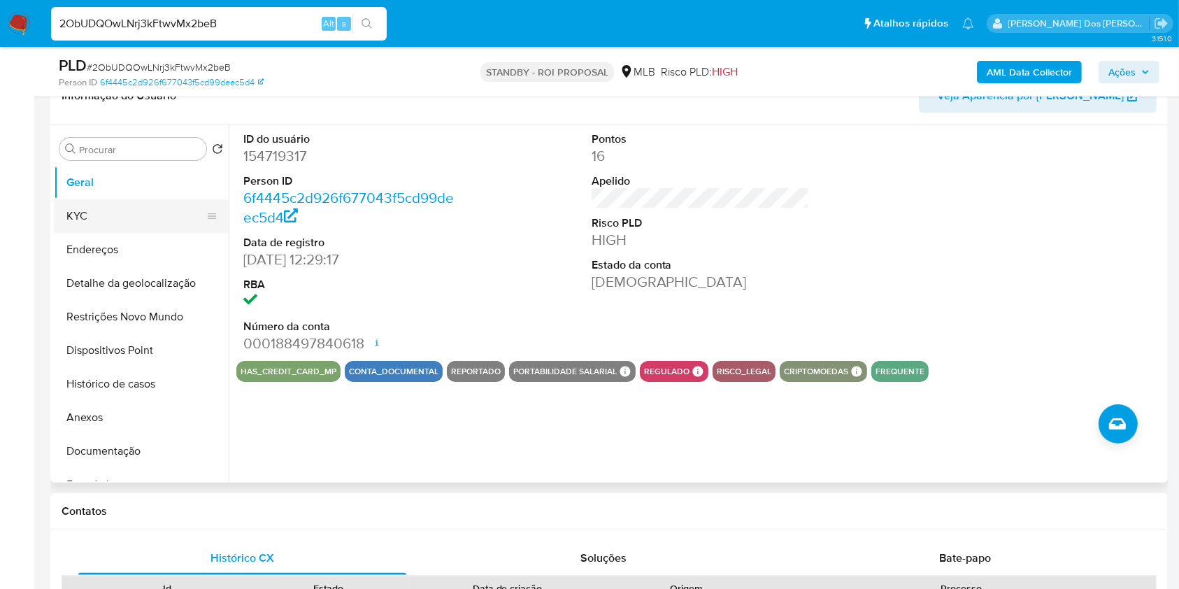
click at [84, 233] on button "KYC" at bounding box center [136, 216] width 164 height 34
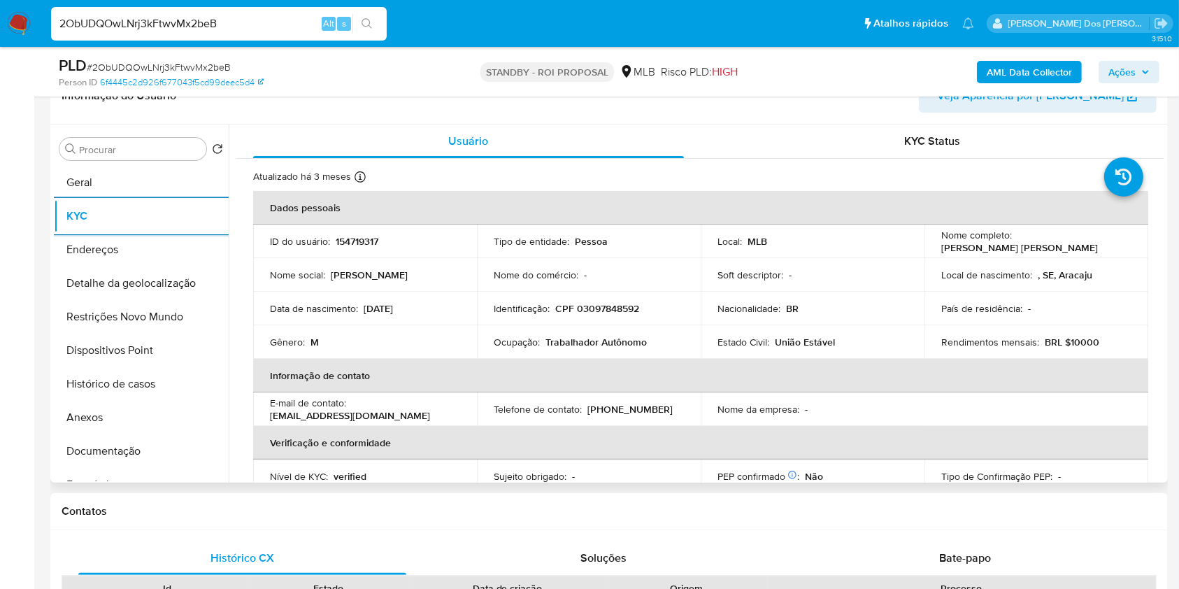
scroll to position [595, 0]
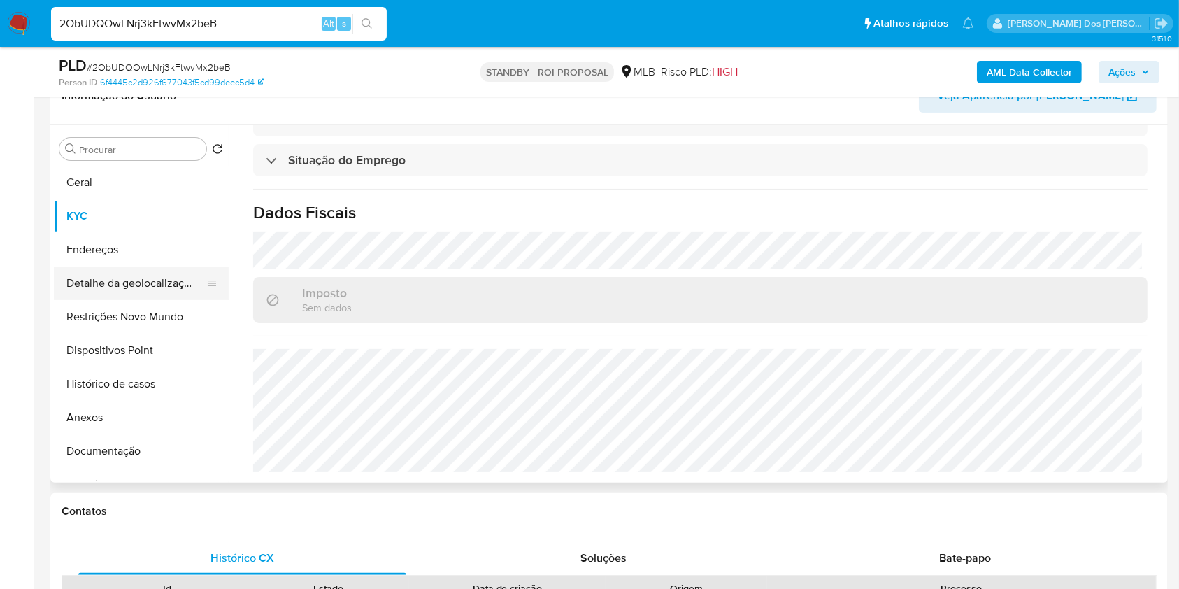
click at [133, 300] on button "Detalhe da geolocalização" at bounding box center [136, 283] width 164 height 34
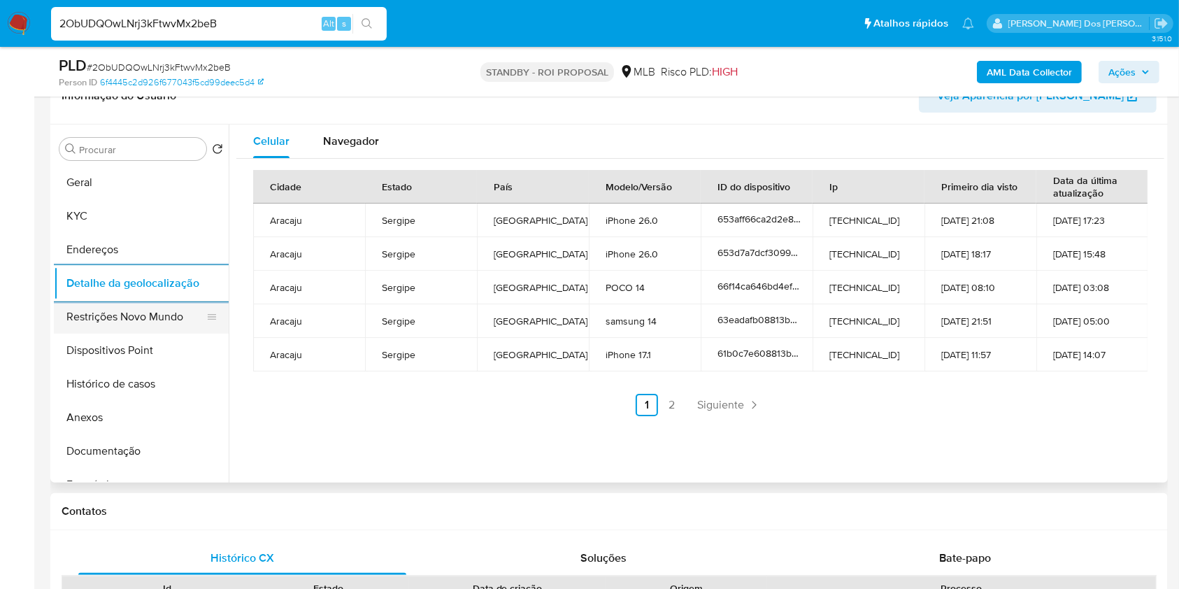
click at [152, 334] on button "Restrições Novo Mundo" at bounding box center [136, 317] width 164 height 34
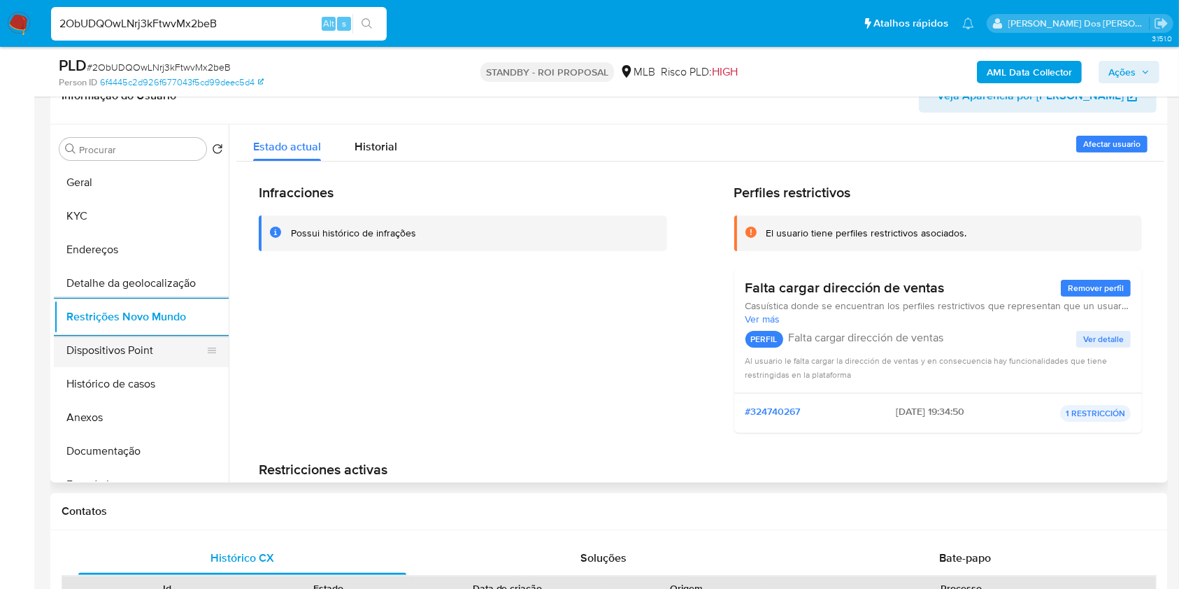
click at [141, 367] on button "Dispositivos Point" at bounding box center [136, 351] width 164 height 34
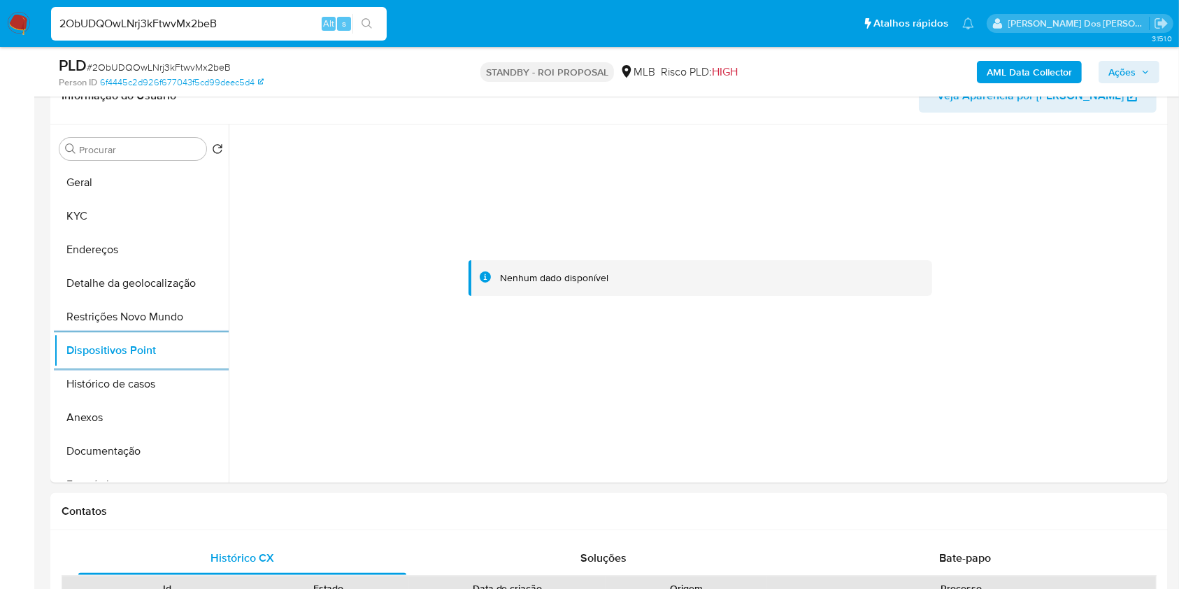
click at [286, 20] on input "2ObUDQOwLNrj3kFtwvMx2beB" at bounding box center [219, 24] width 336 height 18
paste input "nkNU4Wz0Uw6BgaEsfgWVtUU5"
type input "nkNU4Wz0Uw6BgaEsfgWVtUU5"
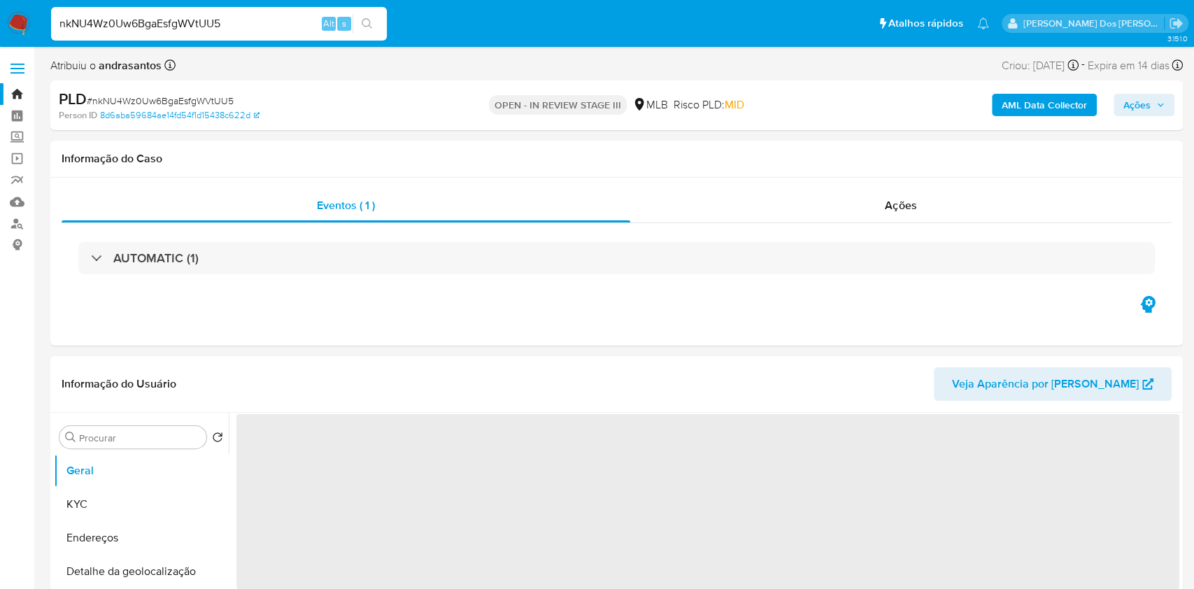
select select "10"
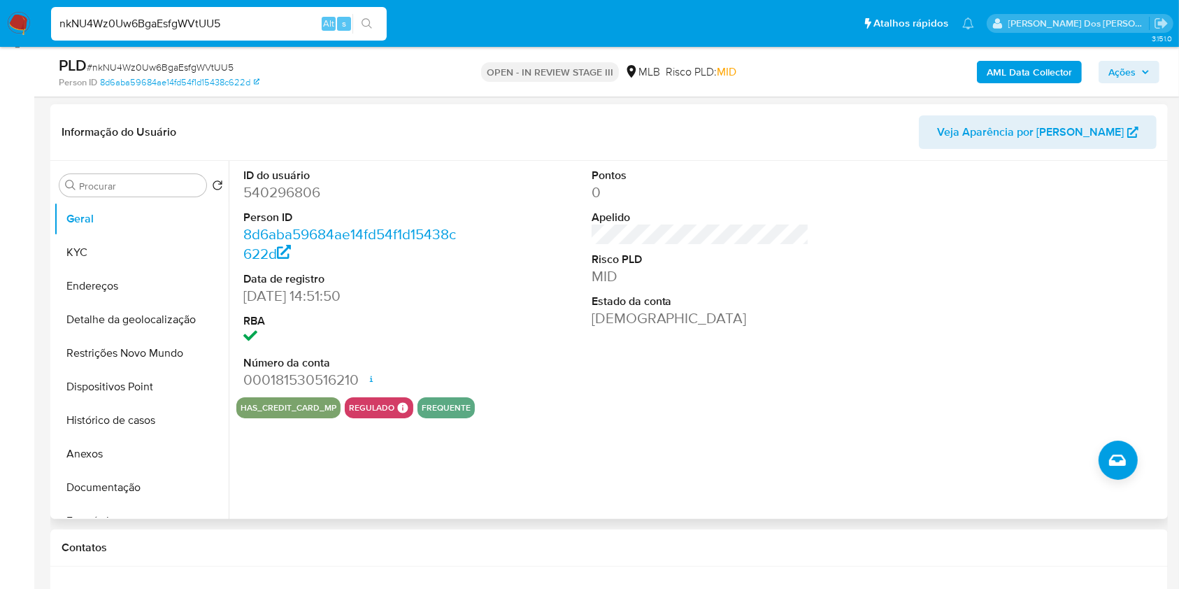
scroll to position [203, 0]
click at [118, 235] on button "Geral" at bounding box center [136, 218] width 164 height 34
click at [101, 269] on button "KYC" at bounding box center [136, 252] width 164 height 34
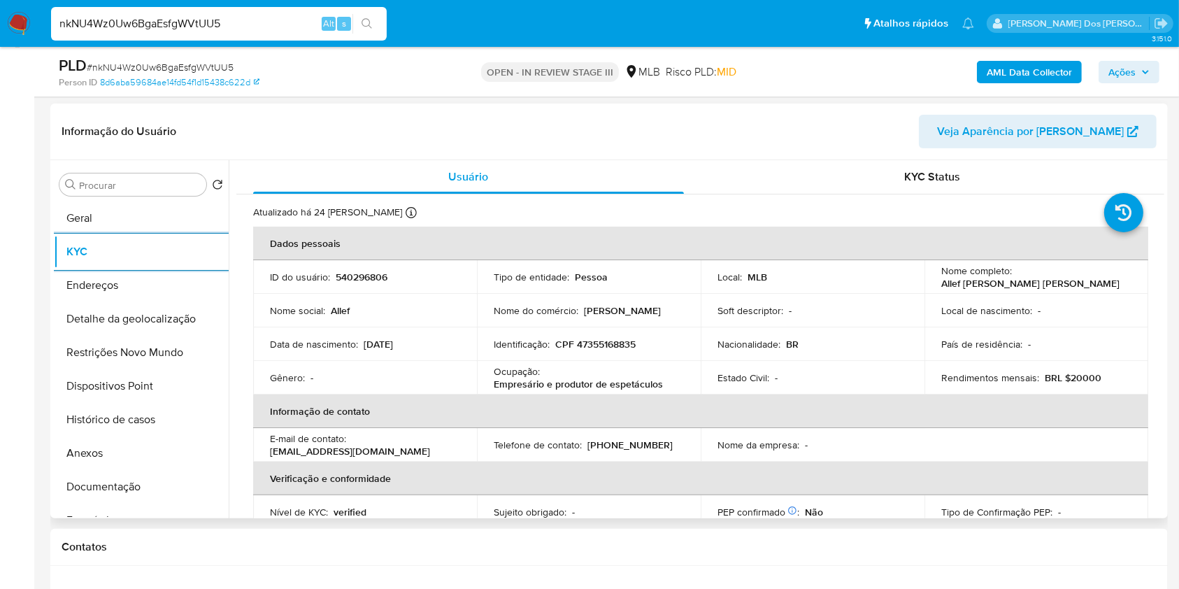
scroll to position [595, 0]
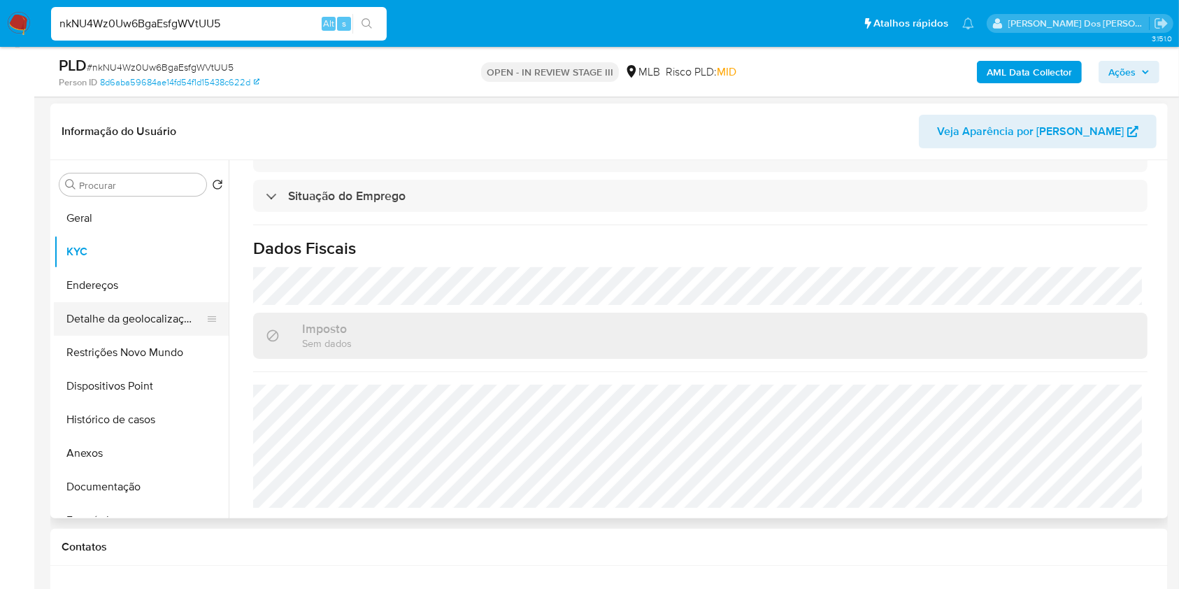
click at [143, 336] on button "Detalhe da geolocalização" at bounding box center [136, 319] width 164 height 34
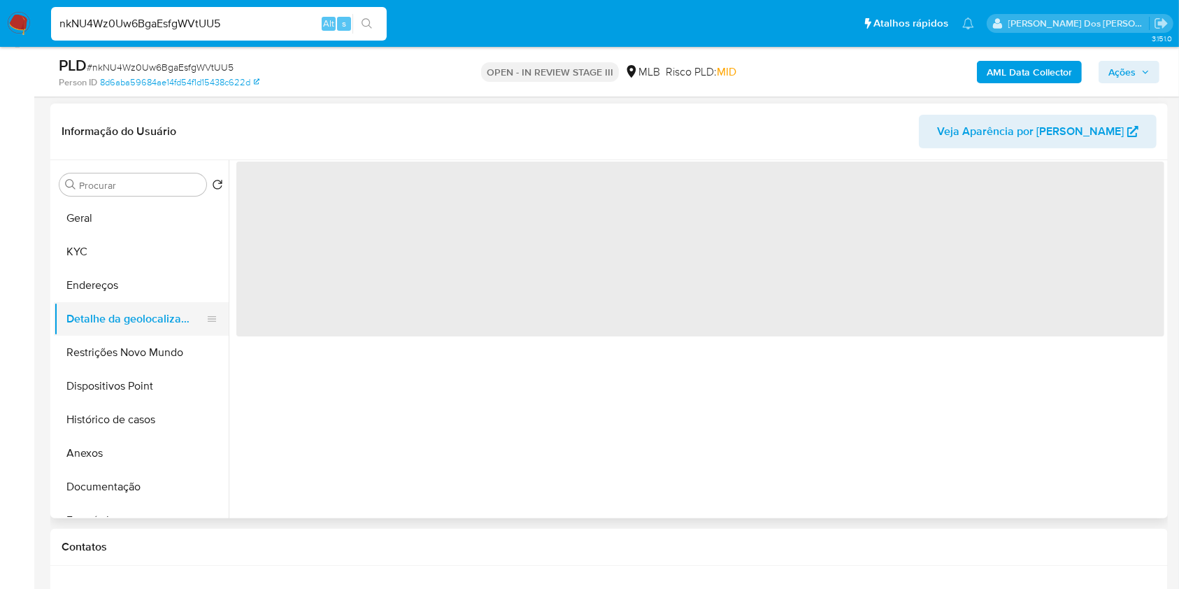
scroll to position [0, 0]
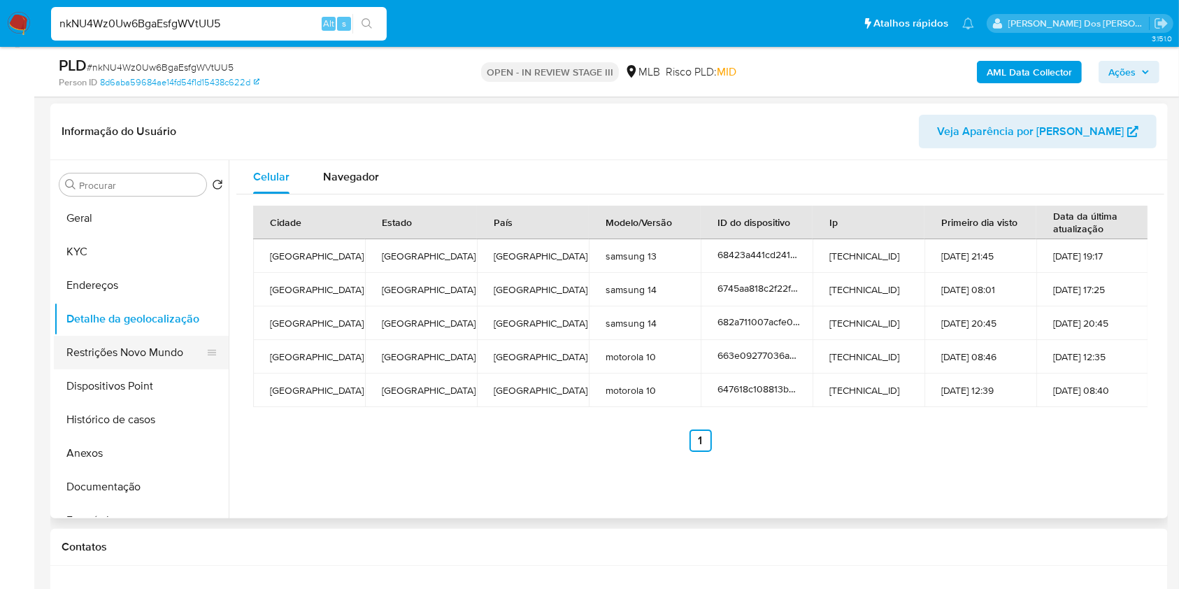
click at [118, 369] on button "Restrições Novo Mundo" at bounding box center [136, 353] width 164 height 34
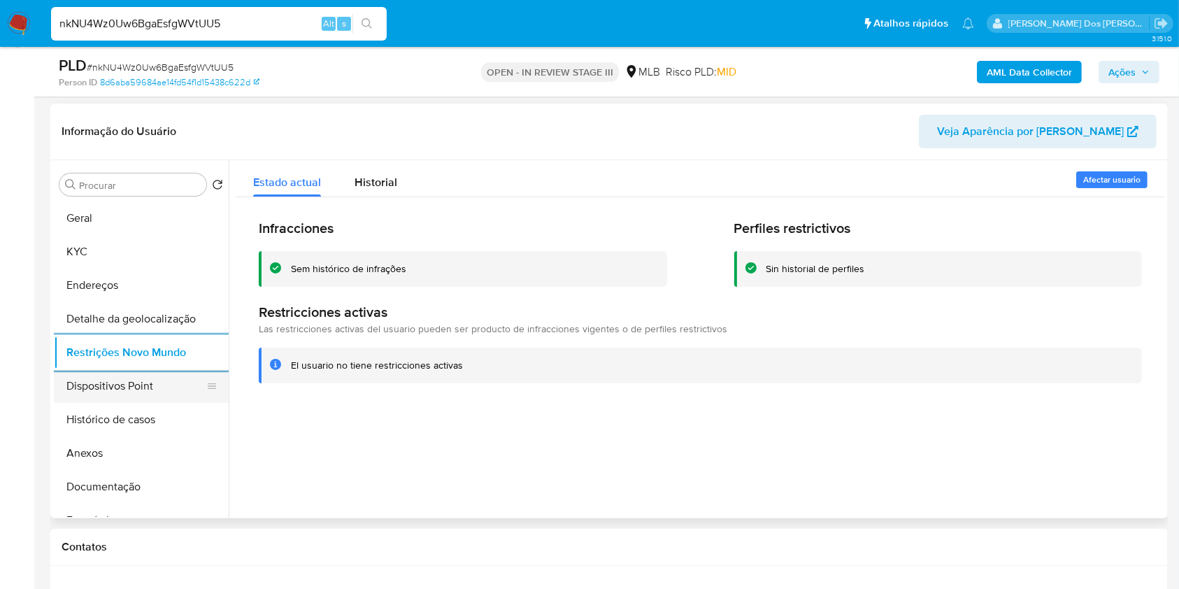
click at [135, 403] on button "Dispositivos Point" at bounding box center [136, 386] width 164 height 34
